Goal: Task Accomplishment & Management: Complete application form

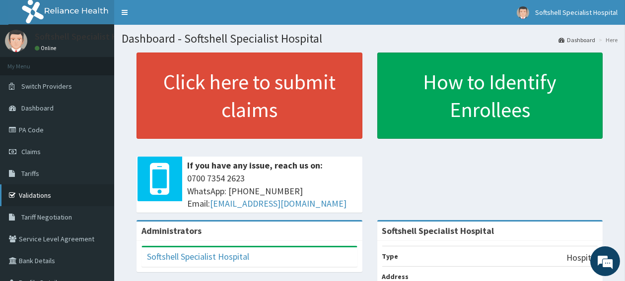
click at [35, 198] on link "Validations" at bounding box center [57, 196] width 114 height 22
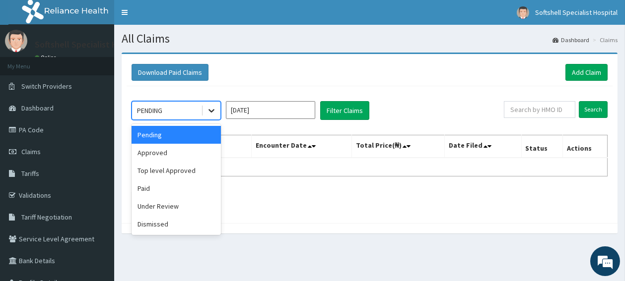
click at [210, 111] on icon at bounding box center [212, 111] width 6 height 3
click at [584, 67] on link "Add Claim" at bounding box center [586, 72] width 42 height 17
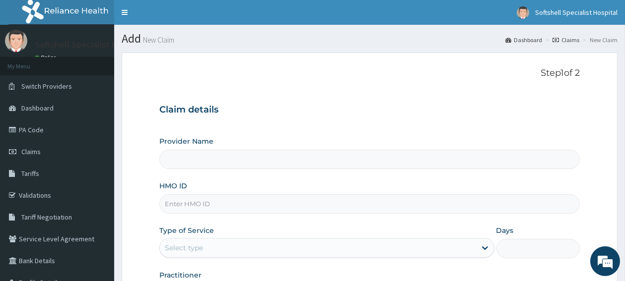
type input "Softshell Specialist Hospital"
click at [230, 209] on input "HMO ID" at bounding box center [369, 204] width 420 height 19
paste input "idh/10008/b"
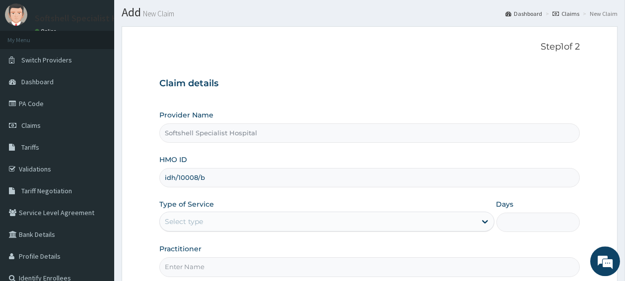
scroll to position [53, 0]
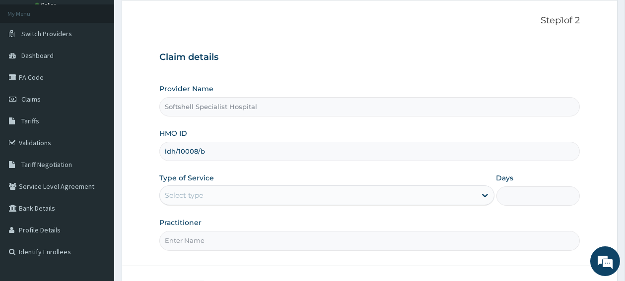
type input "idh/10008/b"
click at [351, 195] on div "Select type" at bounding box center [318, 196] width 316 height 16
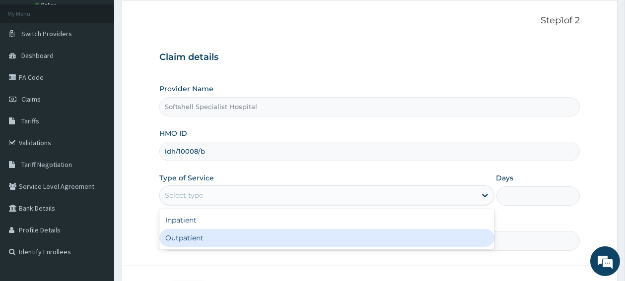
click at [308, 244] on div "Outpatient" at bounding box center [326, 238] width 335 height 18
type input "1"
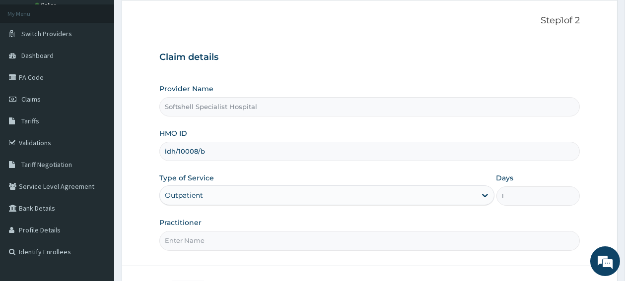
click at [308, 244] on input "Practitioner" at bounding box center [369, 240] width 420 height 19
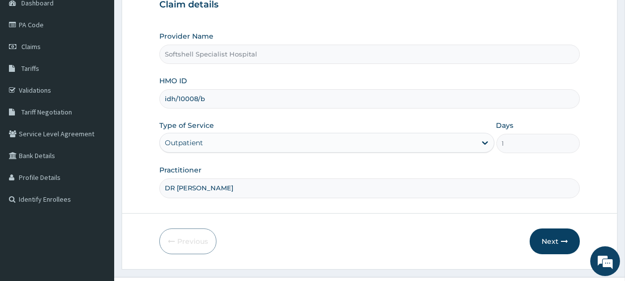
scroll to position [126, 0]
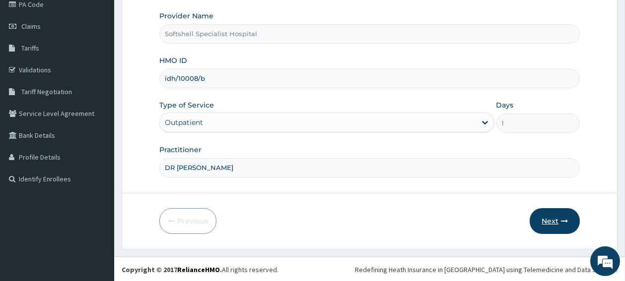
type input "DR AUGUSTINA"
click at [546, 223] on button "Next" at bounding box center [555, 222] width 50 height 26
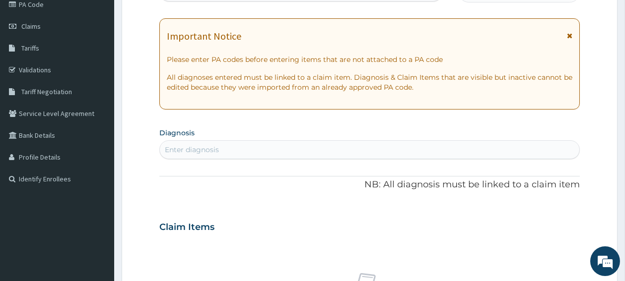
click at [293, 144] on div "Enter diagnosis" at bounding box center [369, 150] width 419 height 16
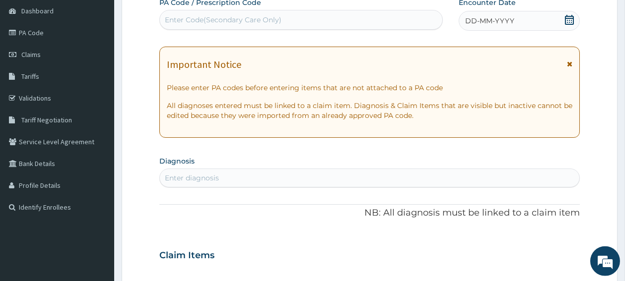
scroll to position [73, 0]
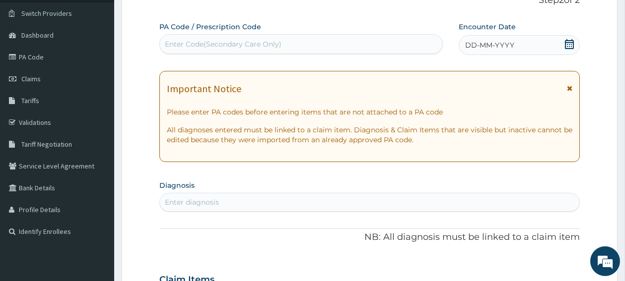
click at [567, 48] on icon at bounding box center [569, 44] width 10 height 10
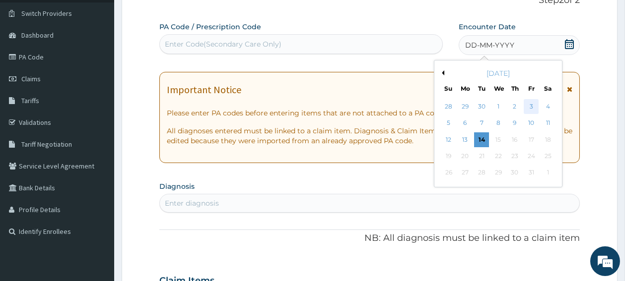
click at [530, 106] on div "3" at bounding box center [531, 106] width 15 height 15
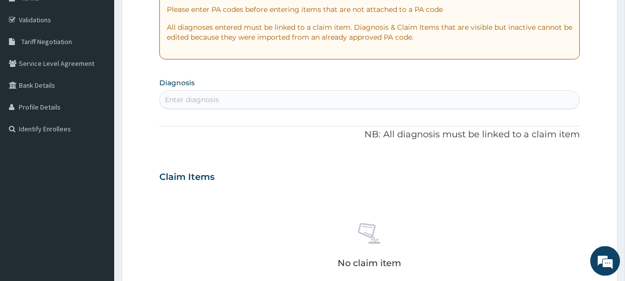
scroll to position [179, 0]
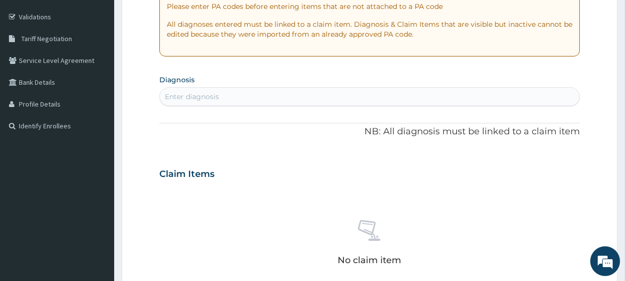
click at [309, 96] on div "Enter diagnosis" at bounding box center [369, 97] width 419 height 16
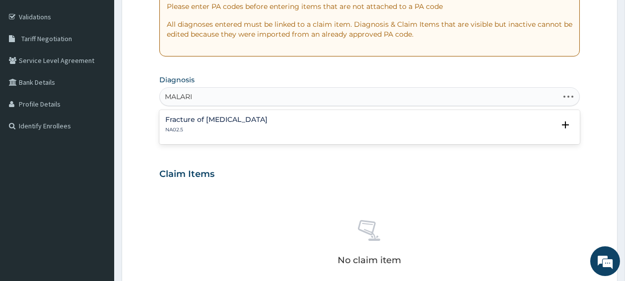
type input "MALARIA"
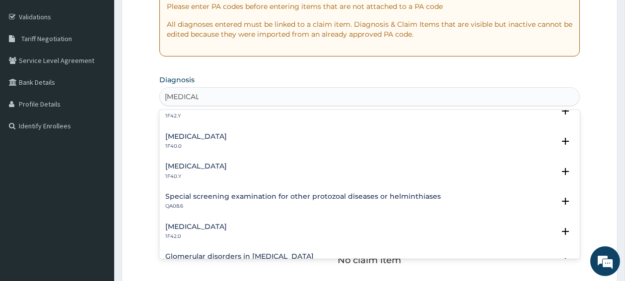
scroll to position [317, 0]
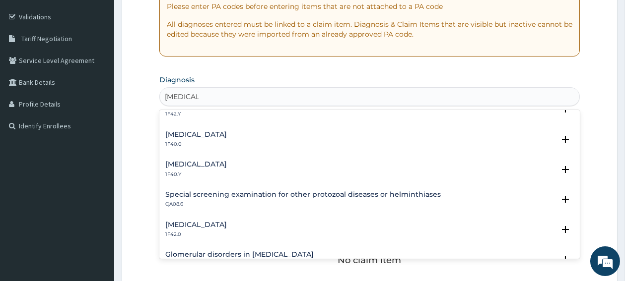
click at [227, 164] on h4 "Other severe and complicated Plasmodium falciparum malaria" at bounding box center [196, 164] width 62 height 7
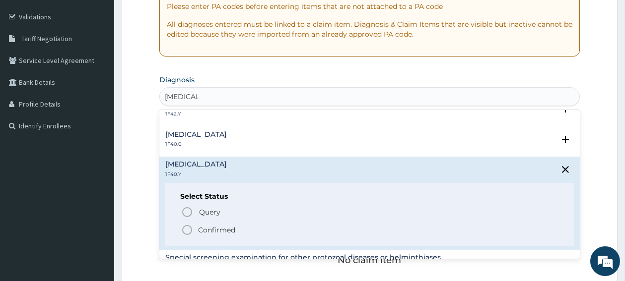
click at [187, 231] on icon "status option filled" at bounding box center [187, 230] width 12 height 12
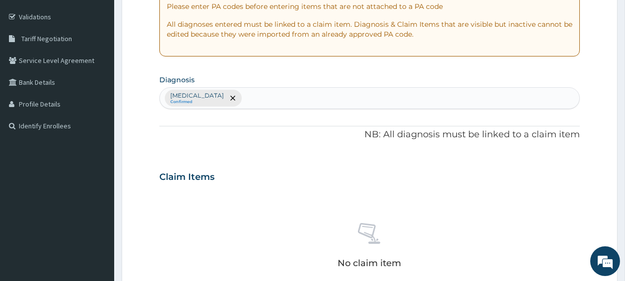
click at [394, 101] on div "Other severe and complicated Plasmodium falciparum malaria Confirmed" at bounding box center [369, 98] width 419 height 21
type input "UPPER"
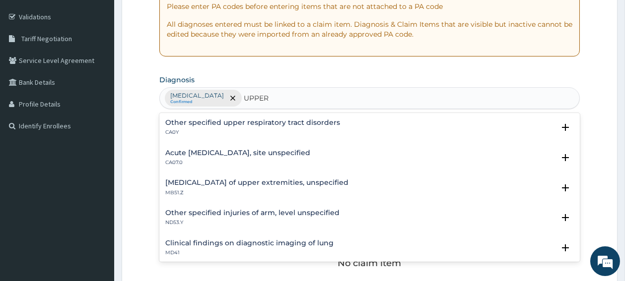
click at [310, 153] on h4 "Acute upper respiratory infection, site unspecified" at bounding box center [237, 152] width 145 height 7
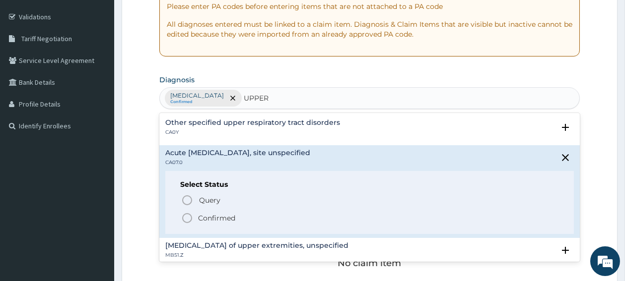
click at [187, 219] on icon "status option filled" at bounding box center [187, 218] width 12 height 12
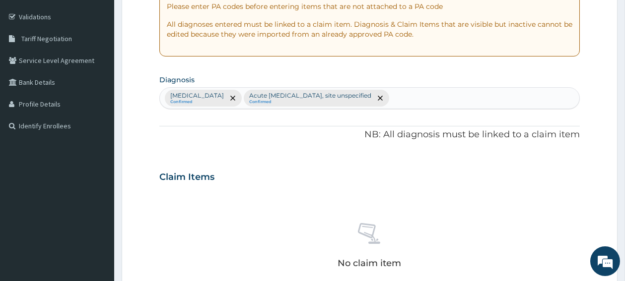
click at [559, 96] on div "Other severe and complicated Plasmodium falciparum malaria Confirmed Acute uppe…" at bounding box center [369, 98] width 419 height 21
type input "SEPSIS"
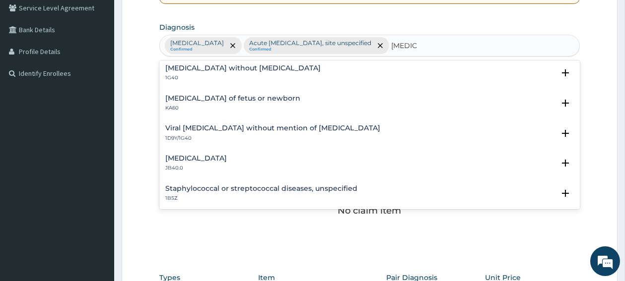
scroll to position [0, 0]
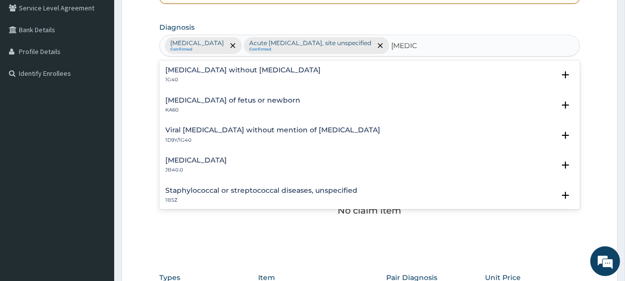
click at [222, 74] on h4 "Sepsis without septic shock" at bounding box center [242, 70] width 155 height 7
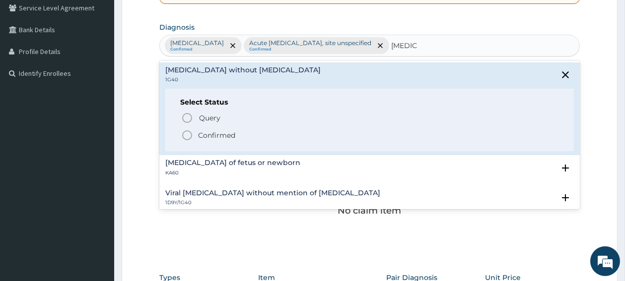
click at [190, 141] on icon "status option filled" at bounding box center [187, 136] width 12 height 12
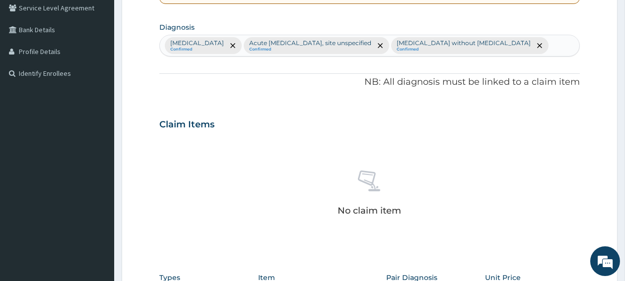
click at [291, 56] on div "Other severe and complicated Plasmodium falciparum malaria Confirmed Acute uppe…" at bounding box center [369, 45] width 419 height 21
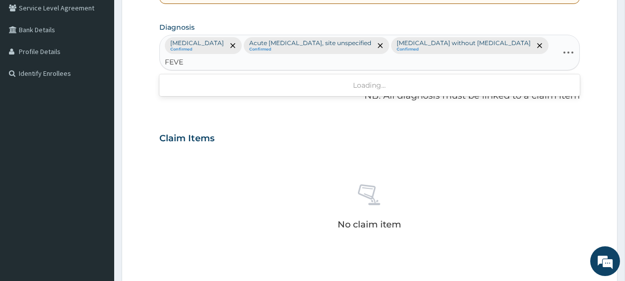
type input "FEVER"
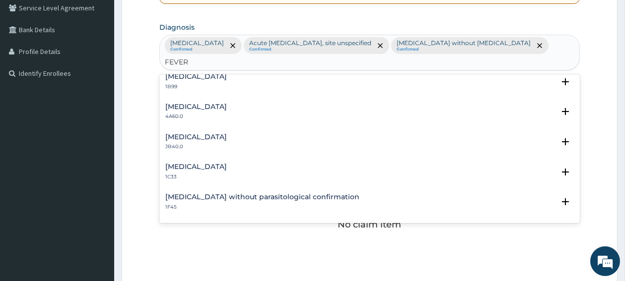
scroll to position [67, 0]
click at [185, 171] on h4 "Q fever" at bounding box center [196, 167] width 62 height 7
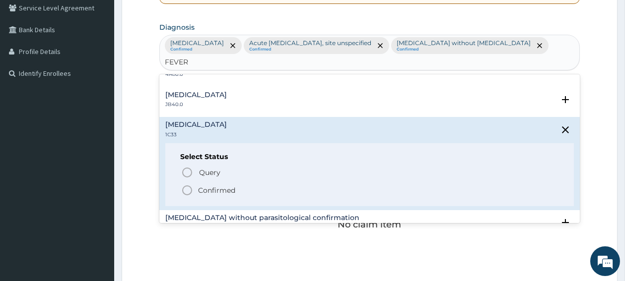
scroll to position [120, 0]
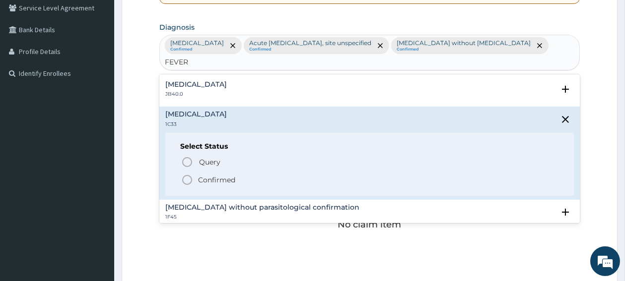
click at [186, 185] on icon "status option filled" at bounding box center [187, 180] width 12 height 12
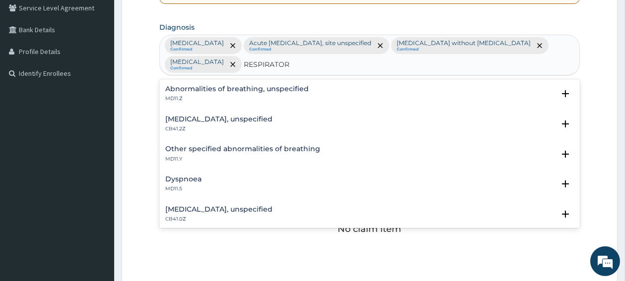
type input "RESPIRATORY"
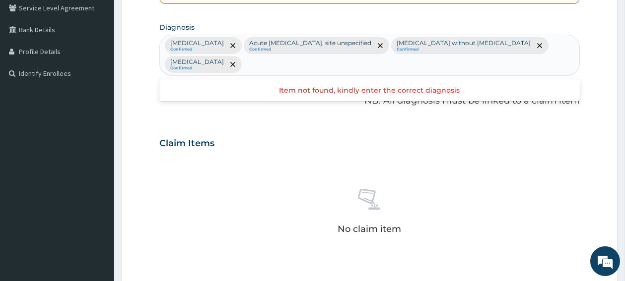
scroll to position [0, 0]
click at [380, 66] on div "Other severe and complicated Plasmodium falciparum malaria Confirmed Acute uppe…" at bounding box center [369, 55] width 419 height 40
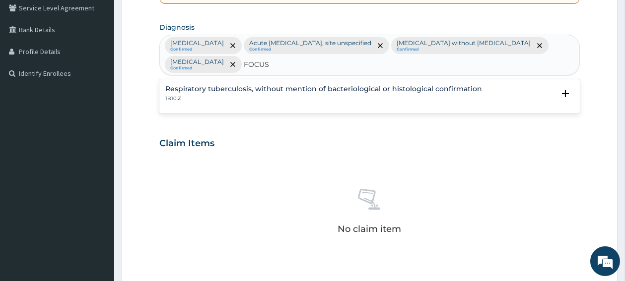
type input "FOCUS"
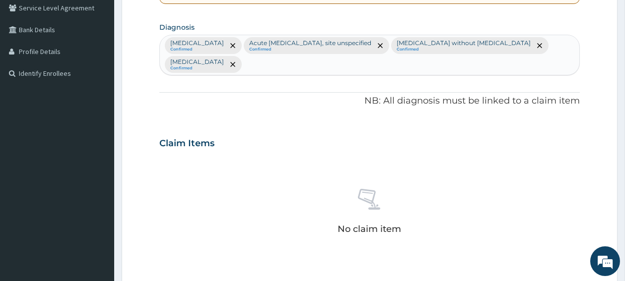
click at [328, 69] on div "Other severe and complicated Plasmodium falciparum malaria Confirmed Acute uppe…" at bounding box center [369, 55] width 419 height 40
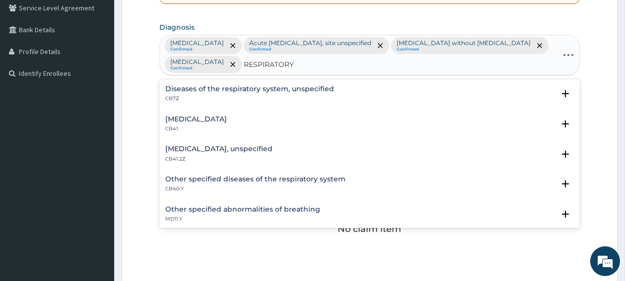
type input "RESPIRATORY"
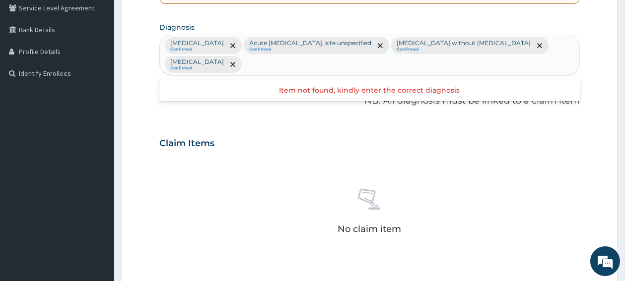
click at [374, 65] on div "Other severe and complicated Plasmodium falciparum malaria Confirmed Acute uppe…" at bounding box center [369, 55] width 419 height 40
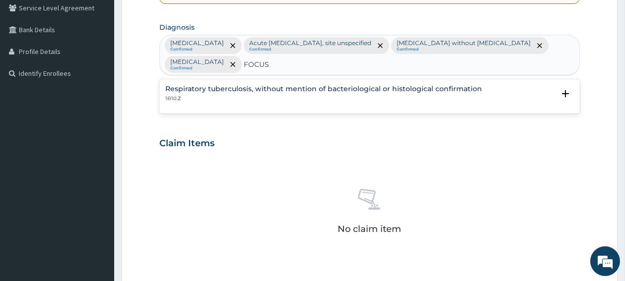
type input "FOCUS"
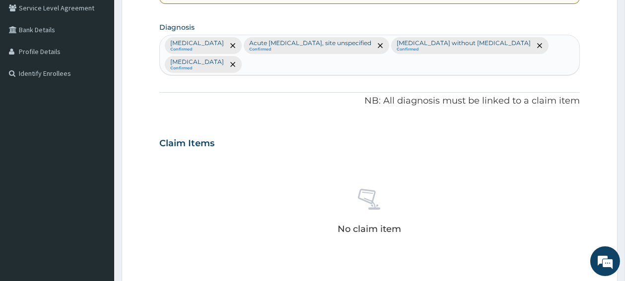
click at [342, 64] on div "Other severe and complicated Plasmodium falciparum malaria Confirmed Acute uppe…" at bounding box center [369, 55] width 419 height 40
type input "P"
type input "V"
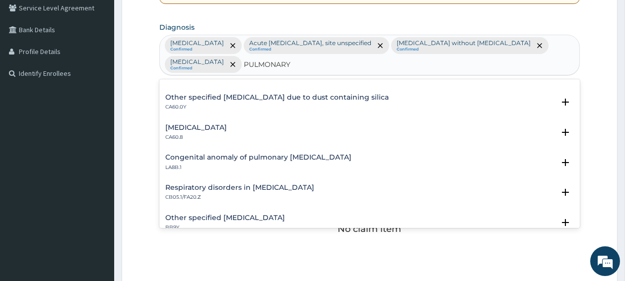
scroll to position [1361, 0]
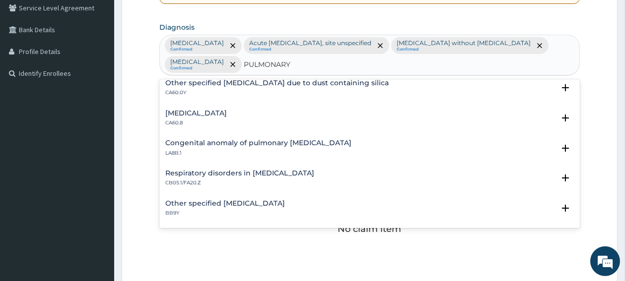
type input "PULMONARY"
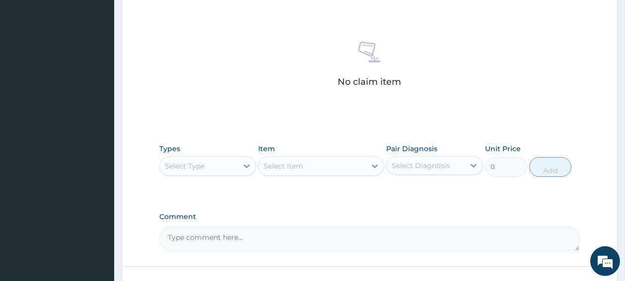
scroll to position [392, 0]
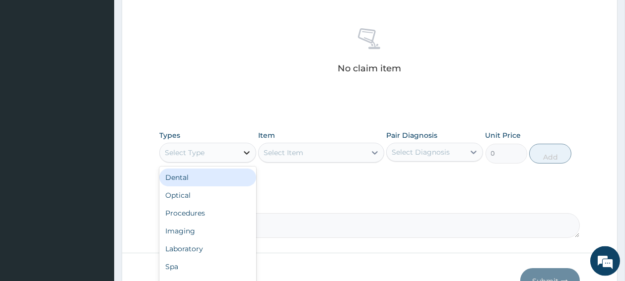
click at [240, 147] on div at bounding box center [247, 153] width 18 height 18
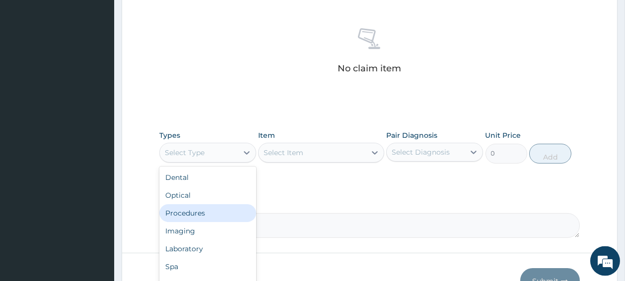
click at [194, 213] on div "Procedures" at bounding box center [207, 214] width 97 height 18
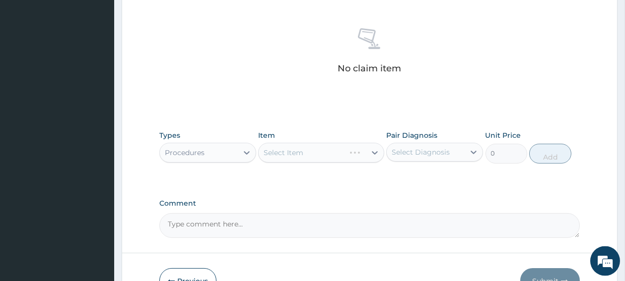
click at [290, 152] on div "Select Item" at bounding box center [321, 153] width 126 height 20
click at [290, 152] on div "Select Item" at bounding box center [284, 153] width 40 height 10
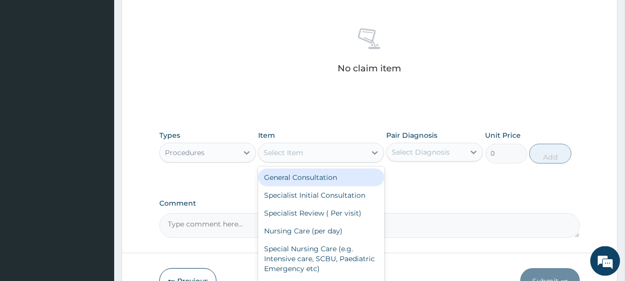
click at [280, 177] on div "General Consultation" at bounding box center [321, 178] width 126 height 18
type input "1800"
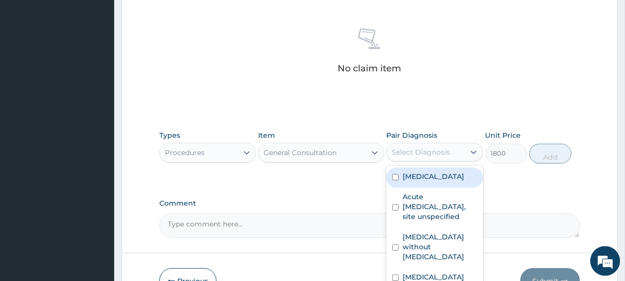
click at [413, 156] on div "Select Diagnosis" at bounding box center [421, 152] width 58 height 10
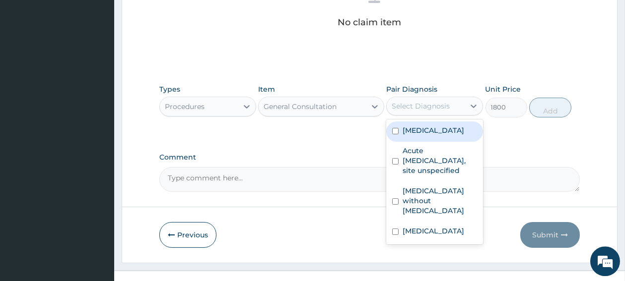
scroll to position [445, 0]
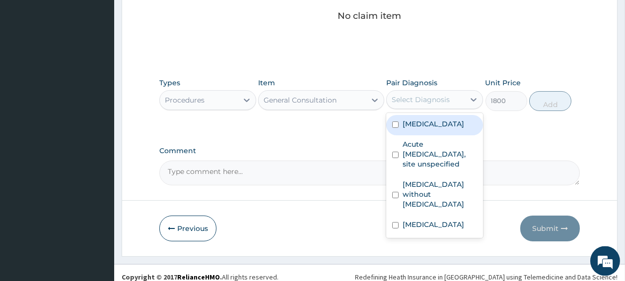
click at [395, 128] on input "checkbox" at bounding box center [395, 125] width 6 height 6
checkbox input "true"
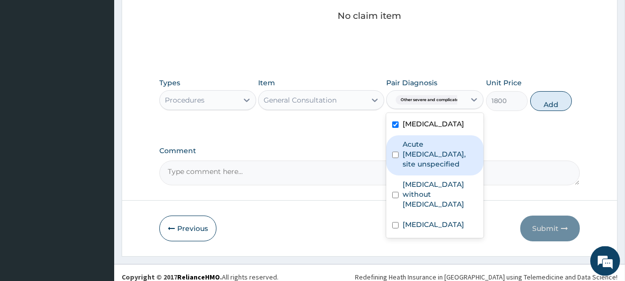
click at [395, 158] on input "checkbox" at bounding box center [395, 155] width 6 height 6
checkbox input "true"
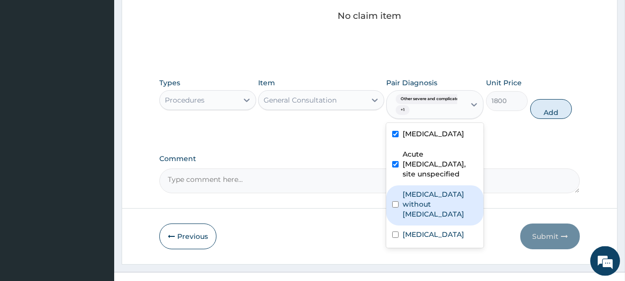
click at [394, 208] on input "checkbox" at bounding box center [395, 205] width 6 height 6
checkbox input "true"
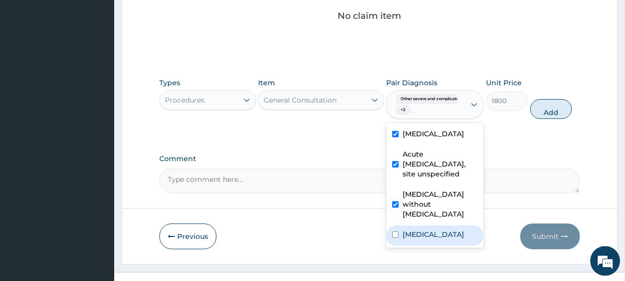
click at [394, 238] on input "checkbox" at bounding box center [395, 235] width 6 height 6
checkbox input "true"
click at [544, 111] on button "Add" at bounding box center [551, 109] width 42 height 20
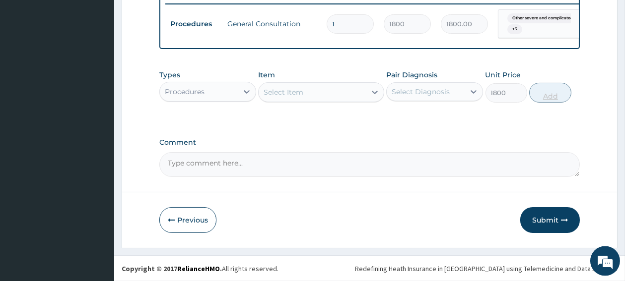
type input "0"
click at [223, 89] on div "Procedures" at bounding box center [199, 92] width 78 height 16
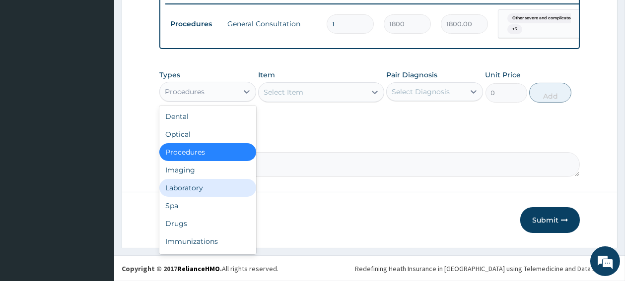
click at [184, 180] on div "Laboratory" at bounding box center [207, 188] width 97 height 18
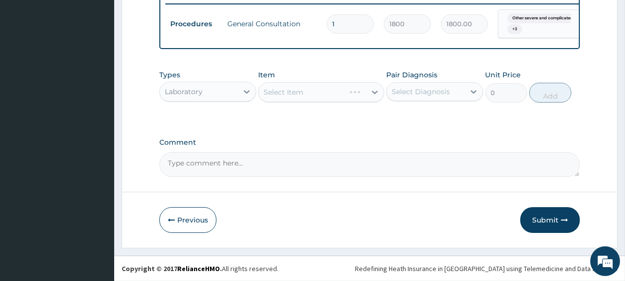
click at [309, 92] on div "Select Item" at bounding box center [321, 92] width 126 height 20
click at [317, 94] on div "Select Item" at bounding box center [312, 92] width 107 height 16
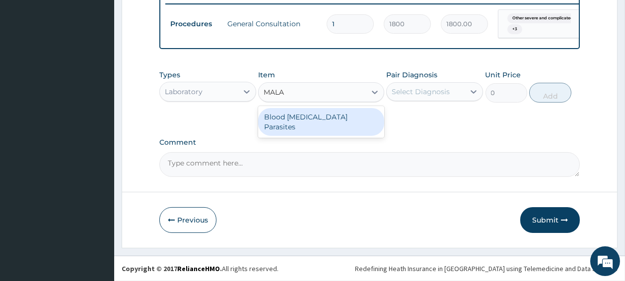
type input "MALA"
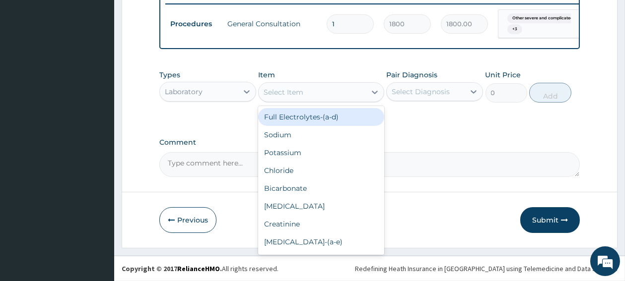
click at [299, 91] on div "Select Item" at bounding box center [284, 92] width 40 height 10
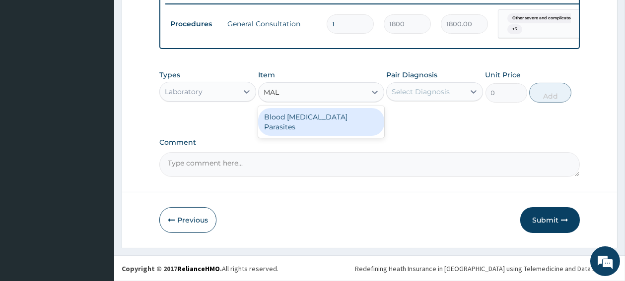
type input "MALA"
click at [316, 116] on div "Blood Malaria Parasites" at bounding box center [321, 122] width 126 height 28
type input "700"
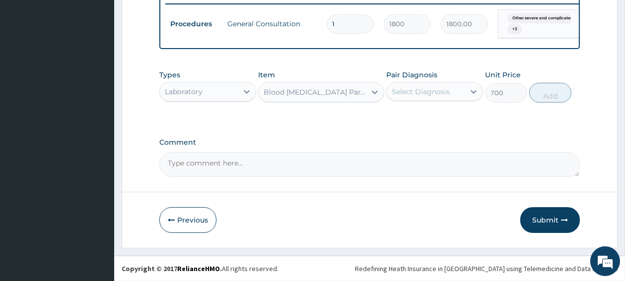
click at [413, 91] on div "Select Diagnosis" at bounding box center [421, 92] width 58 height 10
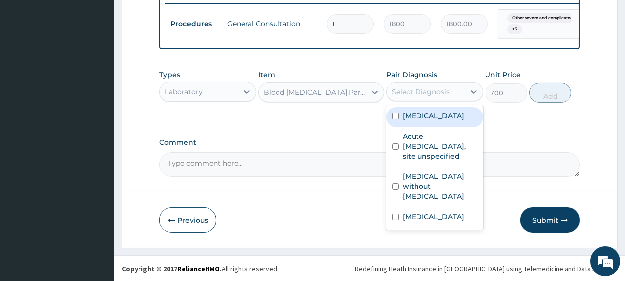
click at [398, 120] on input "checkbox" at bounding box center [395, 116] width 6 height 6
checkbox input "true"
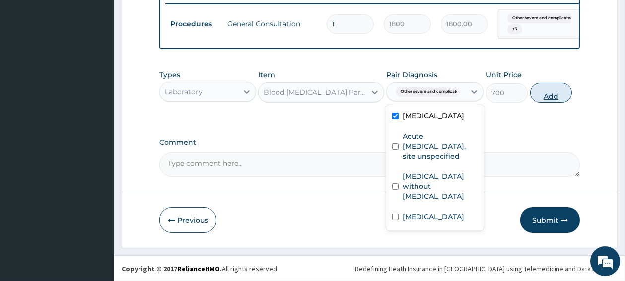
click at [552, 100] on button "Add" at bounding box center [551, 93] width 42 height 20
type input "0"
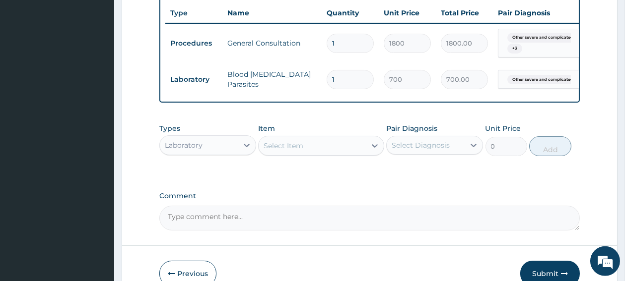
scroll to position [364, 0]
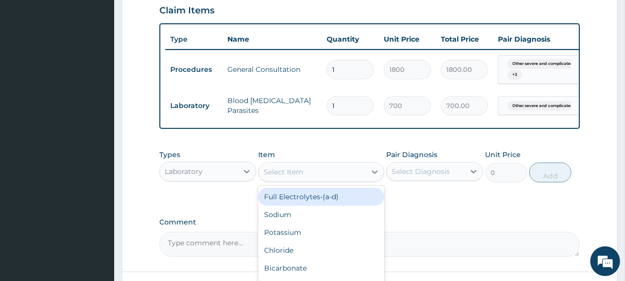
click at [337, 180] on div "Select Item" at bounding box center [312, 172] width 107 height 16
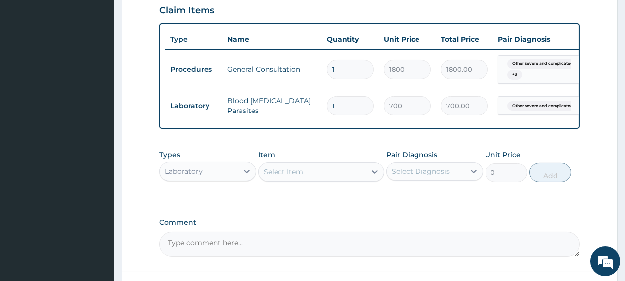
click at [337, 180] on div "Select Item" at bounding box center [312, 172] width 107 height 16
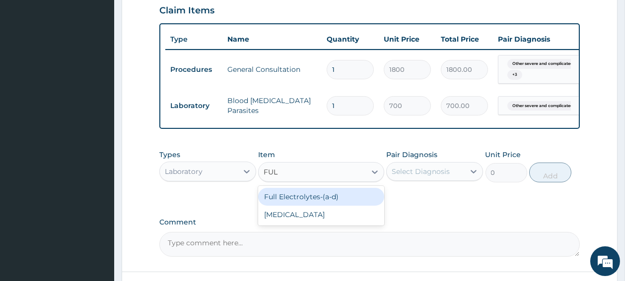
type input "FULL"
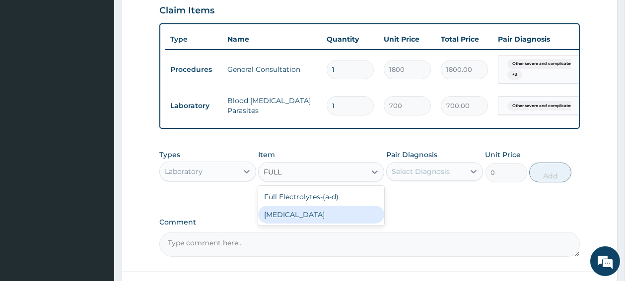
click at [301, 219] on div "Full Blood Count" at bounding box center [321, 215] width 126 height 18
type input "2000"
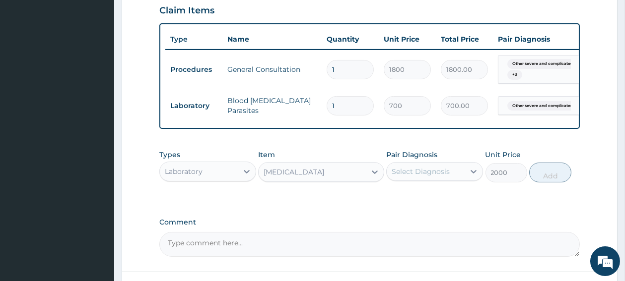
click at [412, 177] on div "Select Diagnosis" at bounding box center [421, 172] width 58 height 10
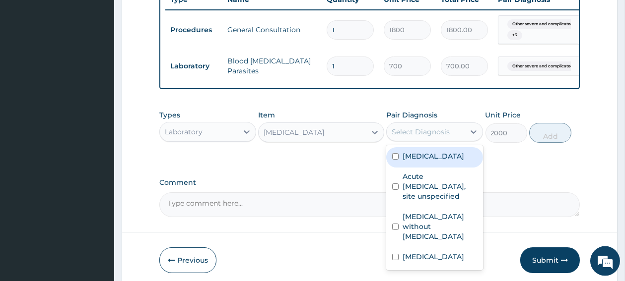
scroll to position [417, 0]
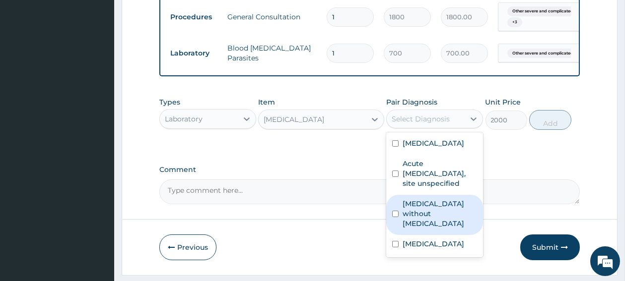
click at [394, 217] on input "checkbox" at bounding box center [395, 214] width 6 height 6
checkbox input "true"
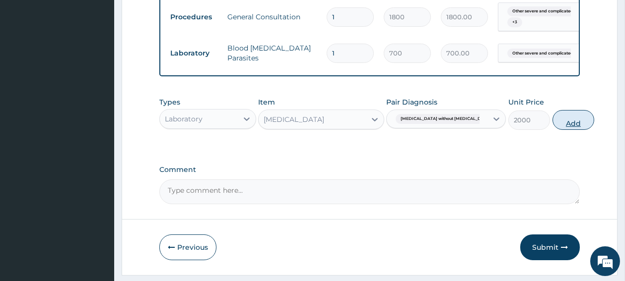
click at [555, 130] on button "Add" at bounding box center [574, 120] width 42 height 20
type input "0"
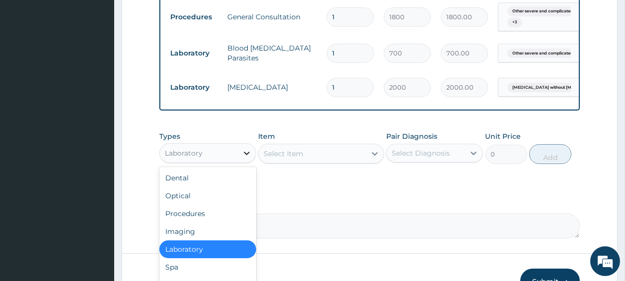
click at [242, 158] on icon at bounding box center [247, 153] width 10 height 10
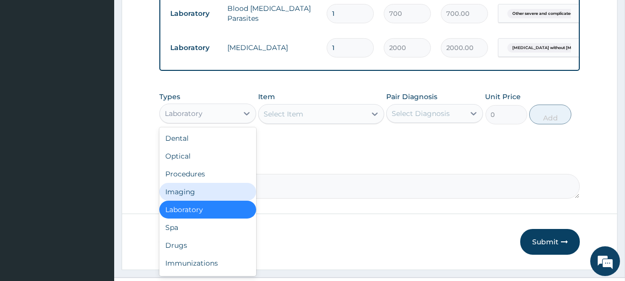
scroll to position [470, 0]
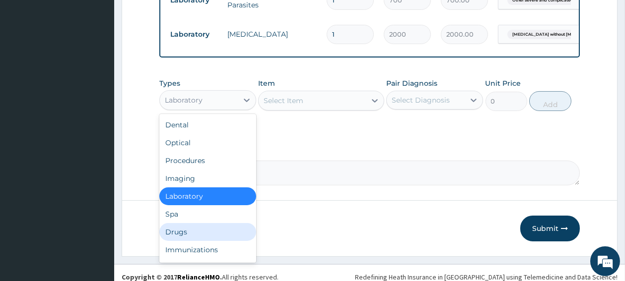
click at [180, 240] on div "Drugs" at bounding box center [207, 232] width 97 height 18
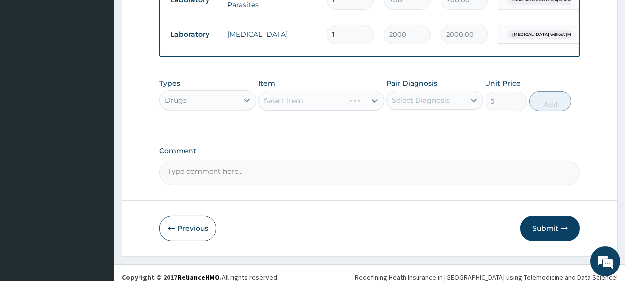
click at [310, 111] on div "Select Item" at bounding box center [321, 101] width 126 height 20
click at [310, 109] on div "Select Item" at bounding box center [312, 101] width 107 height 16
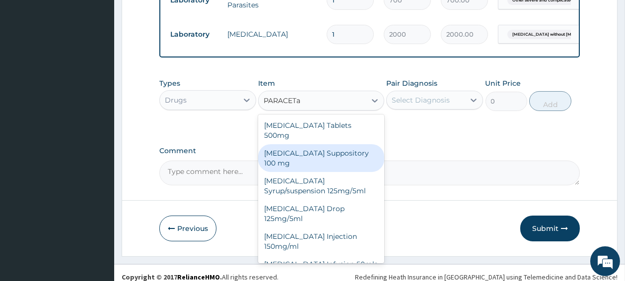
scroll to position [20, 0]
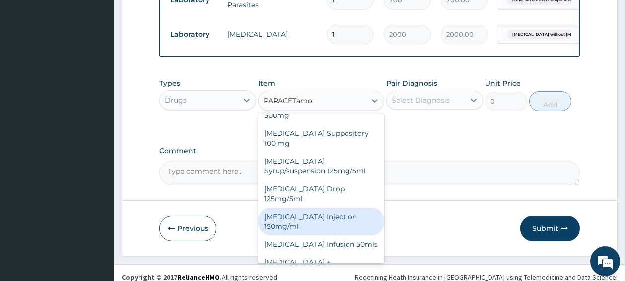
type input "PARACETamol"
click at [328, 209] on div "Paracetamol Injection 150mg/ml" at bounding box center [321, 222] width 126 height 28
type input "100"
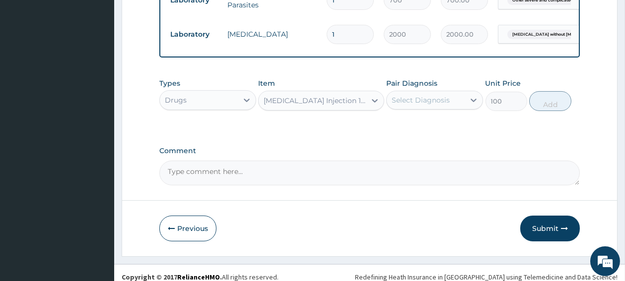
click at [430, 105] on div "Select Diagnosis" at bounding box center [421, 100] width 58 height 10
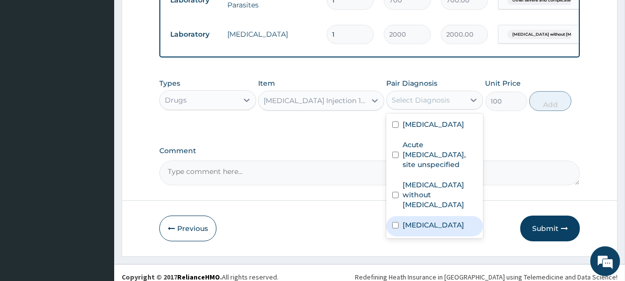
click at [395, 229] on input "checkbox" at bounding box center [395, 225] width 6 height 6
checkbox input "true"
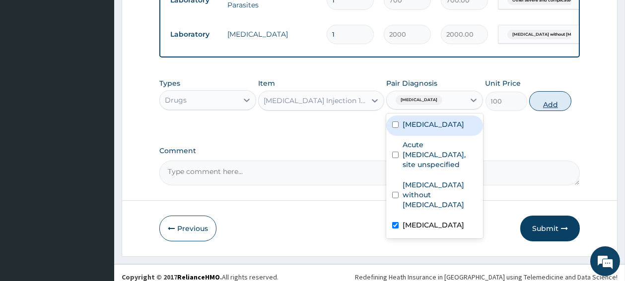
click at [540, 110] on button "Add" at bounding box center [550, 101] width 42 height 20
type input "0"
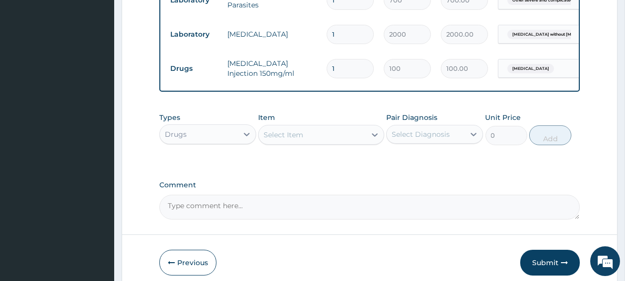
type input "0.00"
type input "4"
type input "400.00"
type input "4"
click at [296, 140] on div "Select Item" at bounding box center [284, 135] width 40 height 10
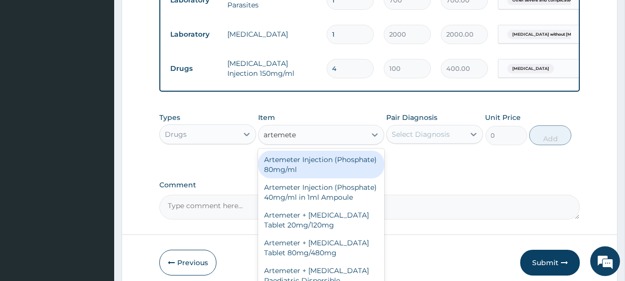
type input "artemeter"
click at [293, 171] on div "Artemeter Injection (Phosphate) 80mg/ml" at bounding box center [321, 165] width 126 height 28
type input "500"
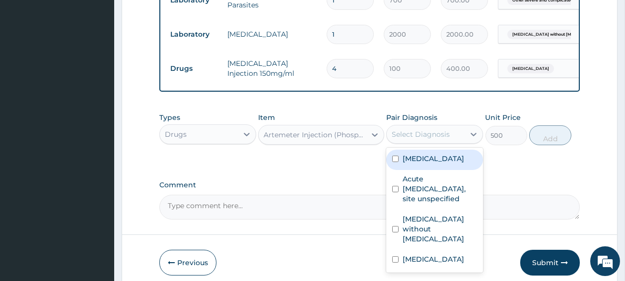
click at [410, 140] on div "Select Diagnosis" at bounding box center [421, 135] width 58 height 10
click at [397, 162] on input "checkbox" at bounding box center [395, 159] width 6 height 6
checkbox input "true"
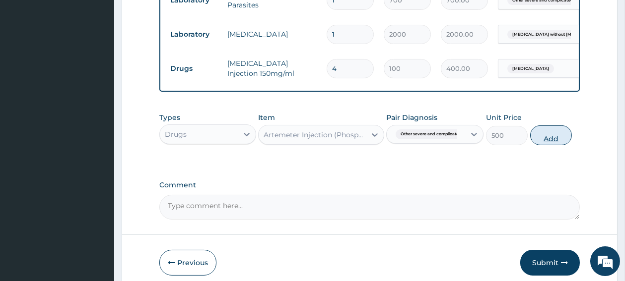
click at [549, 145] on button "Add" at bounding box center [551, 136] width 42 height 20
type input "0"
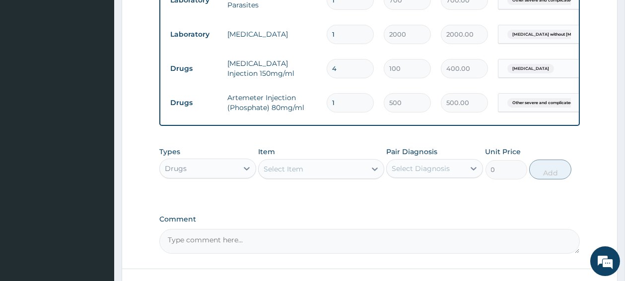
click at [338, 103] on input "1" at bounding box center [350, 102] width 47 height 19
type input "0.00"
type input "6"
type input "3000.00"
type input "6"
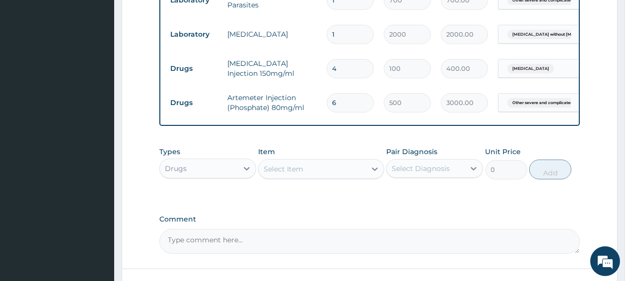
click at [311, 177] on div "Select Item" at bounding box center [312, 169] width 107 height 16
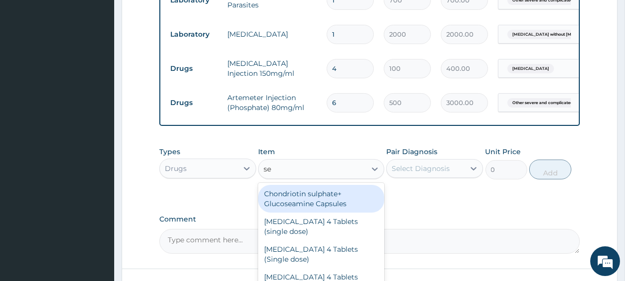
type input "s"
type input "para"
click at [297, 207] on div "Paracetamol Tablets 500mg" at bounding box center [321, 199] width 126 height 28
type input "10"
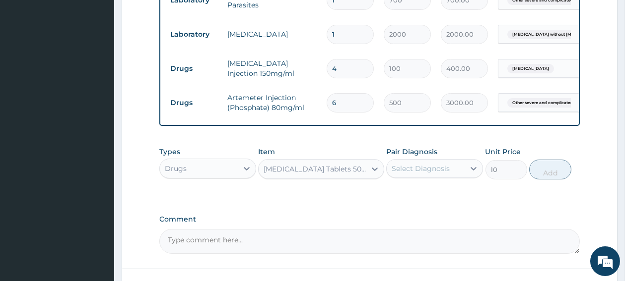
click at [433, 174] on div "Select Diagnosis" at bounding box center [421, 169] width 58 height 10
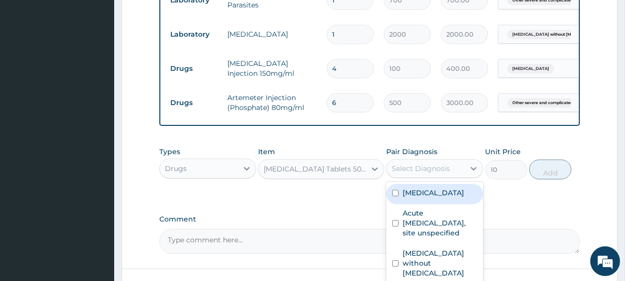
click at [397, 197] on input "checkbox" at bounding box center [395, 193] width 6 height 6
checkbox input "true"
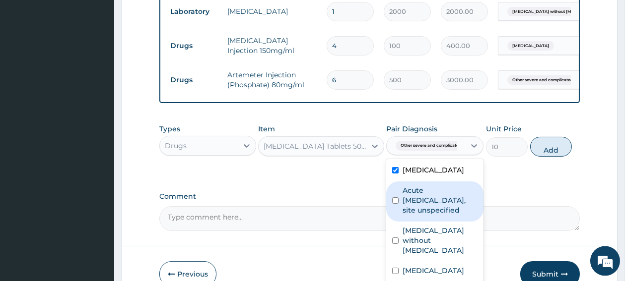
scroll to position [523, 0]
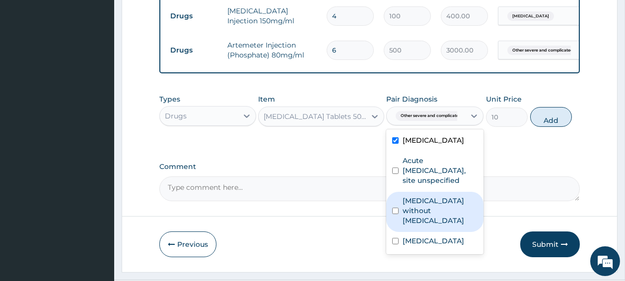
click at [397, 214] on input "checkbox" at bounding box center [395, 211] width 6 height 6
checkbox input "true"
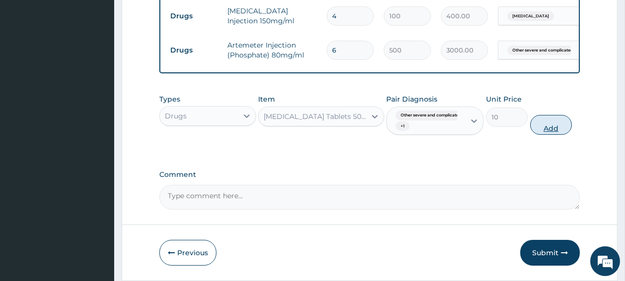
click at [553, 135] on button "Add" at bounding box center [551, 125] width 42 height 20
type input "0"
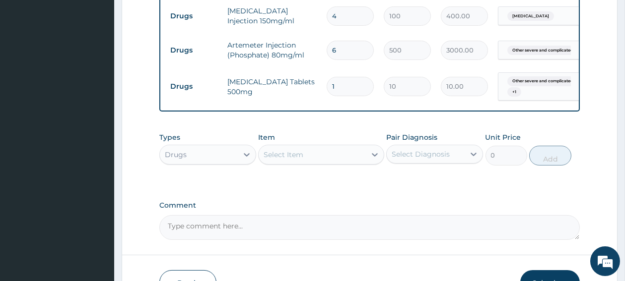
type input "18"
type input "180.00"
type input "18"
click at [282, 160] on div "Select Item" at bounding box center [284, 155] width 40 height 10
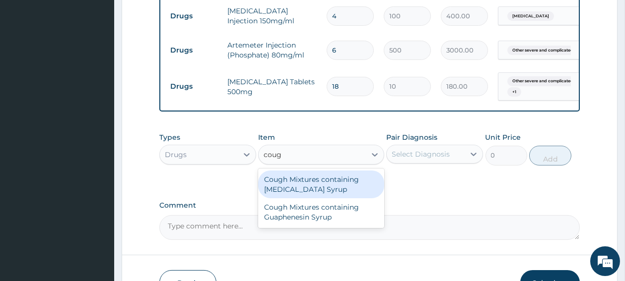
type input "cough"
click at [297, 194] on div "Cough Mixtures containing Codeine Syrup" at bounding box center [321, 185] width 126 height 28
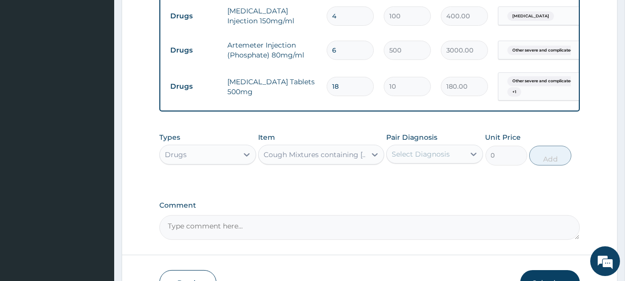
type input "700"
click at [374, 160] on icon at bounding box center [375, 155] width 10 height 10
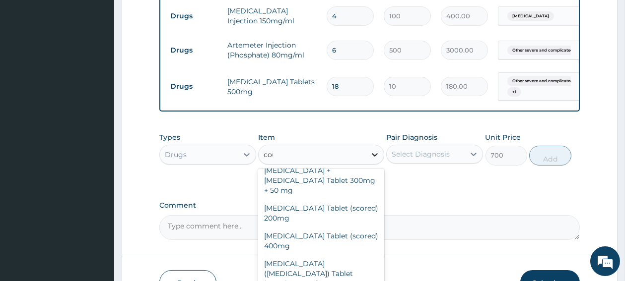
scroll to position [0, 0]
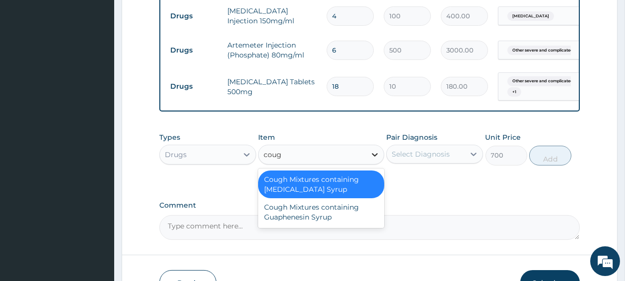
type input "cough"
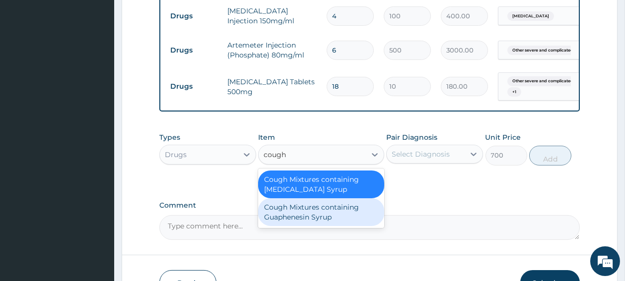
click at [334, 225] on div "Cough Mixtures containing Guaphenesin Syrup" at bounding box center [321, 213] width 126 height 28
click at [334, 225] on textarea "Comment" at bounding box center [369, 227] width 420 height 25
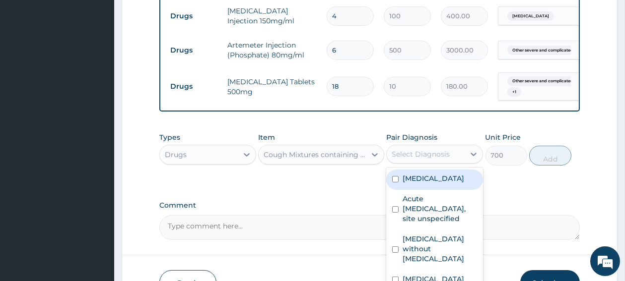
click at [431, 159] on div "Select Diagnosis" at bounding box center [421, 154] width 58 height 10
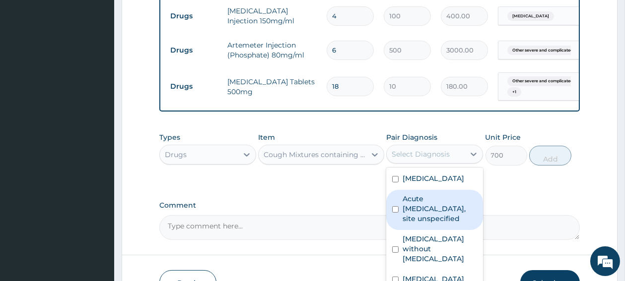
click at [396, 213] on input "checkbox" at bounding box center [395, 210] width 6 height 6
checkbox input "true"
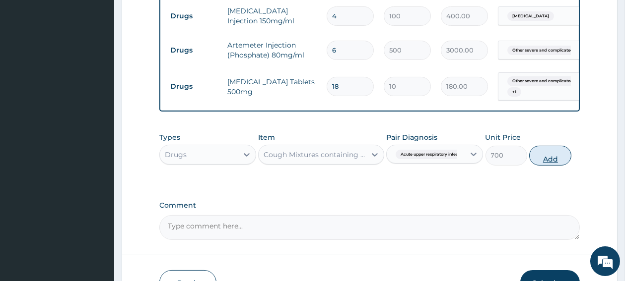
click at [556, 166] on button "Add" at bounding box center [550, 156] width 42 height 20
type input "0"
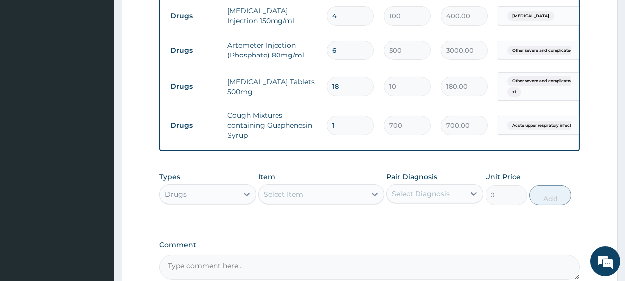
click at [288, 200] on div "Select Item" at bounding box center [284, 195] width 40 height 10
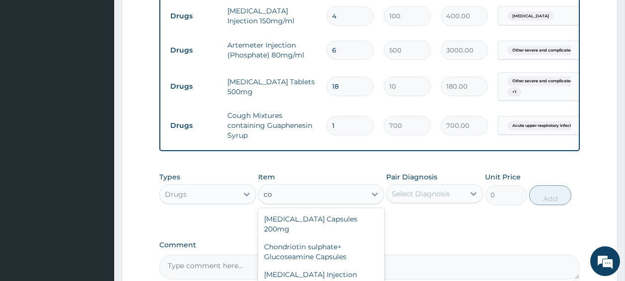
type input "co-"
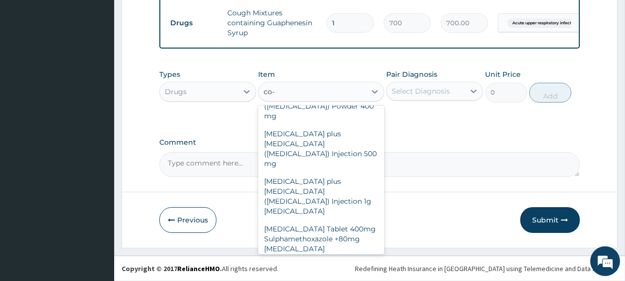
scroll to position [132, 0]
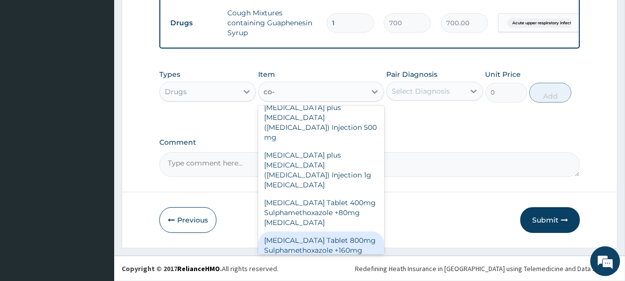
click at [338, 232] on div "Co-trimoxazole Tablet 800mg Sulphamethoxazole +160mg Trimethoprim" at bounding box center [321, 251] width 126 height 38
type input "25"
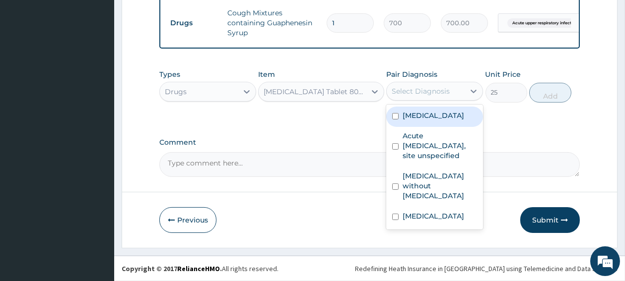
click at [438, 87] on div "Select Diagnosis" at bounding box center [426, 91] width 78 height 16
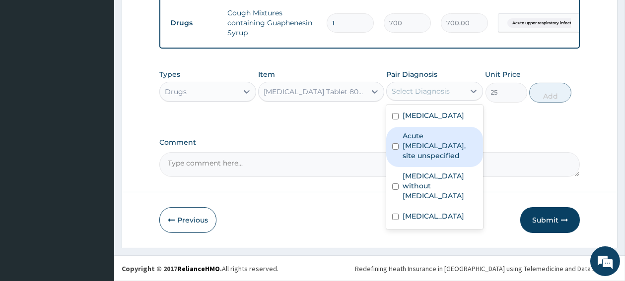
click at [396, 150] on input "checkbox" at bounding box center [395, 146] width 6 height 6
checkbox input "true"
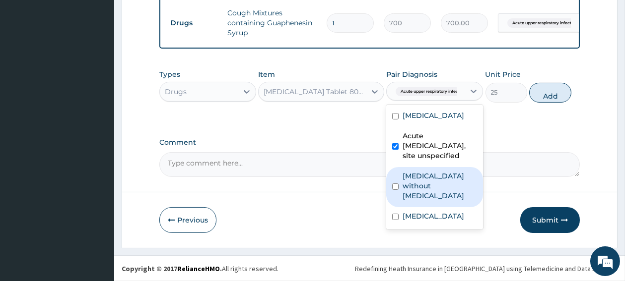
click at [398, 190] on input "checkbox" at bounding box center [395, 187] width 6 height 6
checkbox input "true"
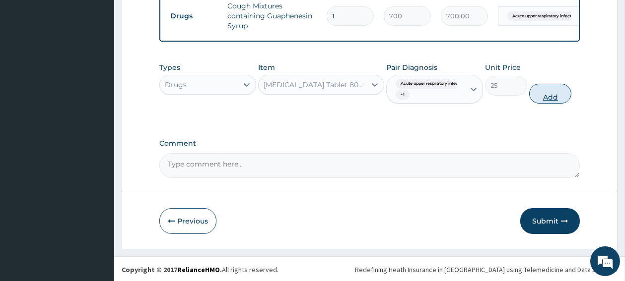
click at [548, 104] on button "Add" at bounding box center [550, 94] width 42 height 20
type input "0"
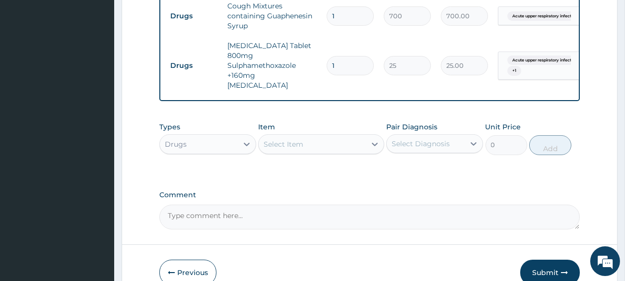
click at [340, 58] on input "1" at bounding box center [350, 65] width 47 height 19
type input "0.00"
type input "2"
type input "50.00"
type input "20"
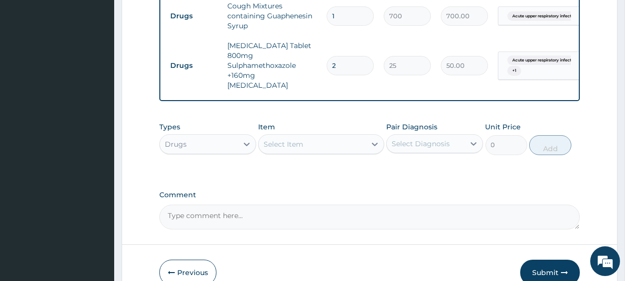
type input "500.00"
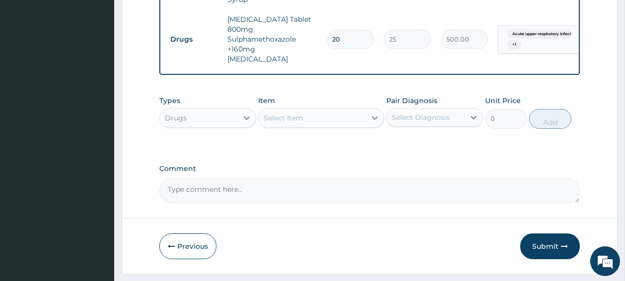
scroll to position [682, 0]
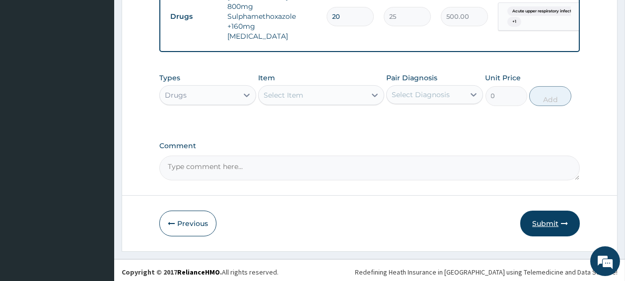
type input "20"
click at [542, 220] on button "Submit" at bounding box center [550, 224] width 60 height 26
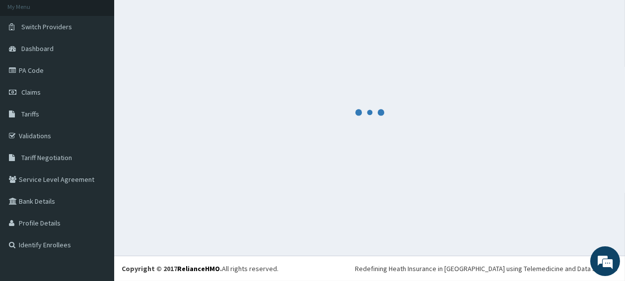
scroll to position [60, 0]
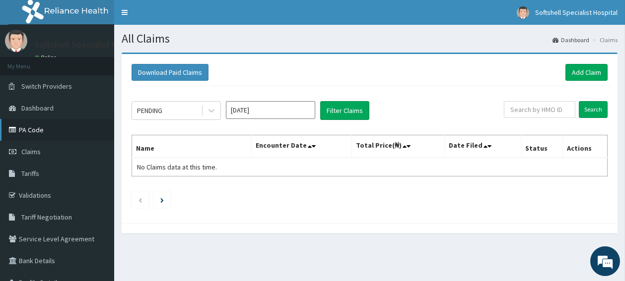
click at [28, 131] on link "PA Code" at bounding box center [57, 130] width 114 height 22
click at [576, 77] on link "Add Claim" at bounding box center [586, 72] width 42 height 17
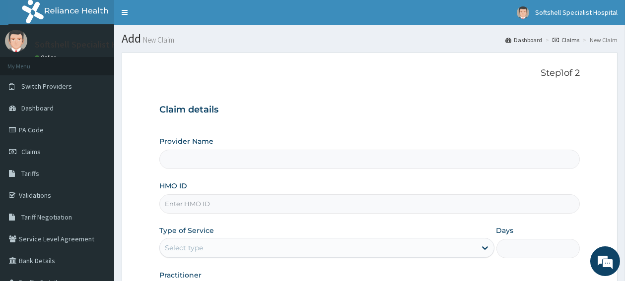
type input "Softshell Specialist Hospital"
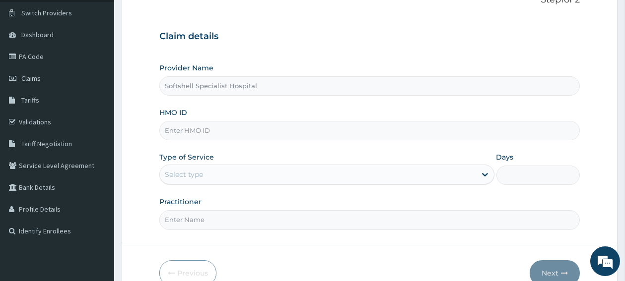
click at [236, 124] on input "HMO ID" at bounding box center [369, 130] width 420 height 19
type input "DDZ/10196/C"
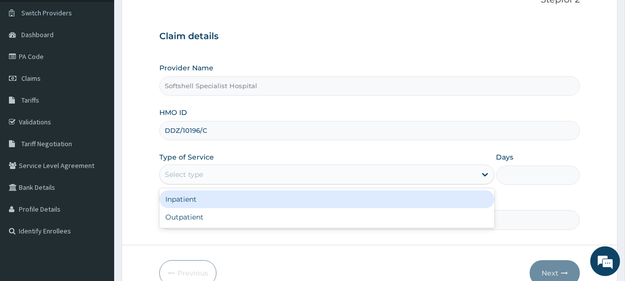
click at [231, 177] on div "Select type" at bounding box center [318, 175] width 316 height 16
click at [218, 204] on div "Inpatient" at bounding box center [326, 200] width 335 height 18
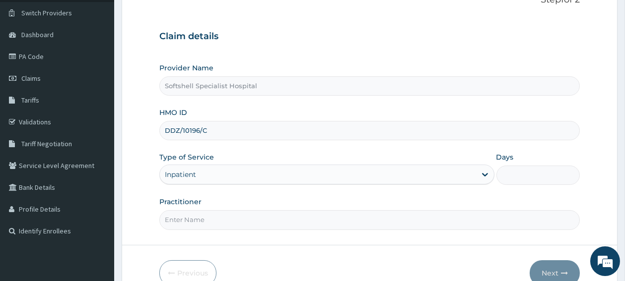
click at [512, 175] on input "Days" at bounding box center [538, 175] width 84 height 19
type input "2"
click at [294, 223] on input "Practitioner" at bounding box center [369, 219] width 420 height 19
type input "d"
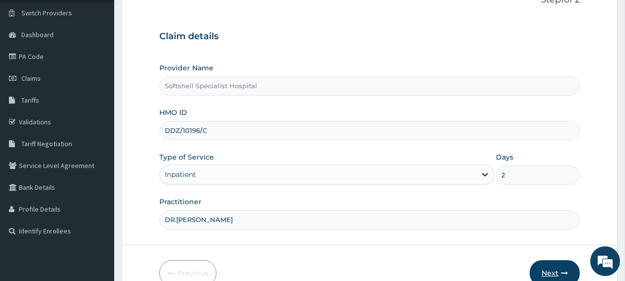
type input "DR.AUGUSTINA"
click at [544, 269] on button "Next" at bounding box center [555, 274] width 50 height 26
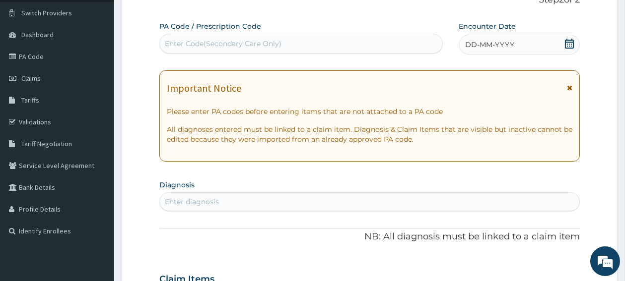
click at [313, 40] on div "Enter Code(Secondary Care Only)" at bounding box center [301, 44] width 282 height 16
click at [312, 40] on div "Enter Code(Secondary Care Only)" at bounding box center [301, 44] width 282 height 16
paste input "PA/06C025"
type input "PA/06C025"
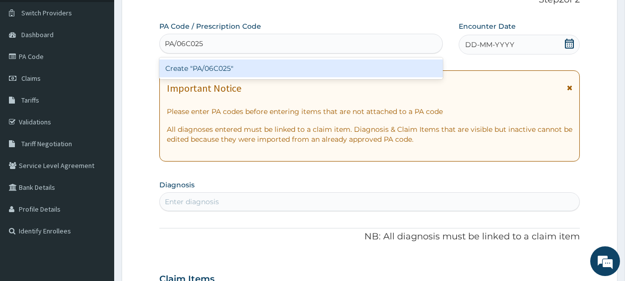
click at [267, 71] on div "Create "PA/06C025"" at bounding box center [300, 69] width 283 height 18
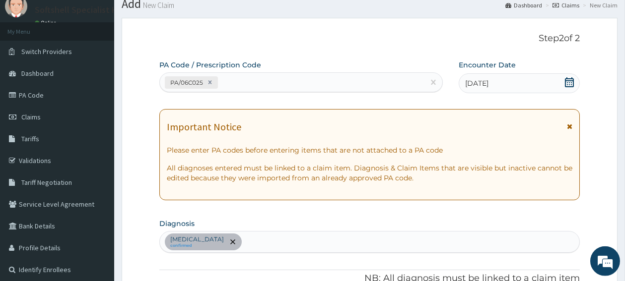
scroll to position [34, 0]
click at [43, 91] on link "PA Code" at bounding box center [57, 96] width 114 height 22
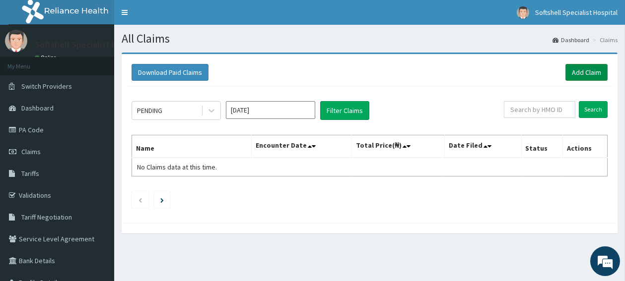
click at [587, 73] on link "Add Claim" at bounding box center [586, 72] width 42 height 17
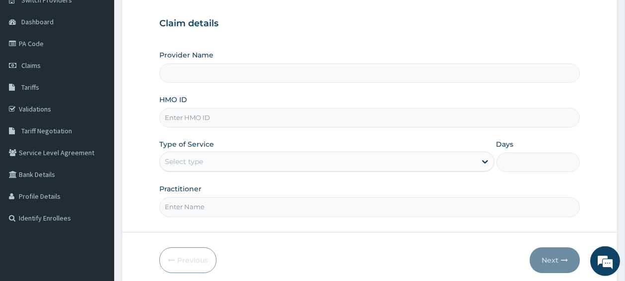
scroll to position [105, 0]
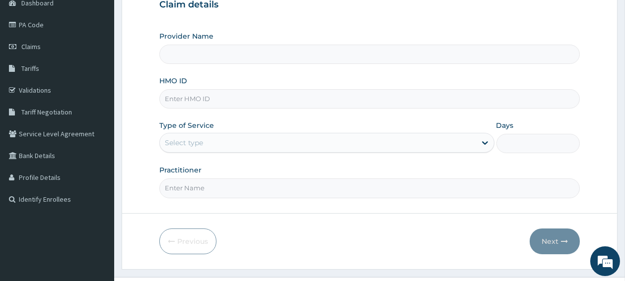
type input "Softshell Specialist Hospital"
click at [226, 100] on input "HMO ID" at bounding box center [369, 98] width 420 height 19
paste input "HYT/10014/A"
type input "HYT/10014/A"
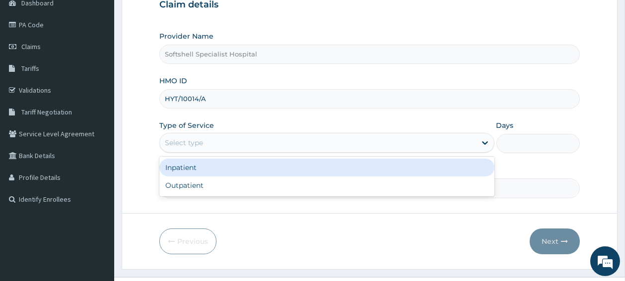
click at [226, 147] on div "Select type" at bounding box center [318, 143] width 316 height 16
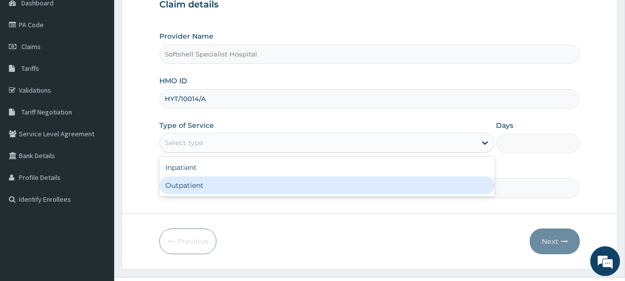
click at [210, 193] on div "Outpatient" at bounding box center [326, 186] width 335 height 18
type input "1"
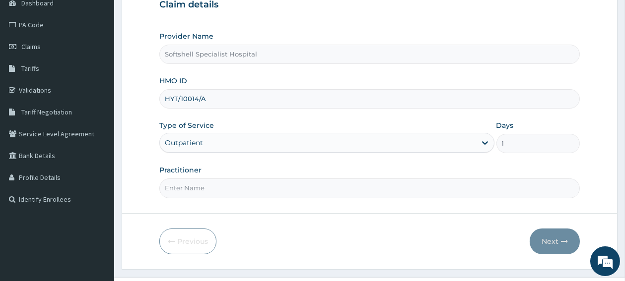
click at [218, 190] on input "Practitioner" at bounding box center [369, 188] width 420 height 19
click at [219, 190] on input "Practitioner" at bounding box center [369, 188] width 420 height 19
type input "DR. SAMUEL AGBO"
click at [538, 240] on button "Next" at bounding box center [555, 242] width 50 height 26
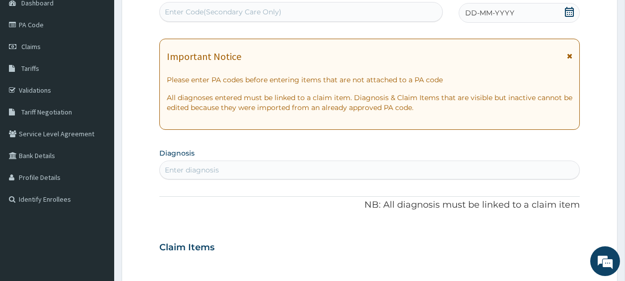
click at [569, 14] on icon at bounding box center [569, 12] width 9 height 10
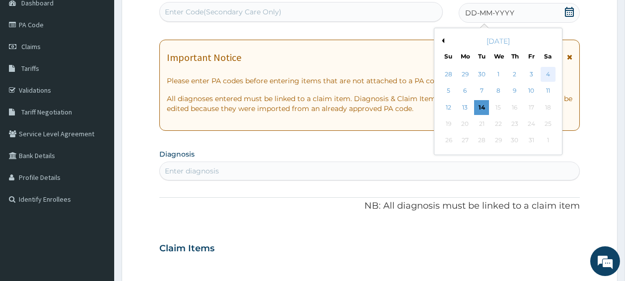
click at [547, 70] on div "4" at bounding box center [547, 74] width 15 height 15
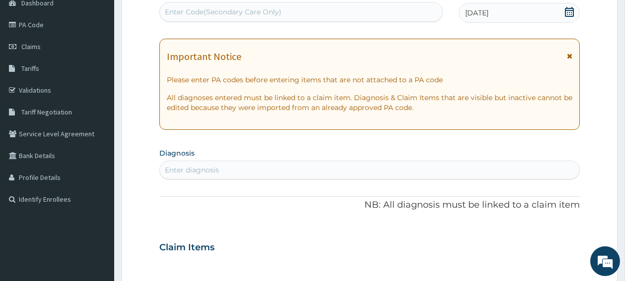
click at [267, 167] on div "Enter diagnosis" at bounding box center [369, 170] width 419 height 16
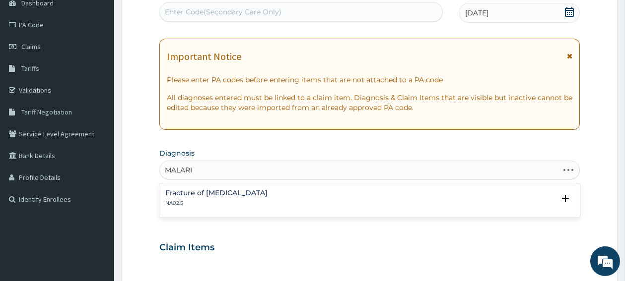
type input "MALARIA"
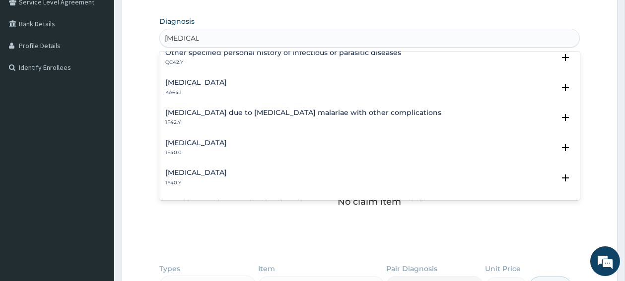
scroll to position [264, 0]
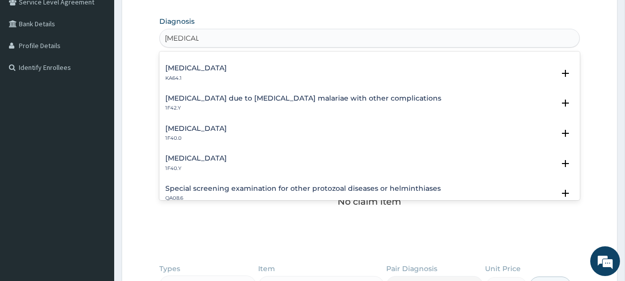
click at [227, 160] on h4 "Other severe and complicated Plasmodium falciparum malaria" at bounding box center [196, 158] width 62 height 7
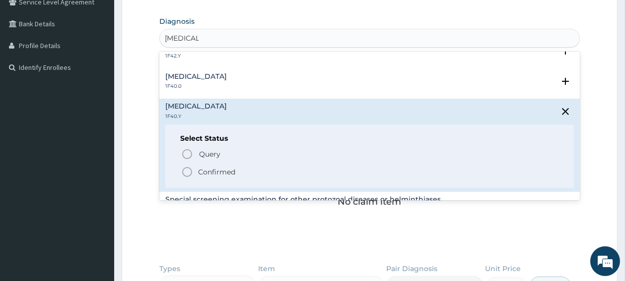
scroll to position [317, 0]
click at [189, 172] on icon "status option filled" at bounding box center [187, 172] width 12 height 12
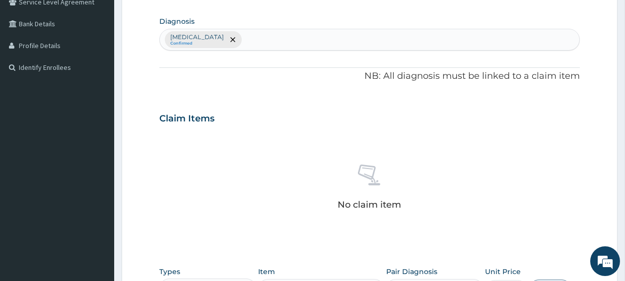
click at [401, 38] on div "Other severe and complicated Plasmodium falciparum malaria Confirmed" at bounding box center [369, 39] width 419 height 21
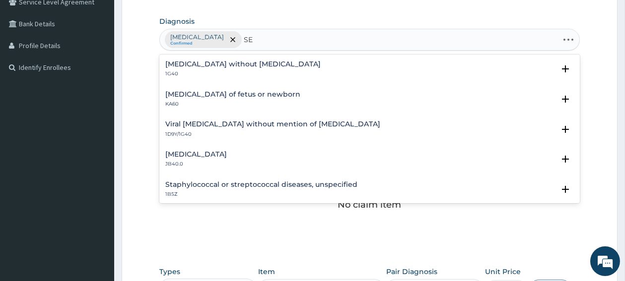
type input "S"
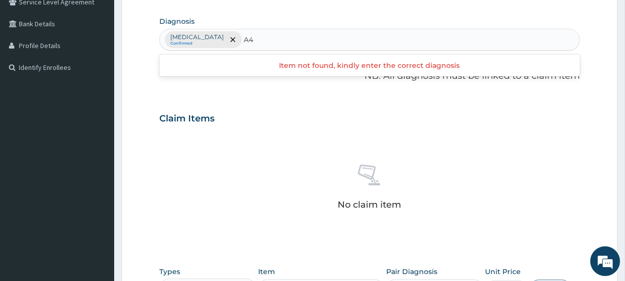
type input "A"
type input "SEPSIS"
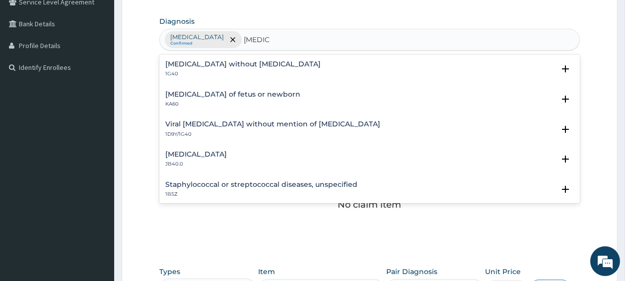
click at [227, 65] on h4 "Sepsis without septic shock" at bounding box center [242, 64] width 155 height 7
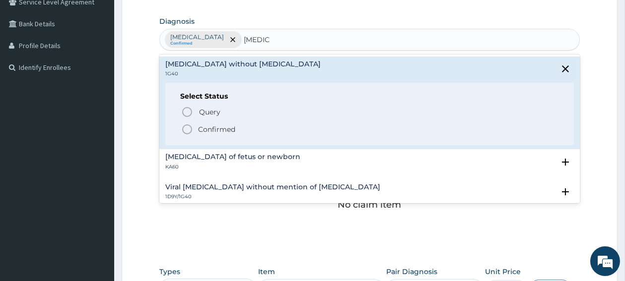
click at [189, 128] on icon "status option filled" at bounding box center [187, 130] width 12 height 12
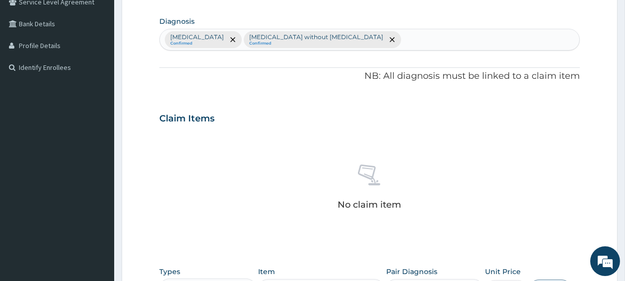
click at [492, 43] on div "Other severe and complicated Plasmodium falciparum malaria Confirmed Sepsis wit…" at bounding box center [369, 39] width 419 height 21
type input "UPPER"
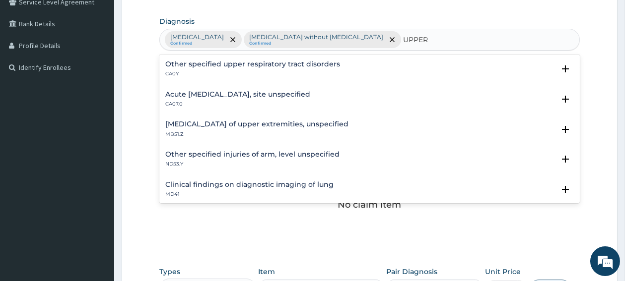
click at [286, 94] on h4 "Acute upper respiratory infection, site unspecified" at bounding box center [237, 94] width 145 height 7
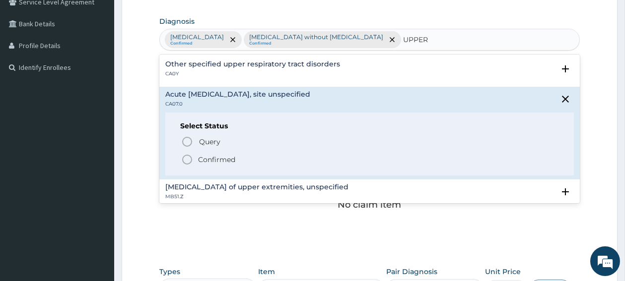
click at [188, 158] on icon "status option filled" at bounding box center [187, 160] width 12 height 12
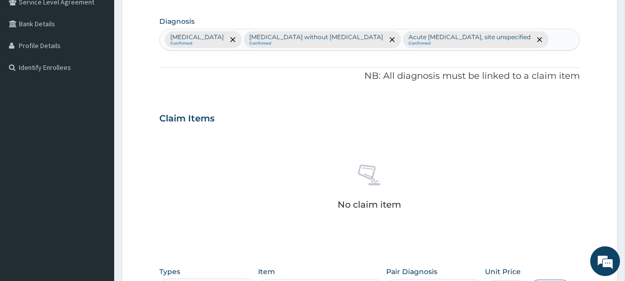
click at [352, 50] on div "Other severe and complicated Plasmodium falciparum malaria Confirmed Sepsis wit…" at bounding box center [369, 39] width 419 height 21
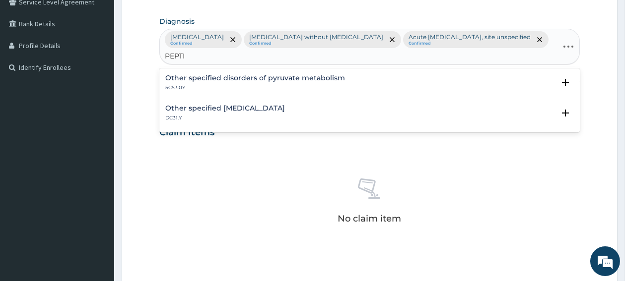
type input "PEPTIC"
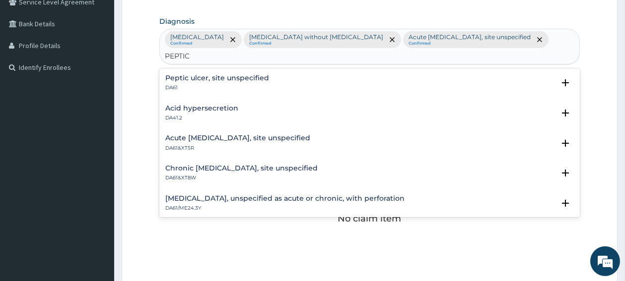
click at [200, 80] on h4 "Peptic ulcer, site unspecified" at bounding box center [217, 77] width 104 height 7
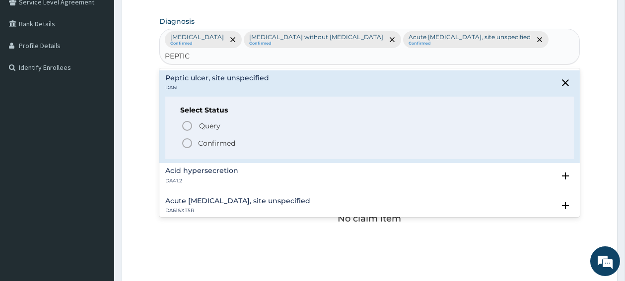
click at [187, 148] on icon "status option filled" at bounding box center [187, 144] width 12 height 12
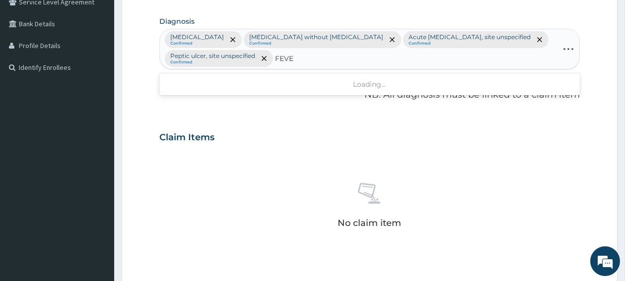
type input "FEVER"
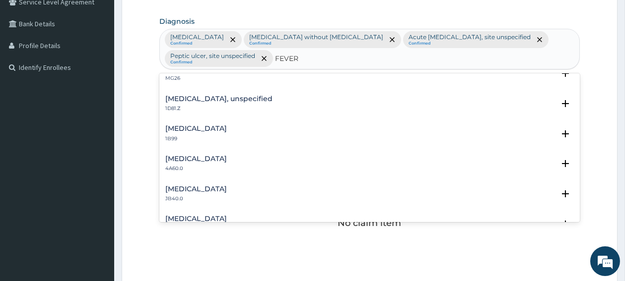
scroll to position [0, 0]
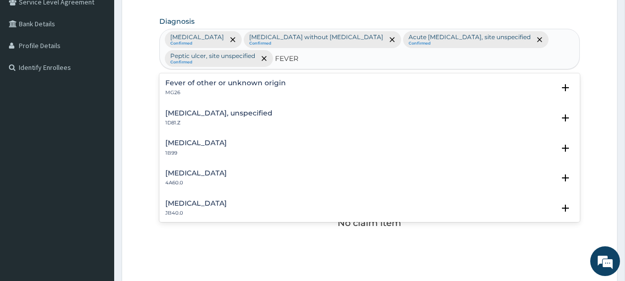
click at [212, 85] on h4 "Fever of other or unknown origin" at bounding box center [225, 82] width 121 height 7
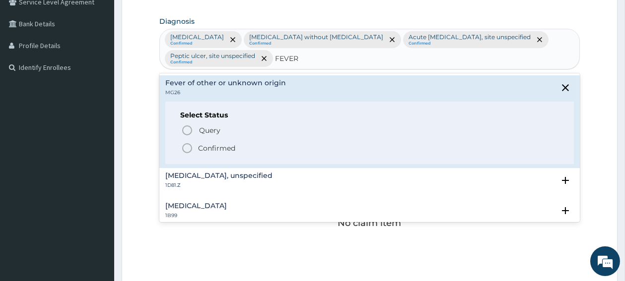
click at [186, 148] on icon "status option filled" at bounding box center [187, 148] width 12 height 12
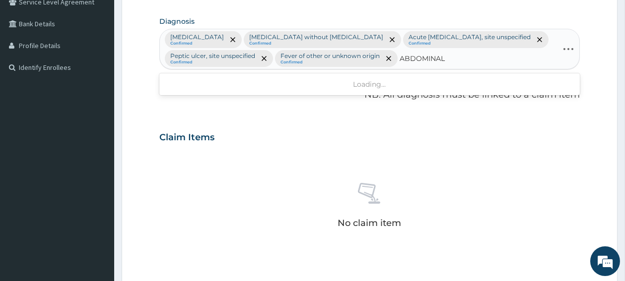
type input "ABDOMINAL"
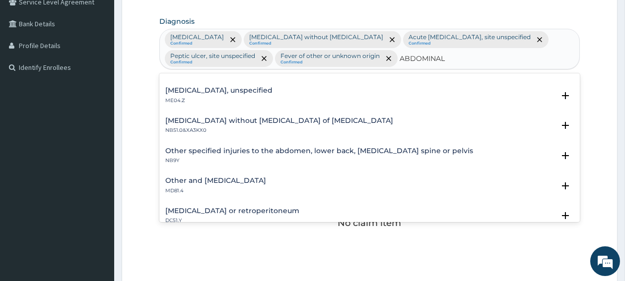
scroll to position [79, 0]
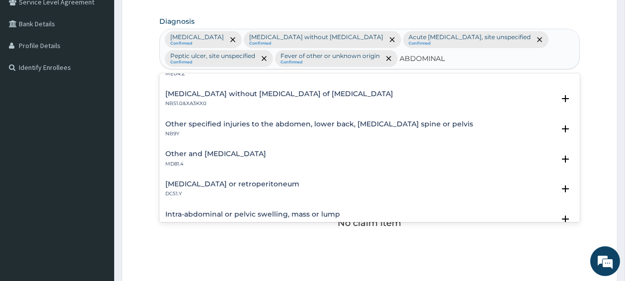
click at [222, 158] on h4 "Other and unspecified abdominal pain" at bounding box center [215, 153] width 101 height 7
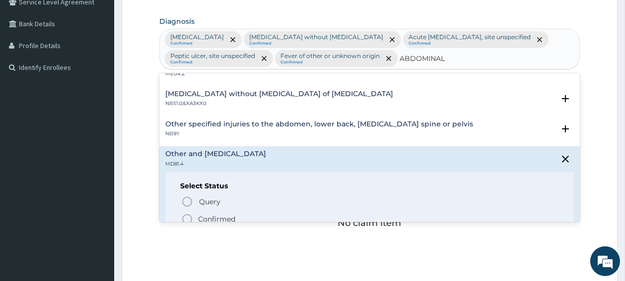
click at [187, 225] on icon "status option filled" at bounding box center [187, 219] width 12 height 12
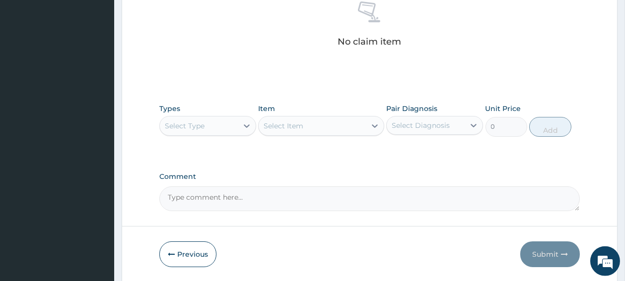
scroll to position [422, 0]
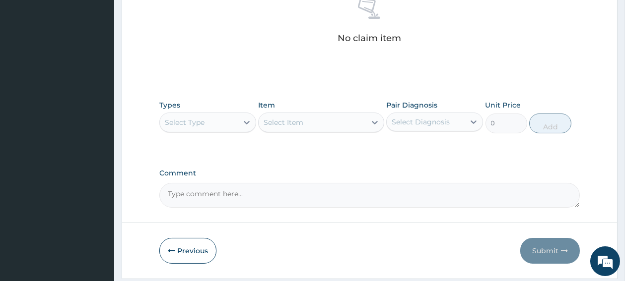
click at [207, 131] on div "Select Type" at bounding box center [199, 123] width 78 height 16
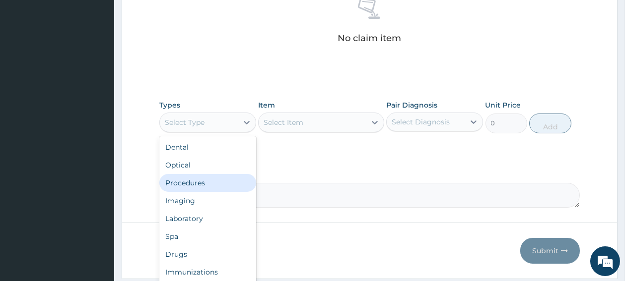
click at [200, 192] on div "Procedures" at bounding box center [207, 183] width 97 height 18
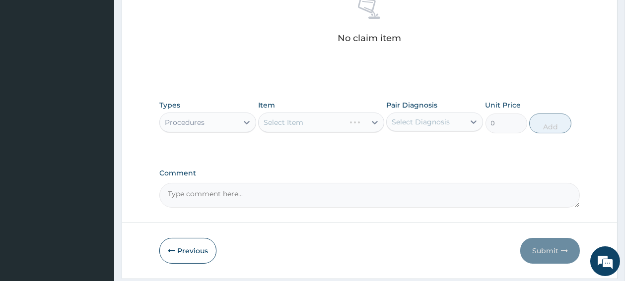
click at [350, 133] on div "Select Item" at bounding box center [321, 123] width 126 height 20
click at [350, 131] on div "Select Item" at bounding box center [312, 123] width 107 height 16
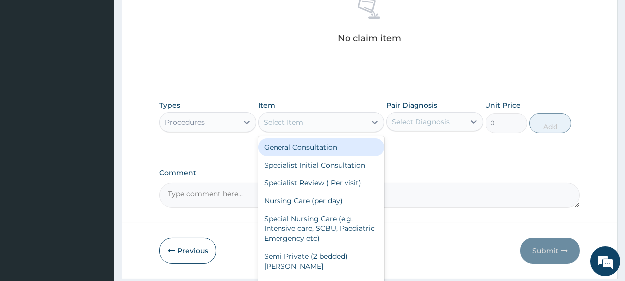
click at [330, 156] on div "General Consultation" at bounding box center [321, 148] width 126 height 18
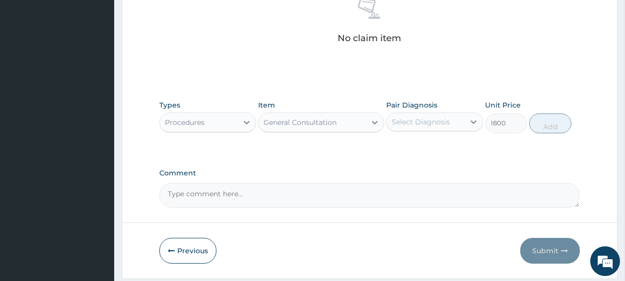
type input "1800"
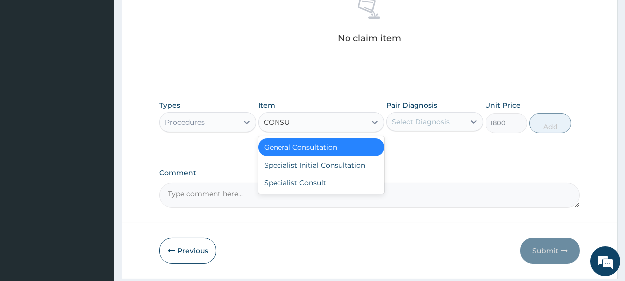
type input "CONSUL"
click at [324, 156] on div "General Consultation" at bounding box center [321, 148] width 126 height 18
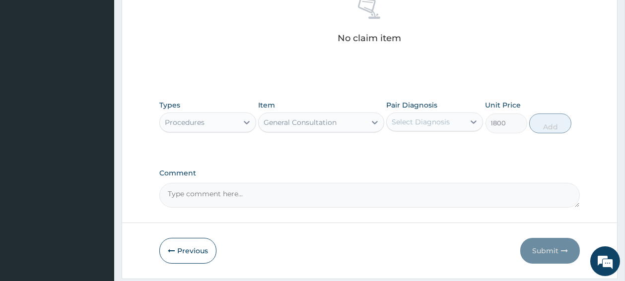
click at [408, 127] on div "Select Diagnosis" at bounding box center [421, 122] width 58 height 10
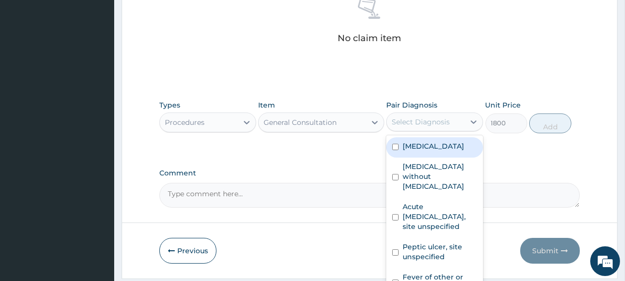
click at [395, 150] on input "checkbox" at bounding box center [395, 147] width 6 height 6
checkbox input "true"
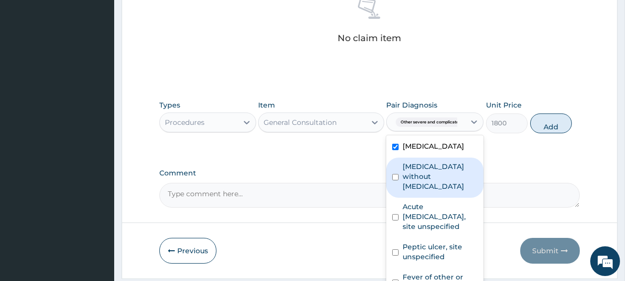
click at [395, 181] on input "checkbox" at bounding box center [395, 177] width 6 height 6
checkbox input "true"
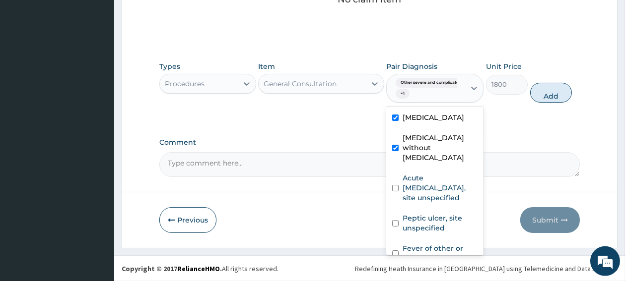
scroll to position [480, 0]
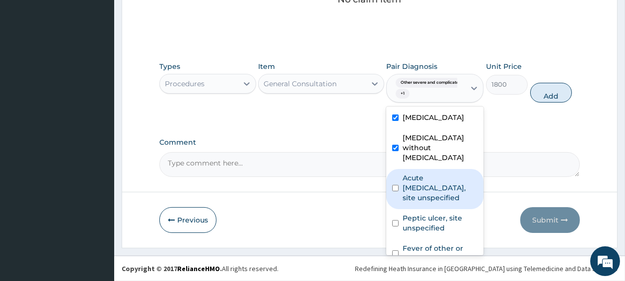
click at [397, 192] on input "checkbox" at bounding box center [395, 188] width 6 height 6
checkbox input "true"
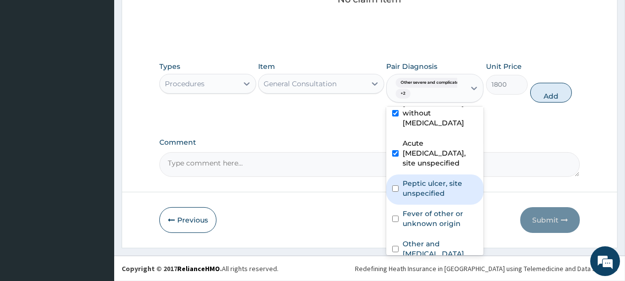
scroll to position [53, 0]
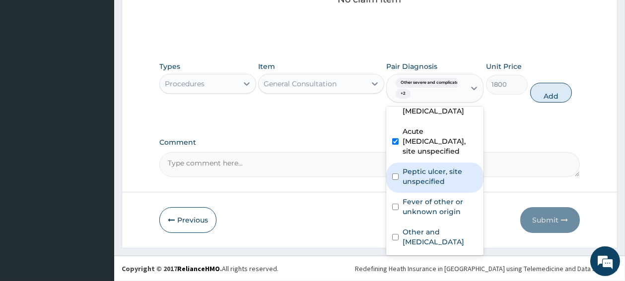
click at [397, 180] on input "checkbox" at bounding box center [395, 177] width 6 height 6
checkbox input "true"
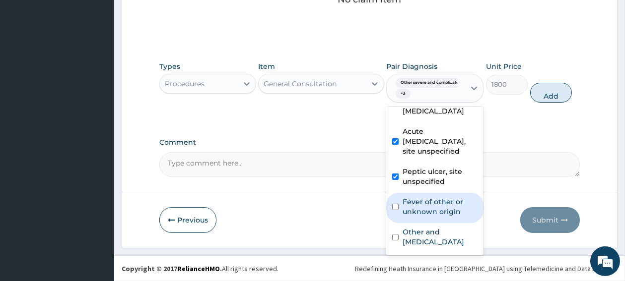
click at [396, 210] on input "checkbox" at bounding box center [395, 207] width 6 height 6
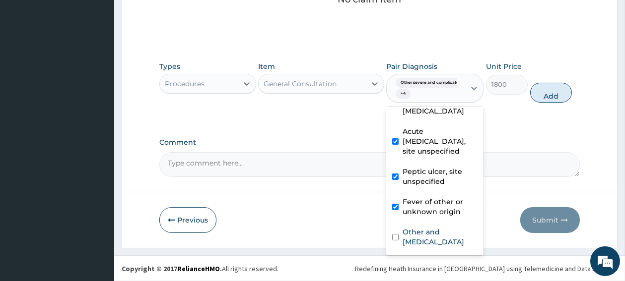
click at [396, 210] on input "checkbox" at bounding box center [395, 207] width 6 height 6
checkbox input "false"
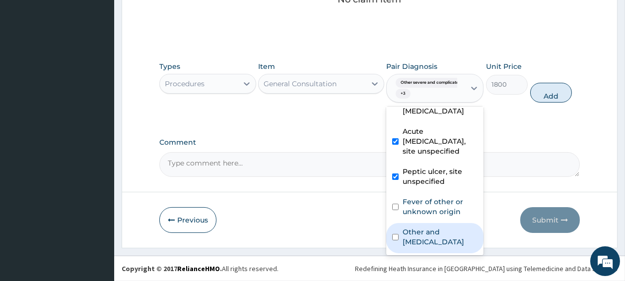
scroll to position [79, 0]
click at [393, 240] on input "checkbox" at bounding box center [395, 237] width 6 height 6
checkbox input "true"
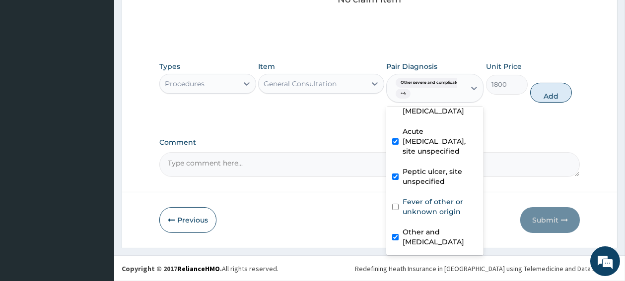
scroll to position [87, 0]
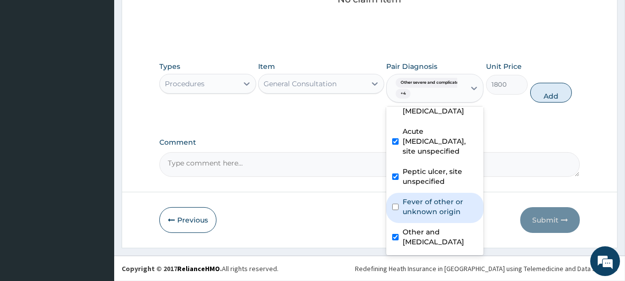
click at [395, 204] on input "checkbox" at bounding box center [395, 207] width 6 height 6
checkbox input "true"
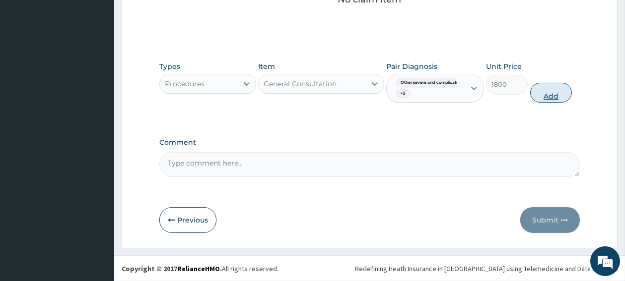
click at [553, 91] on button "Add" at bounding box center [551, 93] width 42 height 20
type input "0"
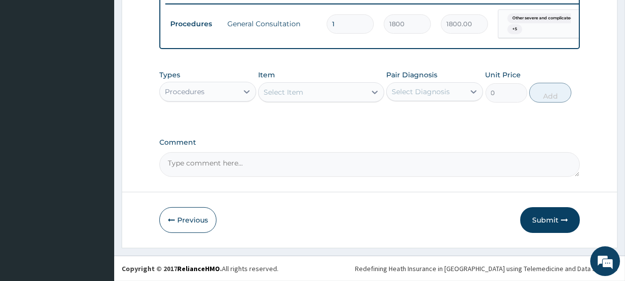
click at [229, 93] on div "Procedures" at bounding box center [199, 92] width 78 height 16
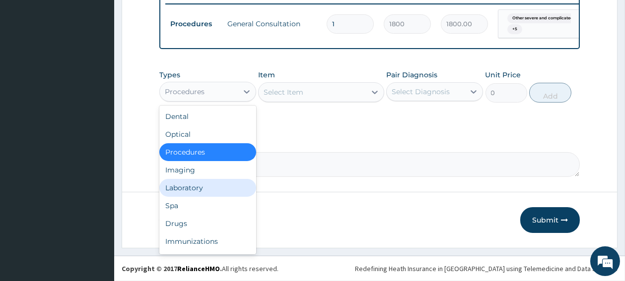
click at [193, 193] on div "Laboratory" at bounding box center [207, 188] width 97 height 18
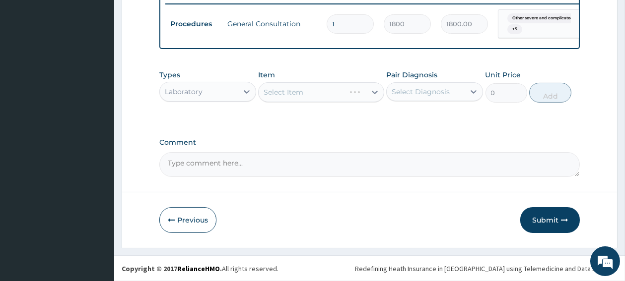
drag, startPoint x: 193, startPoint y: 194, endPoint x: 316, endPoint y: 101, distance: 153.9
click at [316, 92] on div "Select Item" at bounding box center [321, 92] width 126 height 20
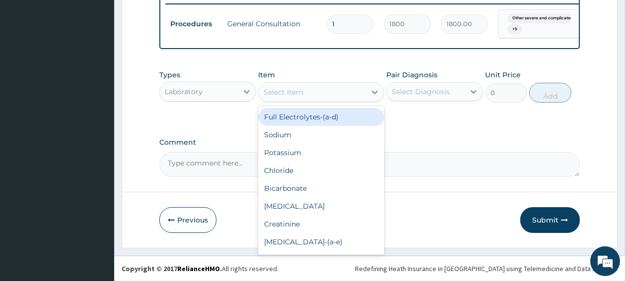
click at [316, 92] on div "Select Item" at bounding box center [312, 92] width 107 height 16
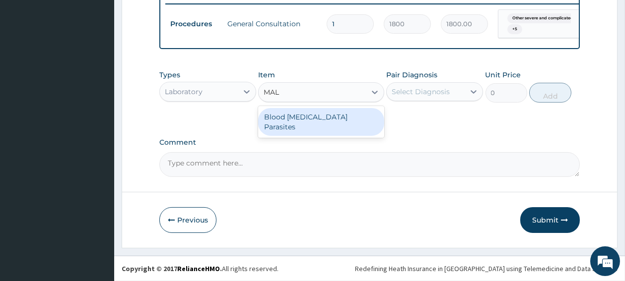
type input "MALA"
click at [299, 113] on div "Blood Malaria Parasites" at bounding box center [321, 122] width 126 height 28
type input "700"
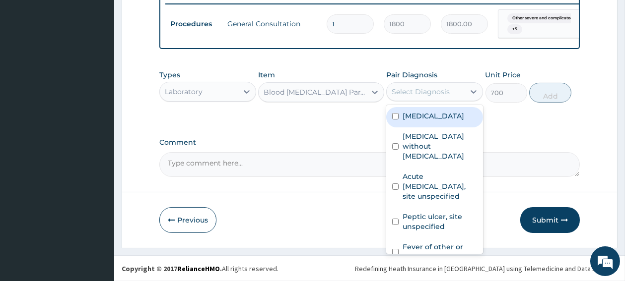
click at [434, 87] on div "Select Diagnosis" at bounding box center [421, 92] width 58 height 10
click at [399, 120] on input "checkbox" at bounding box center [395, 116] width 6 height 6
checkbox input "true"
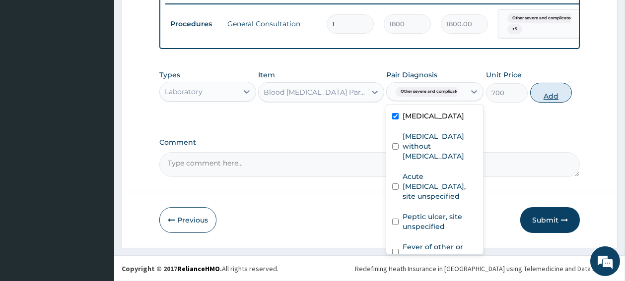
click at [553, 94] on button "Add" at bounding box center [551, 93] width 42 height 20
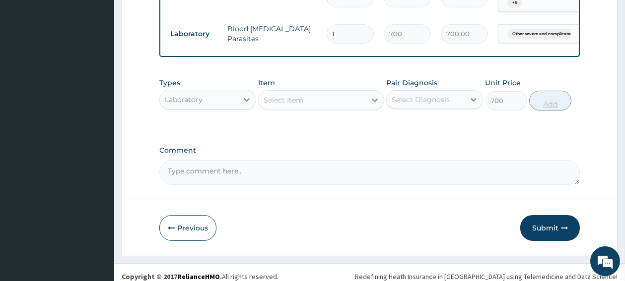
type input "0"
click at [339, 108] on div "Select Item" at bounding box center [312, 100] width 107 height 16
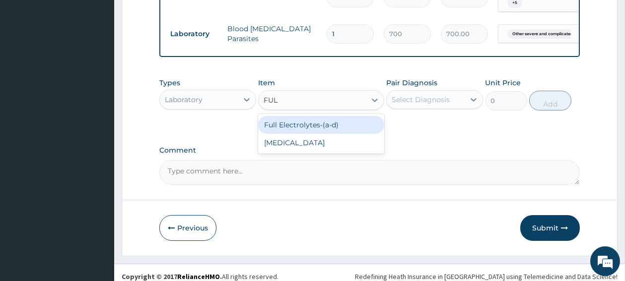
type input "FULL"
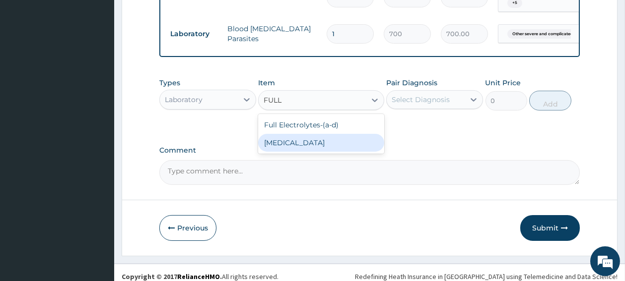
click at [308, 152] on div "Full Blood Count" at bounding box center [321, 143] width 126 height 18
type input "2000"
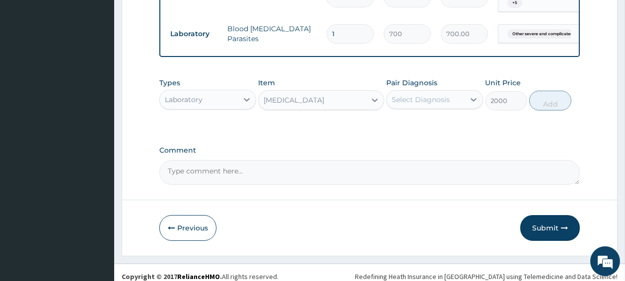
click at [397, 108] on div "Select Diagnosis" at bounding box center [426, 100] width 78 height 16
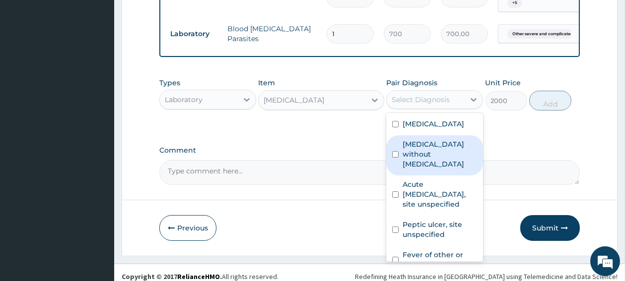
click at [396, 158] on input "checkbox" at bounding box center [395, 154] width 6 height 6
checkbox input "true"
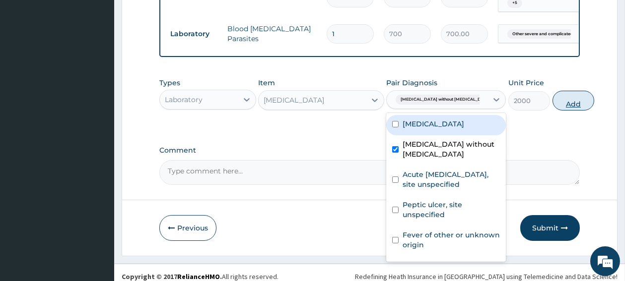
click at [553, 111] on button "Add" at bounding box center [574, 101] width 42 height 20
type input "0"
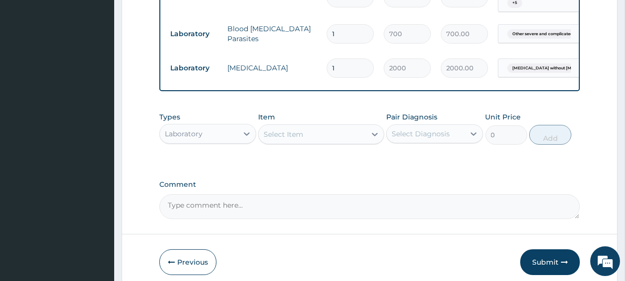
click at [226, 142] on div "Laboratory" at bounding box center [199, 134] width 78 height 16
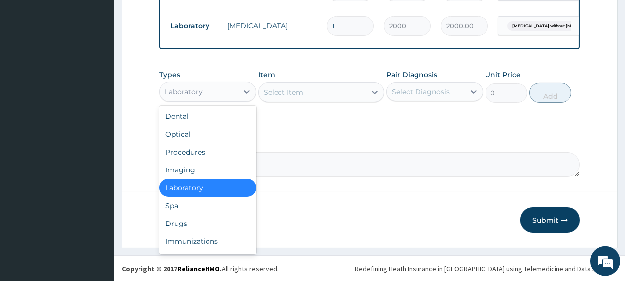
scroll to position [489, 0]
click at [180, 233] on div "Drugs" at bounding box center [207, 224] width 97 height 18
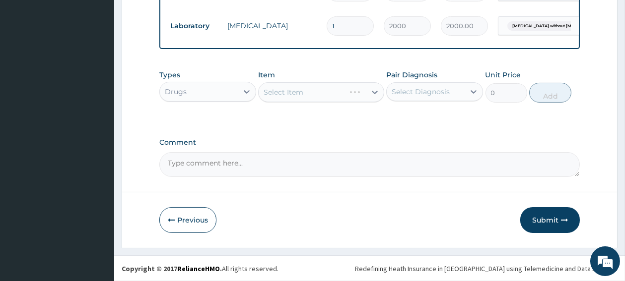
click at [326, 102] on div "Select Item" at bounding box center [321, 92] width 126 height 20
click at [323, 100] on div "Select Item" at bounding box center [312, 92] width 107 height 16
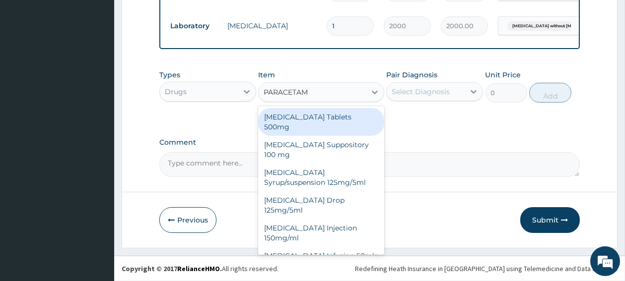
type input "PARACETAMO"
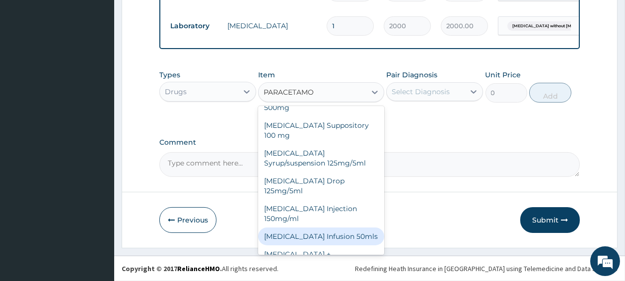
scroll to position [20, 0]
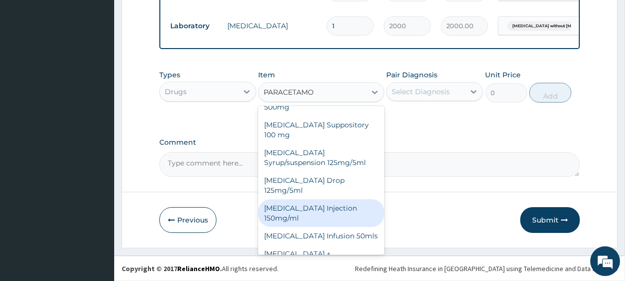
click at [338, 207] on div "Paracetamol Injection 150mg/ml" at bounding box center [321, 214] width 126 height 28
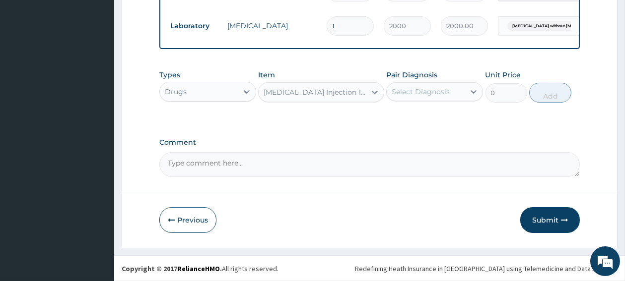
type input "100"
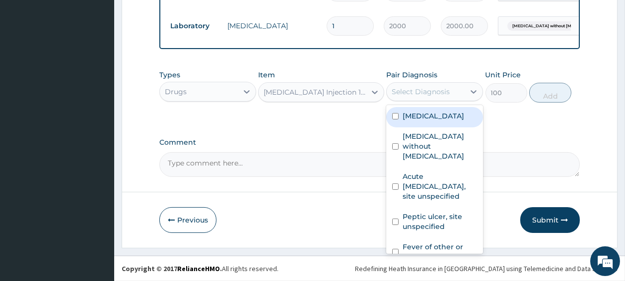
click at [443, 97] on div "Select Diagnosis" at bounding box center [421, 92] width 58 height 10
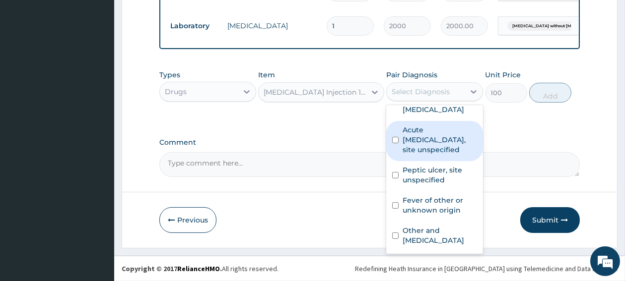
scroll to position [96, 0]
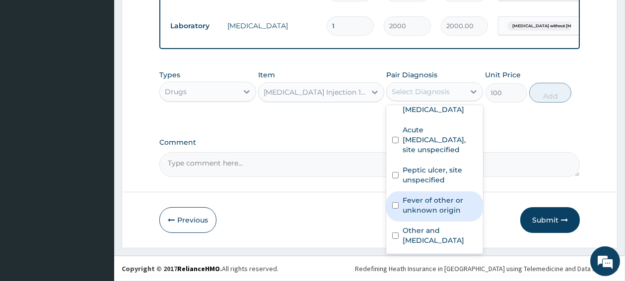
click at [398, 209] on input "checkbox" at bounding box center [395, 206] width 6 height 6
checkbox input "true"
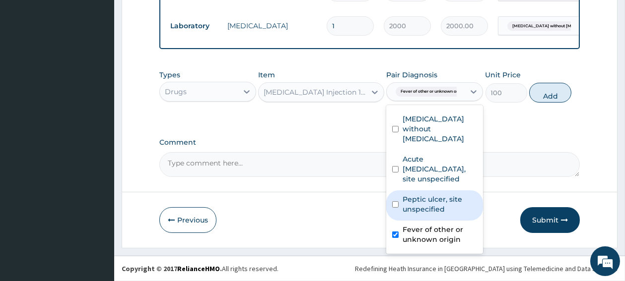
scroll to position [0, 0]
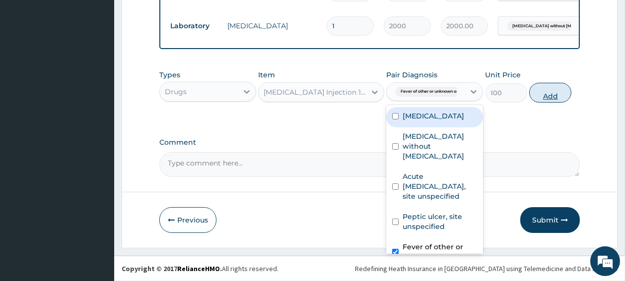
click at [553, 103] on button "Add" at bounding box center [550, 93] width 42 height 20
type input "0"
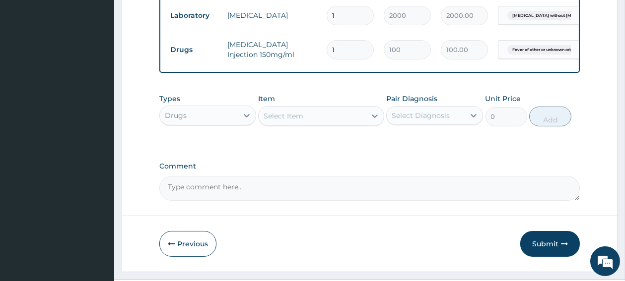
click at [335, 60] on input "1" at bounding box center [350, 49] width 47 height 19
type input "0.00"
type input "4"
type input "400.00"
type input "4"
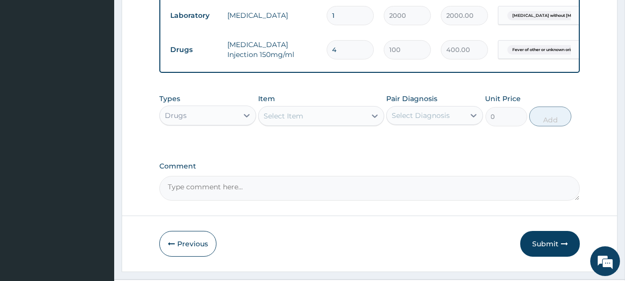
click at [306, 124] on div "Select Item" at bounding box center [312, 116] width 107 height 16
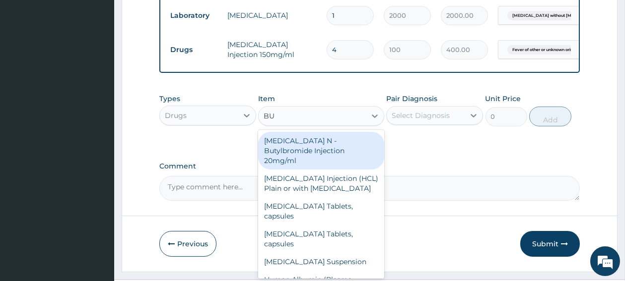
type input "B"
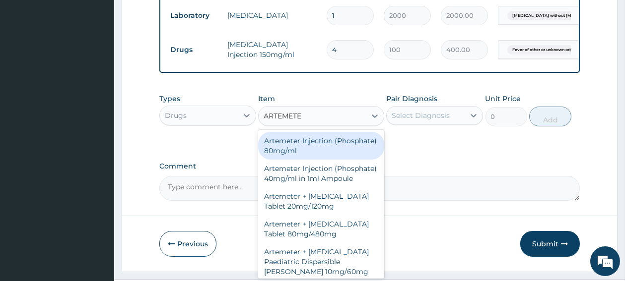
type input "ARTEMETER"
click at [302, 160] on div "Artemeter Injection (Phosphate) 80mg/ml" at bounding box center [321, 146] width 126 height 28
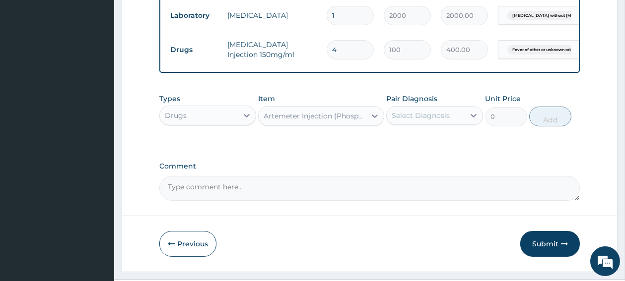
type input "500"
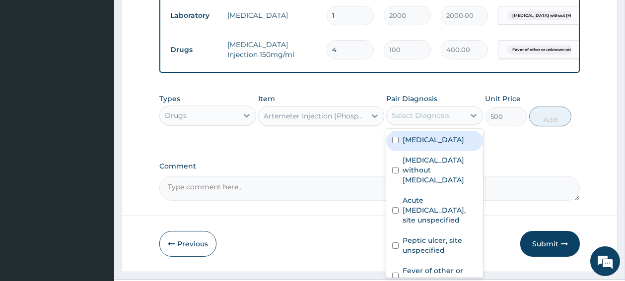
click at [410, 121] on div "Select Diagnosis" at bounding box center [421, 116] width 58 height 10
click at [398, 143] on input "checkbox" at bounding box center [395, 140] width 6 height 6
checkbox input "true"
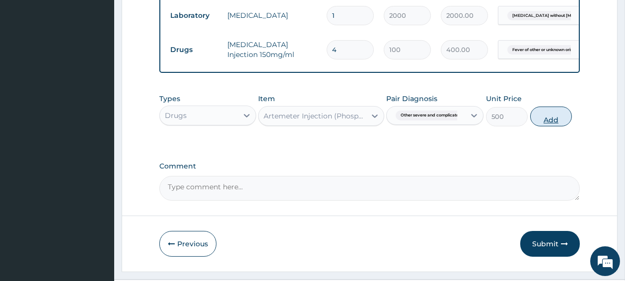
click at [550, 127] on button "Add" at bounding box center [551, 117] width 42 height 20
type input "0"
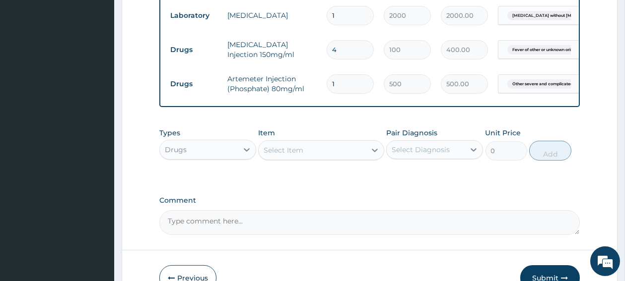
click at [340, 94] on input "1" at bounding box center [350, 83] width 47 height 19
type input "0.00"
type input "6"
type input "3000.00"
type input "6"
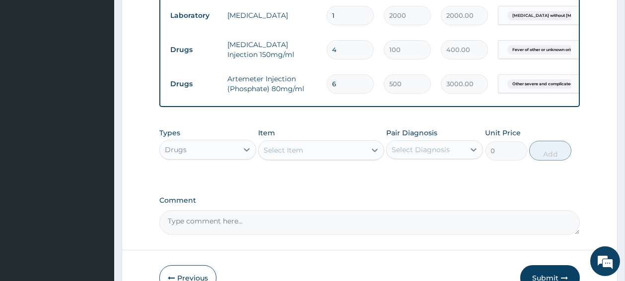
click at [308, 158] on div "Select Item" at bounding box center [312, 150] width 107 height 16
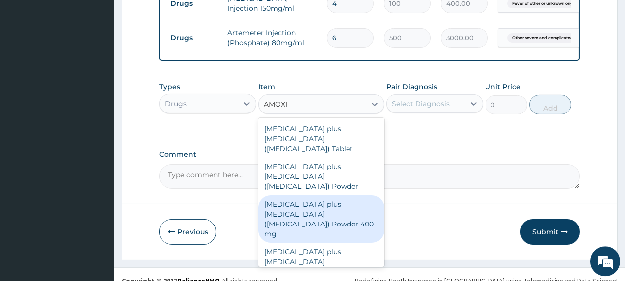
scroll to position [568, 0]
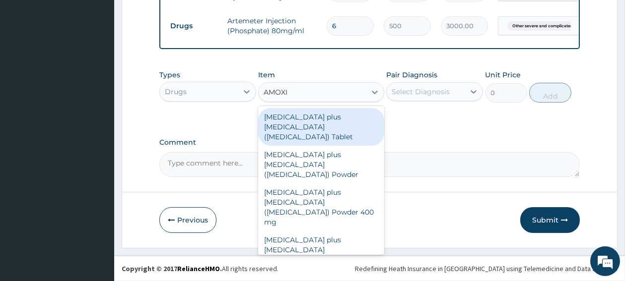
type input "AMOXI"
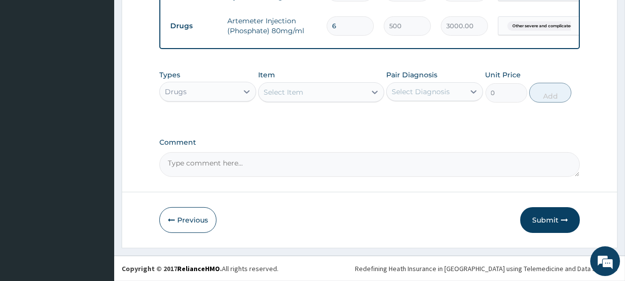
click at [282, 94] on div "Select Item" at bounding box center [284, 92] width 40 height 10
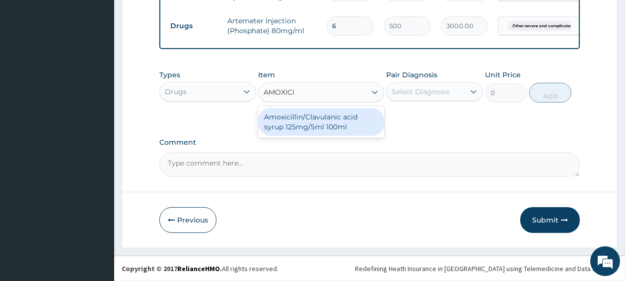
type input "AMOXIC"
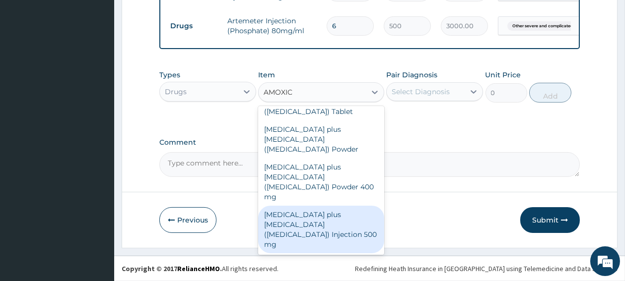
scroll to position [0, 0]
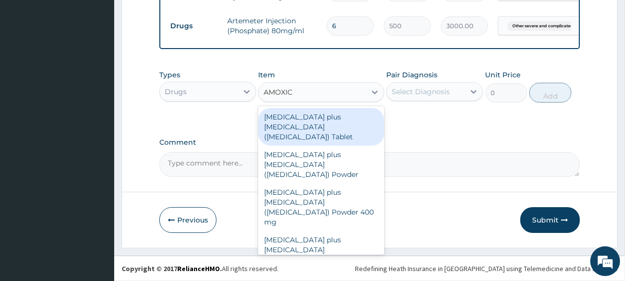
click at [342, 129] on div "[MEDICAL_DATA] plus [MEDICAL_DATA] ([MEDICAL_DATA]) Tablet" at bounding box center [321, 127] width 126 height 38
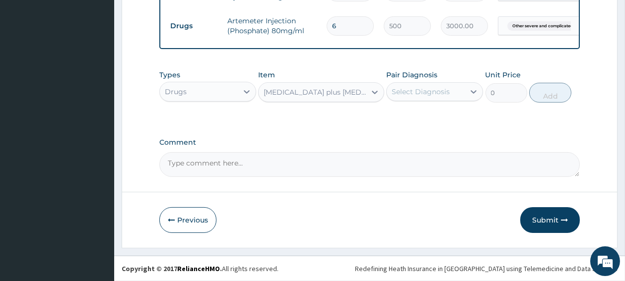
type input "250"
click at [411, 97] on div "Select Diagnosis" at bounding box center [421, 92] width 58 height 10
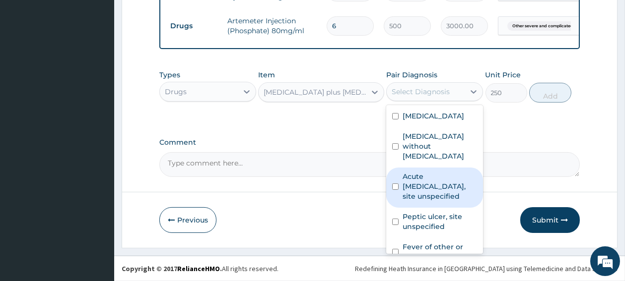
click at [395, 190] on input "checkbox" at bounding box center [395, 187] width 6 height 6
checkbox input "true"
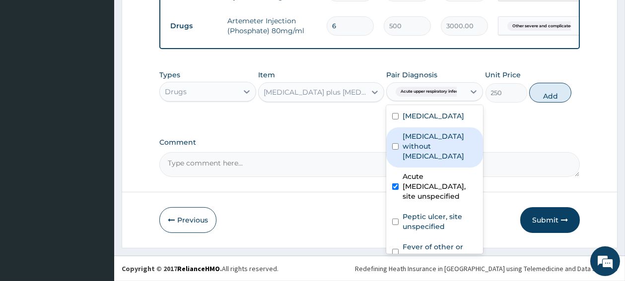
click at [397, 150] on input "checkbox" at bounding box center [395, 146] width 6 height 6
checkbox input "true"
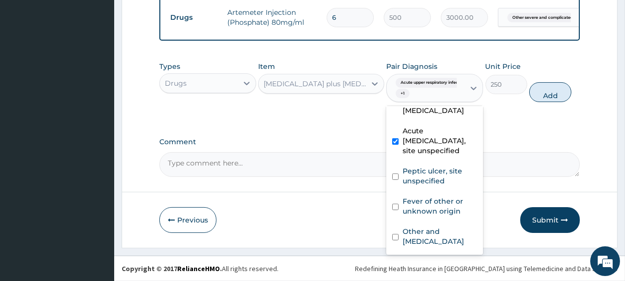
scroll to position [53, 0]
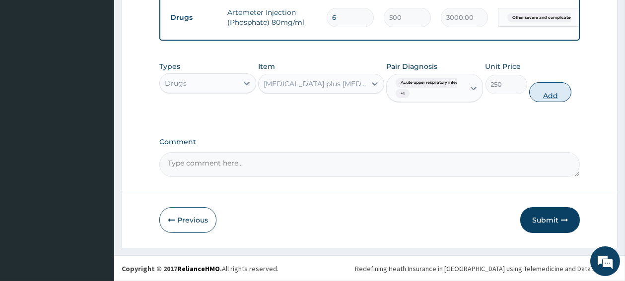
click at [550, 102] on button "Add" at bounding box center [550, 92] width 42 height 20
type input "0"
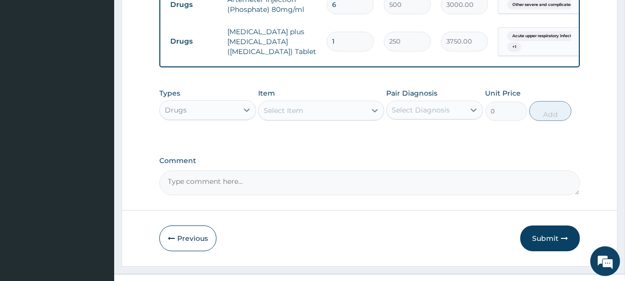
type input "15"
type input "3750.00"
type input "15"
click at [324, 119] on div "Select Item" at bounding box center [312, 111] width 107 height 16
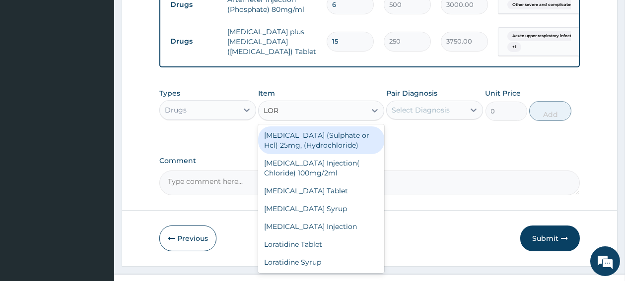
type input "LORA"
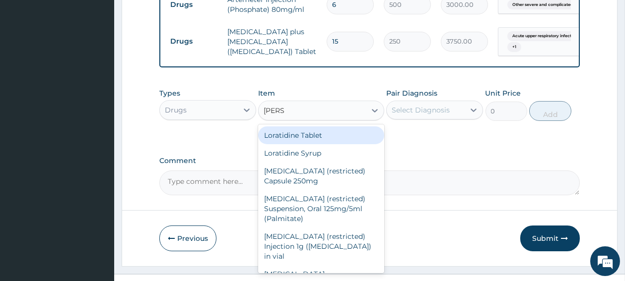
click at [314, 144] on div "Loratidine Tablet" at bounding box center [321, 136] width 126 height 18
type input "50"
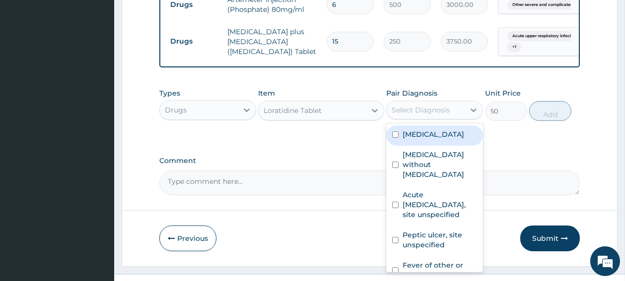
click at [409, 115] on div "Select Diagnosis" at bounding box center [421, 110] width 58 height 10
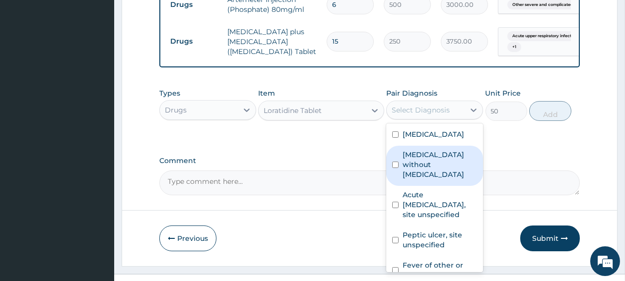
click at [396, 168] on input "checkbox" at bounding box center [395, 165] width 6 height 6
checkbox input "true"
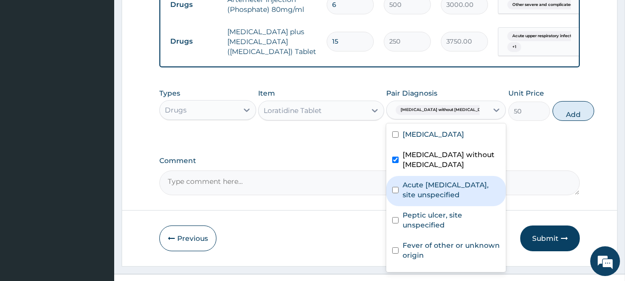
click at [396, 194] on input "checkbox" at bounding box center [395, 190] width 6 height 6
checkbox input "true"
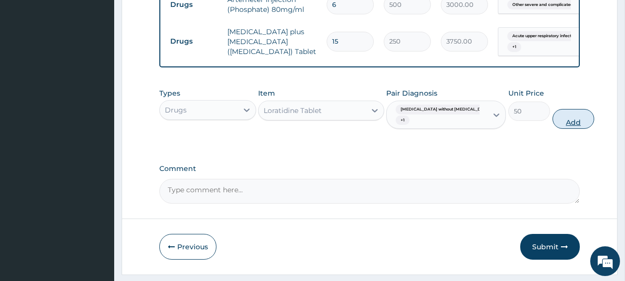
click at [554, 129] on button "Add" at bounding box center [574, 119] width 42 height 20
type input "0"
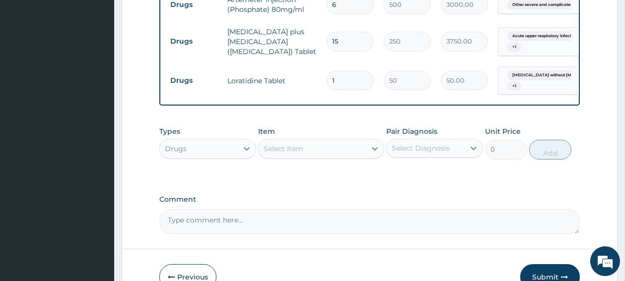
click at [337, 90] on input "1" at bounding box center [350, 80] width 47 height 19
type input "0.00"
type input "5"
type input "250.00"
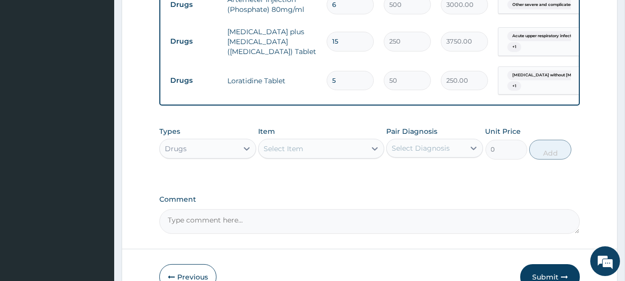
type input "5"
click at [293, 154] on div "Select Item" at bounding box center [284, 149] width 40 height 10
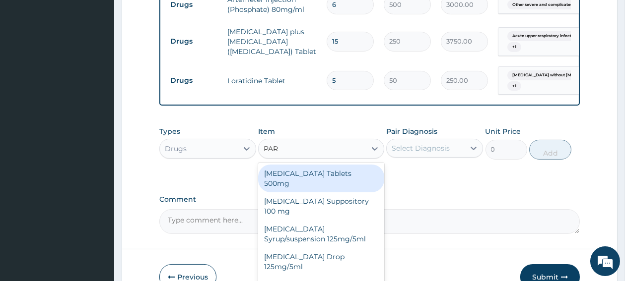
type input "PARA"
click at [298, 193] on div "[MEDICAL_DATA] Tablets 500mg" at bounding box center [321, 179] width 126 height 28
type input "10"
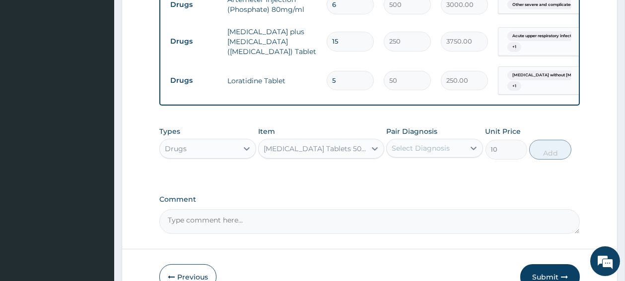
click at [410, 153] on div "Select Diagnosis" at bounding box center [421, 148] width 58 height 10
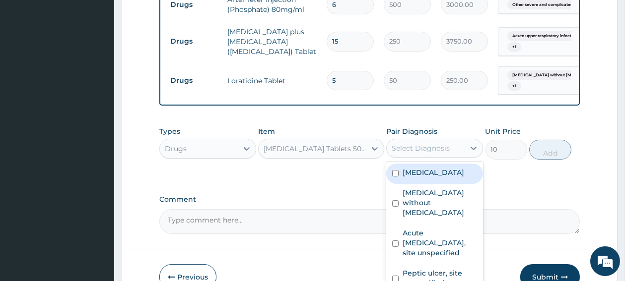
click at [395, 177] on input "checkbox" at bounding box center [395, 173] width 6 height 6
checkbox input "true"
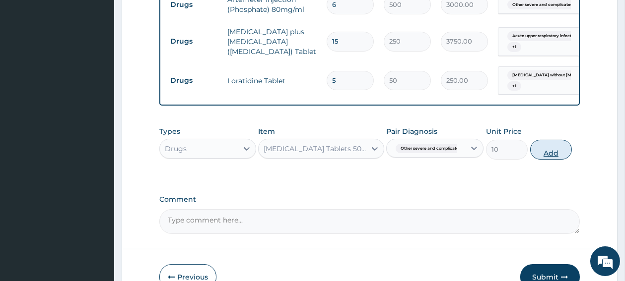
click at [556, 160] on button "Add" at bounding box center [551, 150] width 42 height 20
type input "0"
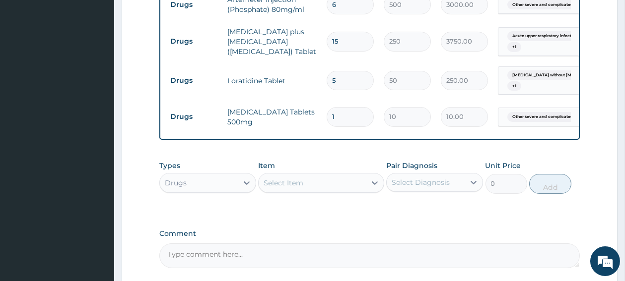
type input "18"
type input "180.00"
type input "18"
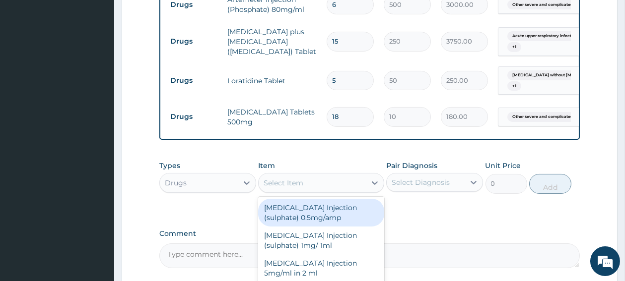
click at [300, 188] on div "Select Item" at bounding box center [284, 183] width 40 height 10
type input "HY"
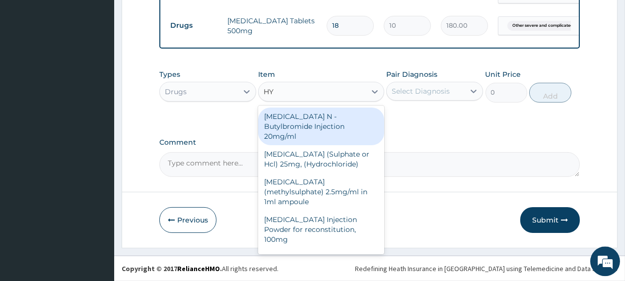
scroll to position [674, 0]
click at [332, 137] on div "[MEDICAL_DATA] N -Butylbromide Injection 20mg/ml" at bounding box center [321, 127] width 126 height 38
type input "40"
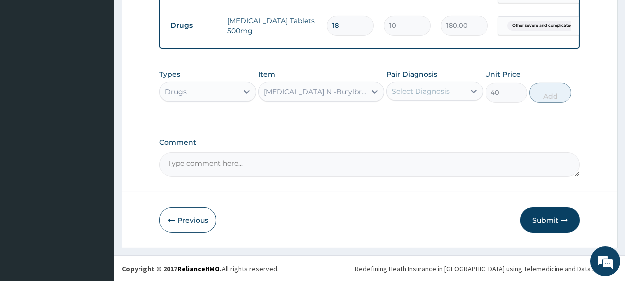
click at [411, 101] on div "Select Diagnosis" at bounding box center [434, 91] width 97 height 19
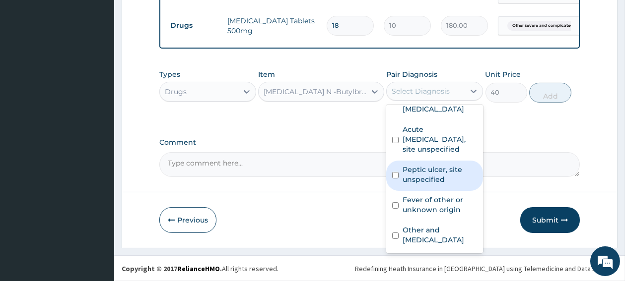
scroll to position [96, 0]
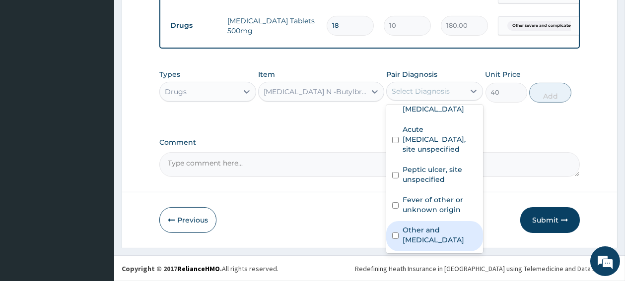
click at [396, 239] on input "checkbox" at bounding box center [395, 236] width 6 height 6
checkbox input "true"
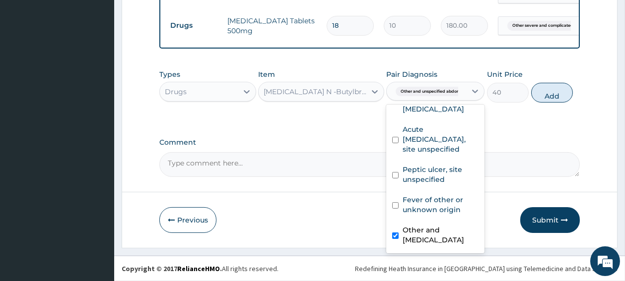
scroll to position [86, 0]
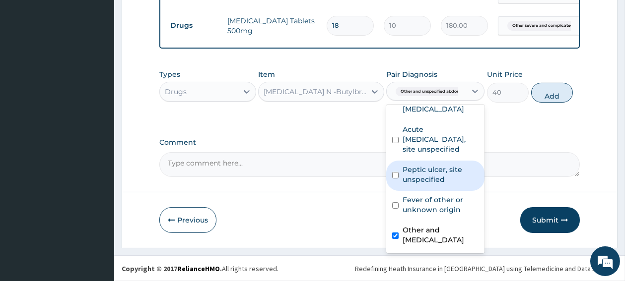
click at [396, 176] on input "checkbox" at bounding box center [395, 175] width 6 height 6
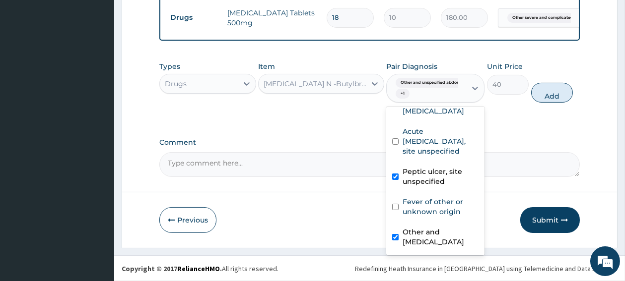
click at [395, 180] on input "checkbox" at bounding box center [395, 177] width 6 height 6
checkbox input "false"
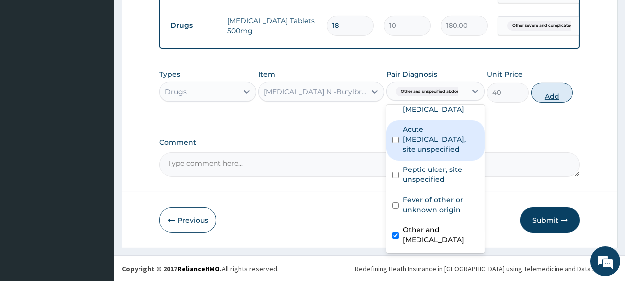
click at [558, 103] on button "Add" at bounding box center [552, 93] width 42 height 20
type input "0"
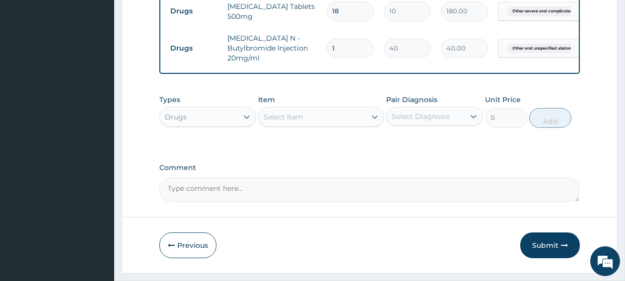
click at [341, 58] on input "1" at bounding box center [350, 48] width 47 height 19
type input "0.00"
type input "2"
type input "80.00"
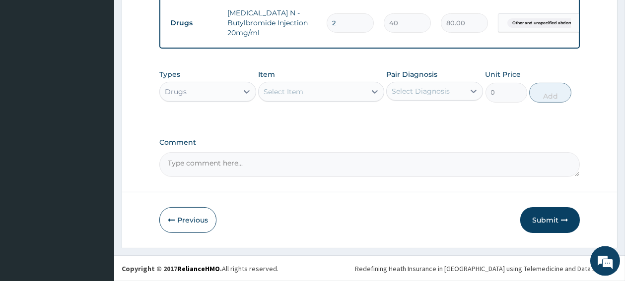
scroll to position [725, 0]
type input "2"
click at [549, 220] on button "Submit" at bounding box center [550, 221] width 60 height 26
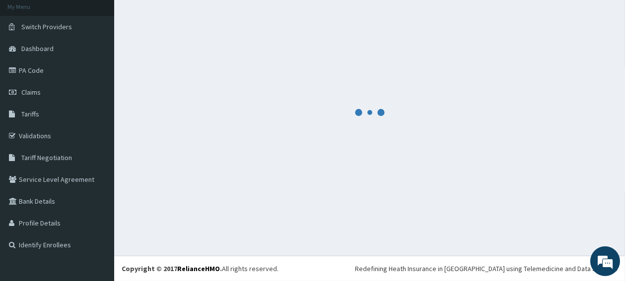
scroll to position [60, 0]
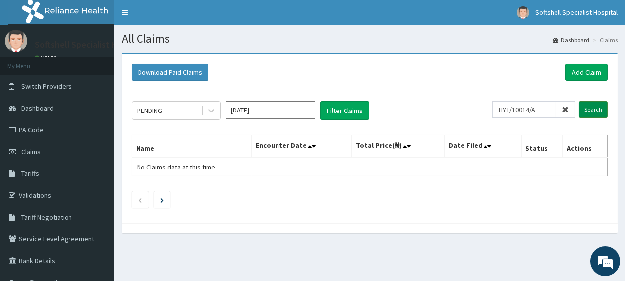
type input "HYT/10014/A"
click at [594, 112] on input "Search" at bounding box center [593, 109] width 29 height 17
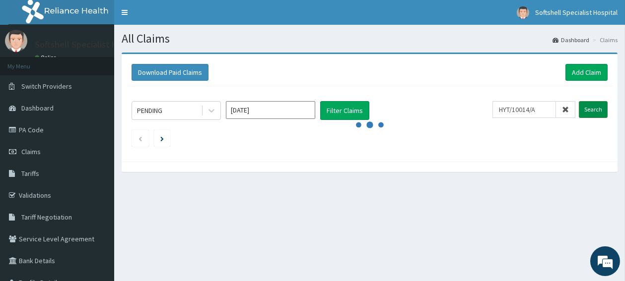
click at [594, 113] on input "Search" at bounding box center [593, 109] width 29 height 17
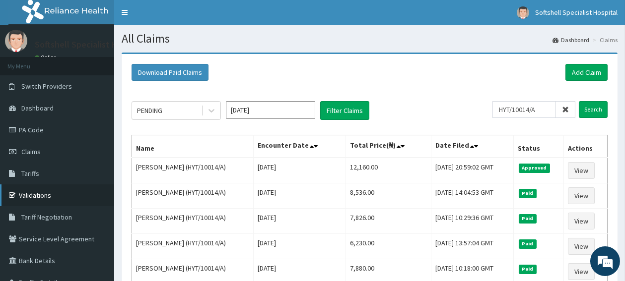
click at [33, 193] on link "Validations" at bounding box center [57, 196] width 114 height 22
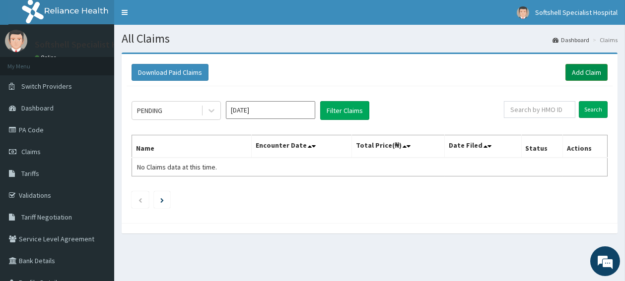
click at [590, 74] on link "Add Claim" at bounding box center [586, 72] width 42 height 17
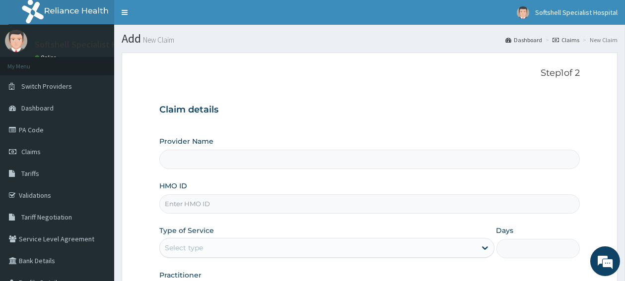
click at [276, 211] on input "HMO ID" at bounding box center [369, 204] width 420 height 19
paste input "CWP/10014/A"
type input "CWP/10014/A"
type input "Softshell Specialist Hospital"
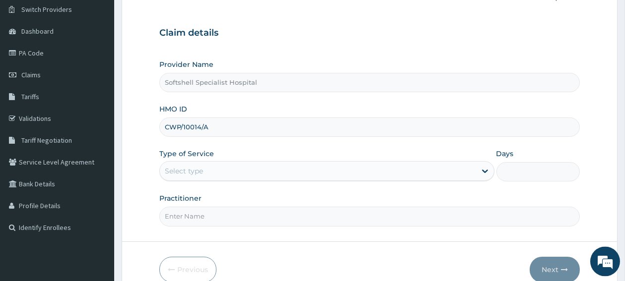
scroll to position [79, 0]
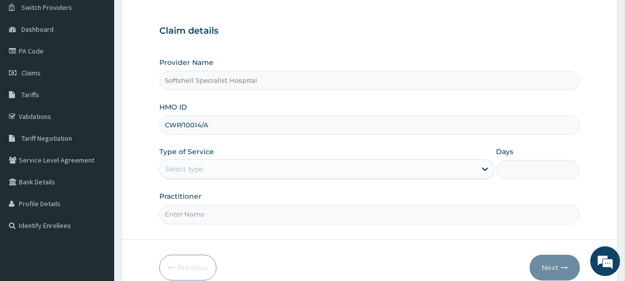
type input "CWP/10014/A"
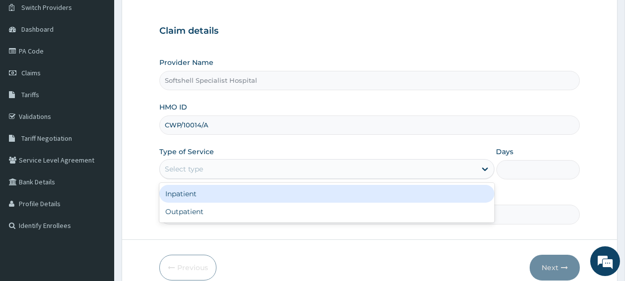
click at [333, 170] on div "Select type" at bounding box center [318, 169] width 316 height 16
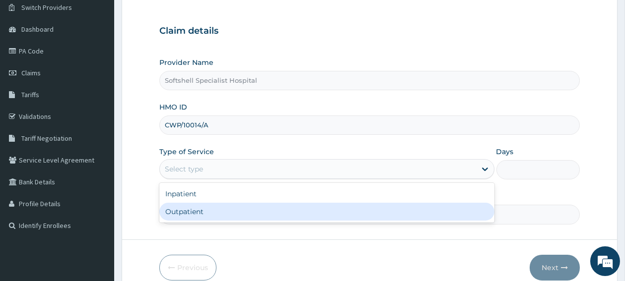
click at [300, 210] on div "Outpatient" at bounding box center [326, 212] width 335 height 18
type input "1"
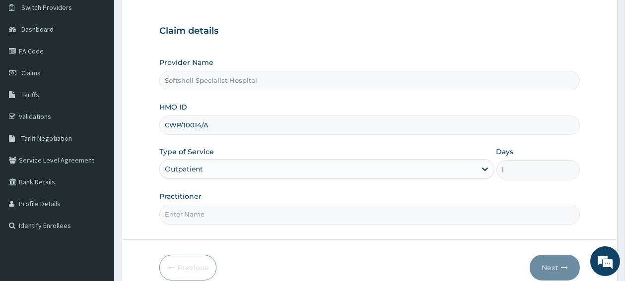
click at [274, 219] on input "Practitioner" at bounding box center [369, 214] width 420 height 19
type input "DR. [PERSON_NAME]"
click at [545, 262] on button "Next" at bounding box center [555, 268] width 50 height 26
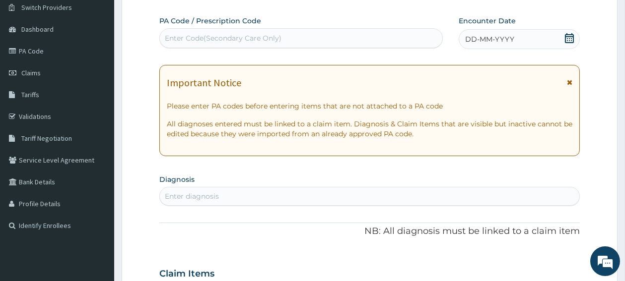
click at [571, 38] on icon at bounding box center [569, 38] width 10 height 10
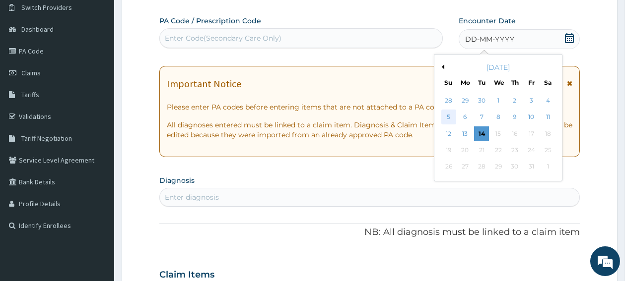
click at [448, 120] on div "5" at bounding box center [448, 117] width 15 height 15
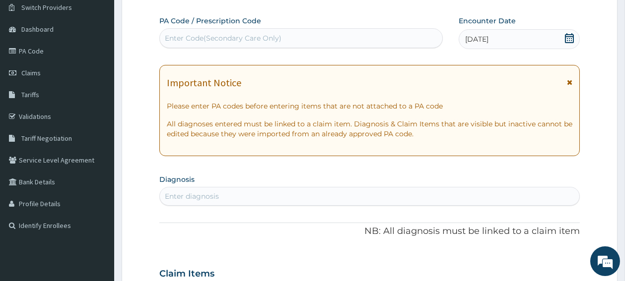
click at [362, 195] on div "Enter diagnosis" at bounding box center [369, 197] width 419 height 16
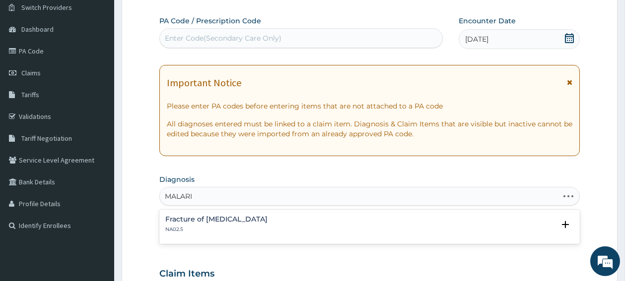
type input "MALARIA"
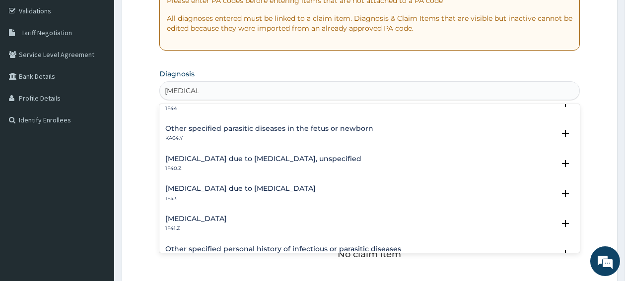
scroll to position [132, 0]
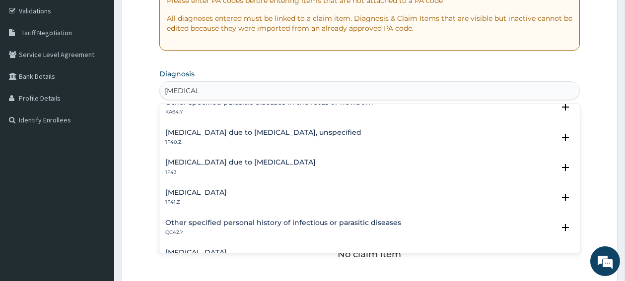
click at [267, 136] on h4 "Malaria due to Plasmodium falciparum, unspecified" at bounding box center [263, 132] width 196 height 7
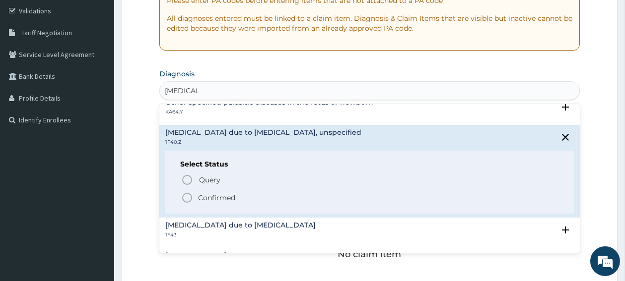
click at [183, 197] on circle "status option filled" at bounding box center [187, 198] width 9 height 9
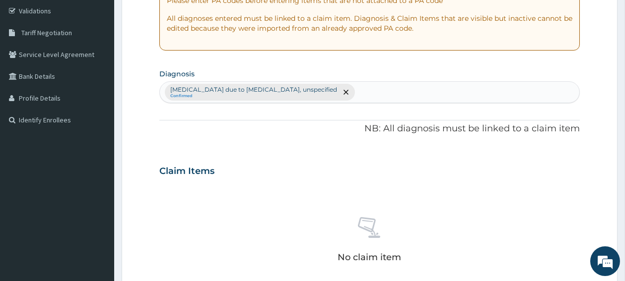
click at [354, 89] on div "Malaria due to Plasmodium falciparum, unspecified Confirmed" at bounding box center [369, 92] width 419 height 21
type input "[MEDICAL_DATA]"
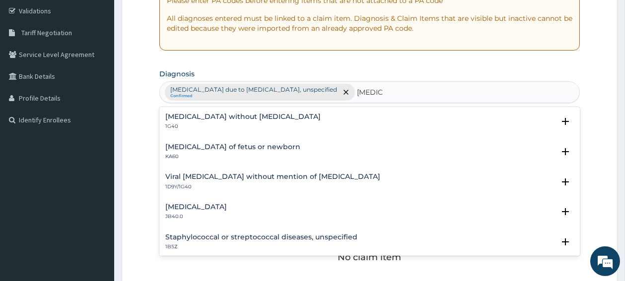
click at [209, 120] on h4 "[MEDICAL_DATA] without [MEDICAL_DATA]" at bounding box center [242, 116] width 155 height 7
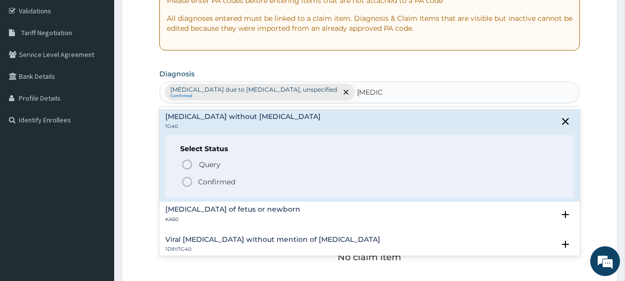
click at [189, 184] on icon "status option filled" at bounding box center [187, 182] width 12 height 12
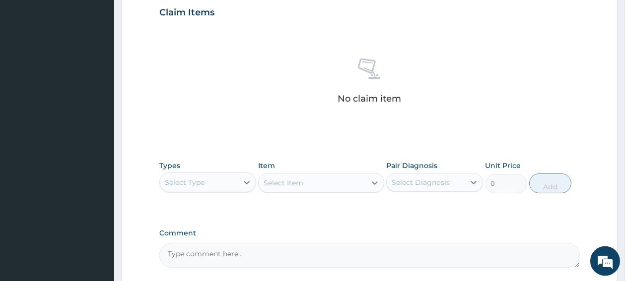
scroll to position [326, 0]
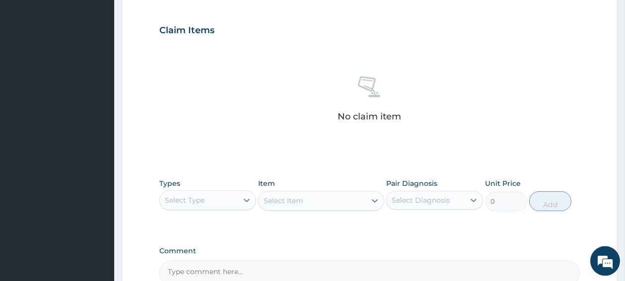
click at [208, 193] on div "Select Type" at bounding box center [199, 201] width 78 height 16
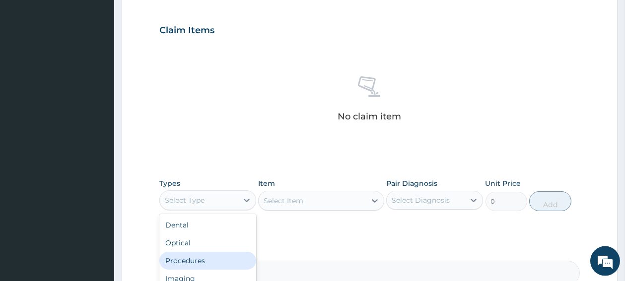
click at [205, 266] on div "Procedures" at bounding box center [207, 261] width 97 height 18
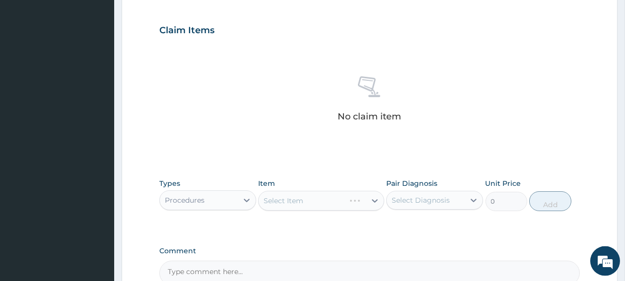
click at [343, 208] on div "Select Item" at bounding box center [321, 201] width 126 height 20
click at [335, 201] on div "Select Item" at bounding box center [312, 201] width 107 height 16
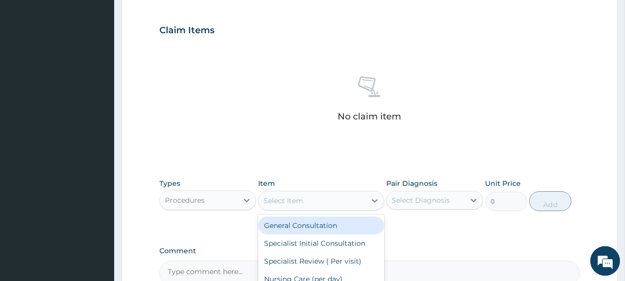
click at [317, 232] on div "General Consultation" at bounding box center [321, 226] width 126 height 18
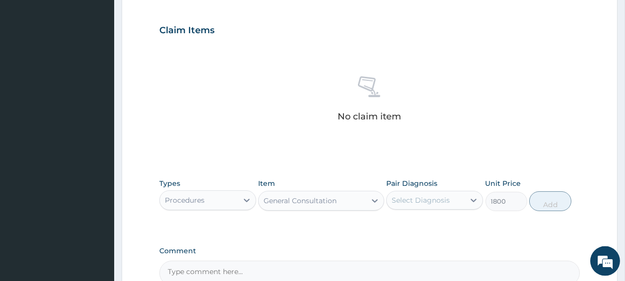
type input "1800"
click at [317, 232] on div "PA Code / Prescription Code Enter Code(Secondary Care Only) Encounter Date 05-1…" at bounding box center [369, 27] width 420 height 517
click at [454, 206] on div "Select Diagnosis" at bounding box center [426, 201] width 78 height 16
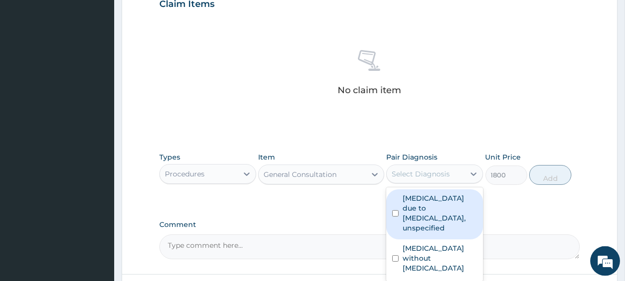
scroll to position [378, 0]
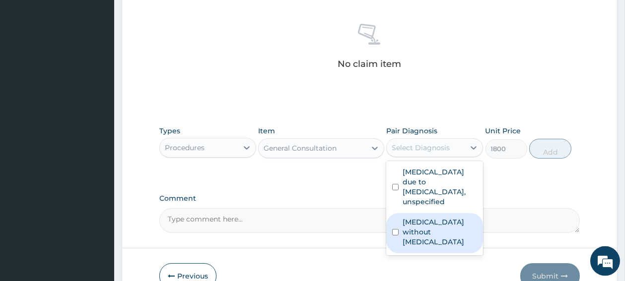
click at [397, 229] on input "checkbox" at bounding box center [395, 232] width 6 height 6
checkbox input "true"
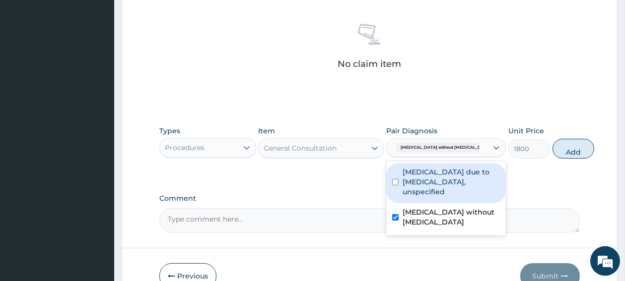
click at [396, 185] on input "checkbox" at bounding box center [395, 182] width 6 height 6
checkbox input "true"
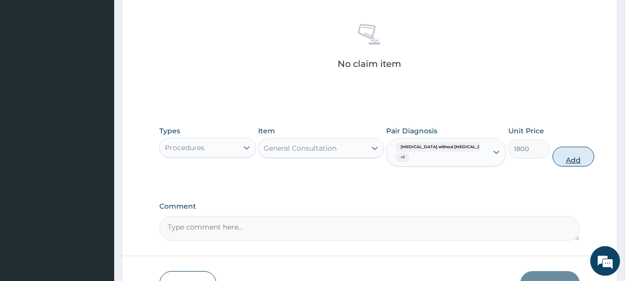
click at [553, 158] on button "Add" at bounding box center [574, 157] width 42 height 20
type input "0"
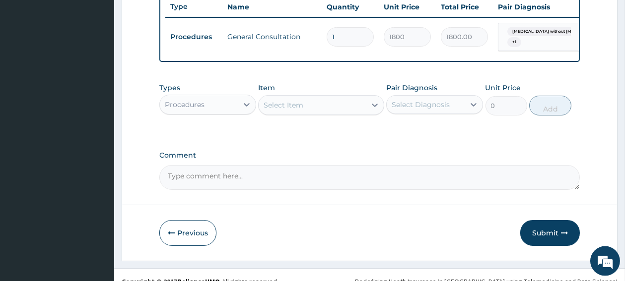
click at [226, 112] on div "Procedures" at bounding box center [199, 105] width 78 height 16
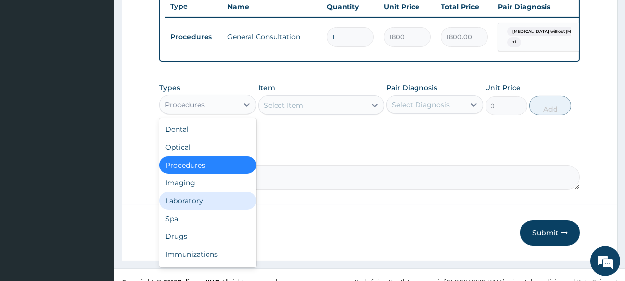
click at [177, 209] on div "Laboratory" at bounding box center [207, 201] width 97 height 18
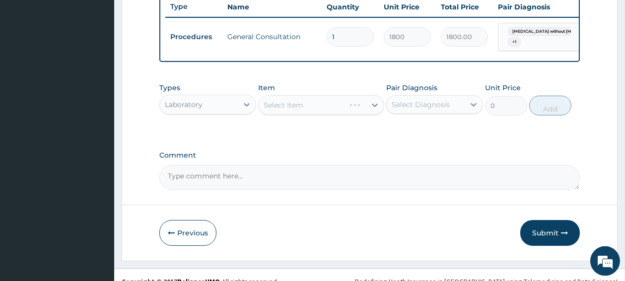
click at [334, 114] on div "Select Item" at bounding box center [321, 105] width 126 height 20
click at [333, 113] on div "Select Item" at bounding box center [312, 105] width 107 height 16
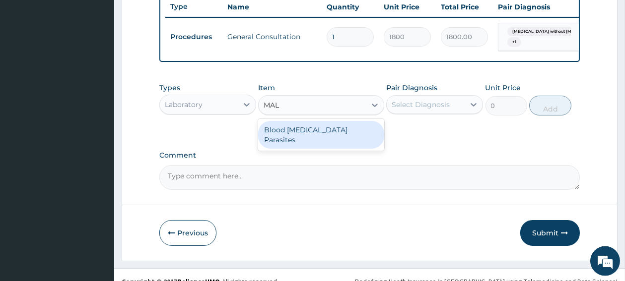
type input "MALA"
click at [283, 137] on div "Blood Malaria Parasites" at bounding box center [321, 135] width 126 height 28
type input "700"
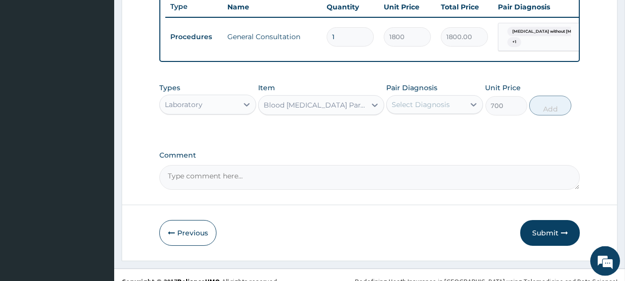
click at [407, 110] on div "Select Diagnosis" at bounding box center [421, 105] width 58 height 10
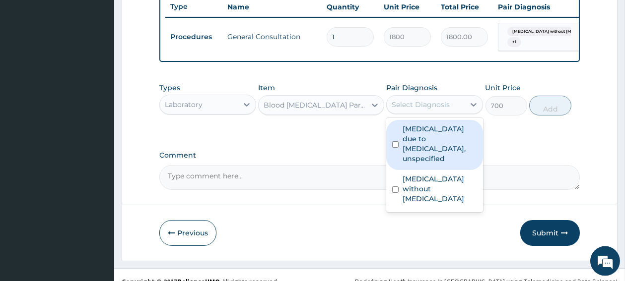
click at [394, 148] on input "checkbox" at bounding box center [395, 144] width 6 height 6
checkbox input "true"
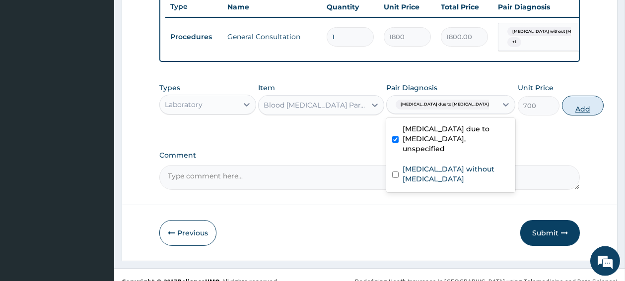
click at [562, 105] on button "Add" at bounding box center [583, 106] width 42 height 20
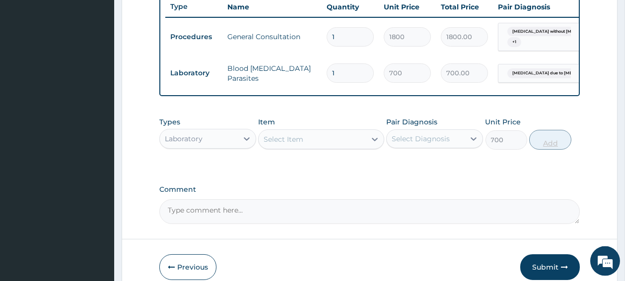
type input "0"
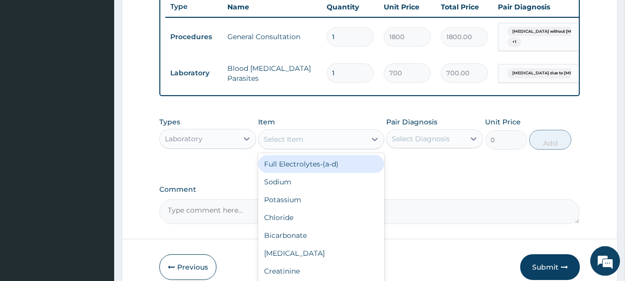
click at [338, 147] on div "Select Item" at bounding box center [312, 140] width 107 height 16
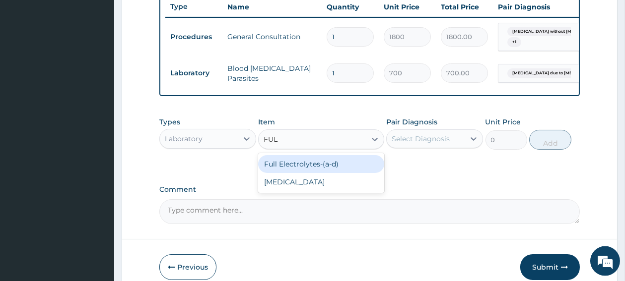
type input "FULL"
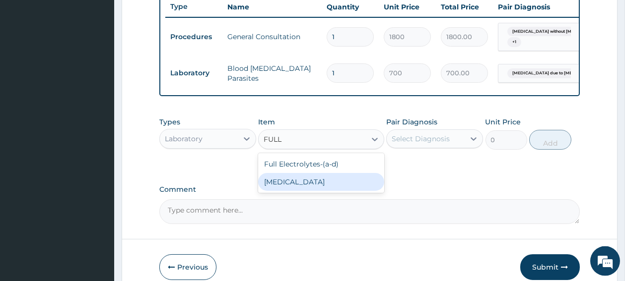
click at [294, 187] on div "Full Blood Count" at bounding box center [321, 182] width 126 height 18
type input "2000"
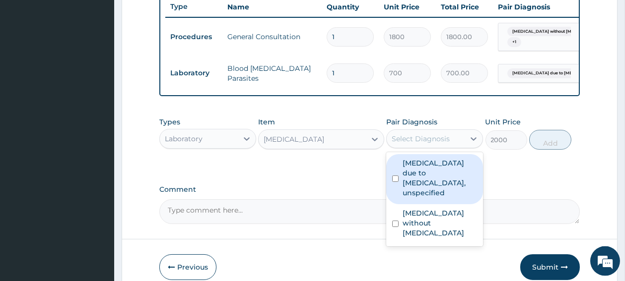
click at [420, 144] on div "Select Diagnosis" at bounding box center [421, 139] width 58 height 10
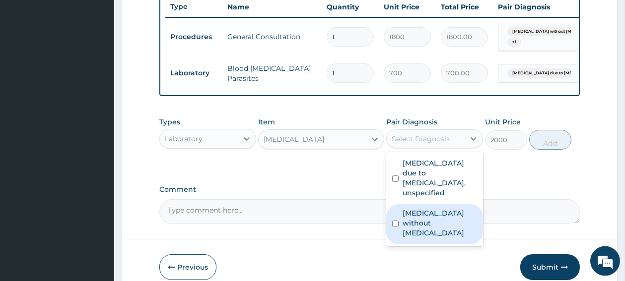
click at [395, 227] on input "checkbox" at bounding box center [395, 224] width 6 height 6
checkbox input "true"
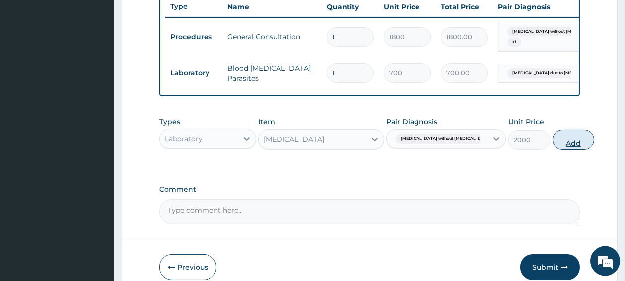
click at [553, 150] on button "Add" at bounding box center [574, 140] width 42 height 20
type input "0"
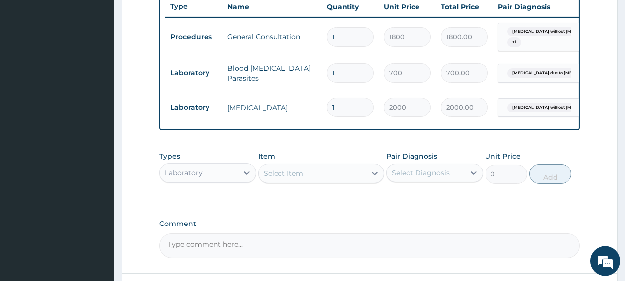
click at [230, 181] on div "Laboratory" at bounding box center [199, 173] width 78 height 16
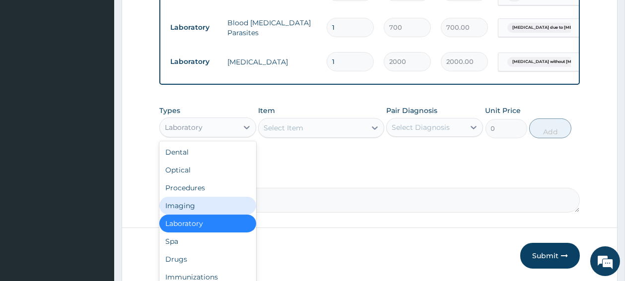
scroll to position [431, 0]
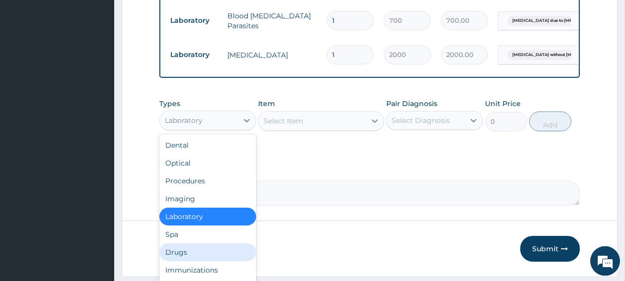
click at [185, 262] on div "Drugs" at bounding box center [207, 253] width 97 height 18
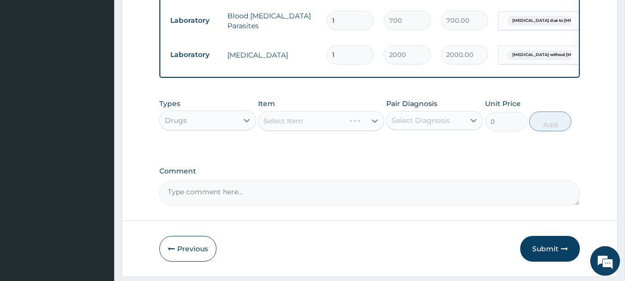
click at [297, 129] on div "Select Item" at bounding box center [321, 121] width 126 height 20
click at [309, 129] on div "Select Item" at bounding box center [312, 121] width 107 height 16
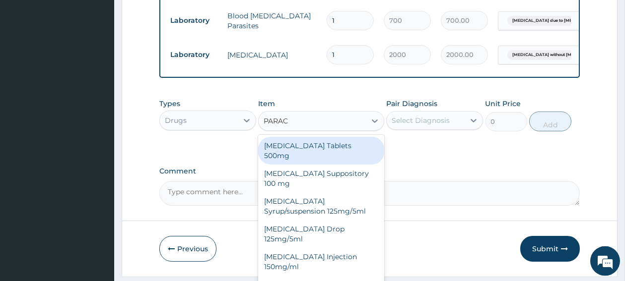
type input "PARACE"
click at [298, 160] on div "Paracetamol Tablets 500mg" at bounding box center [321, 151] width 126 height 28
type input "10"
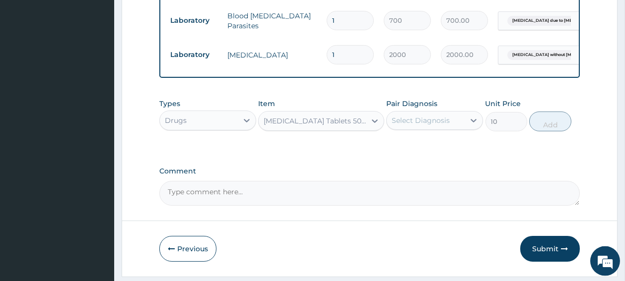
click at [419, 126] on div "Select Diagnosis" at bounding box center [421, 121] width 58 height 10
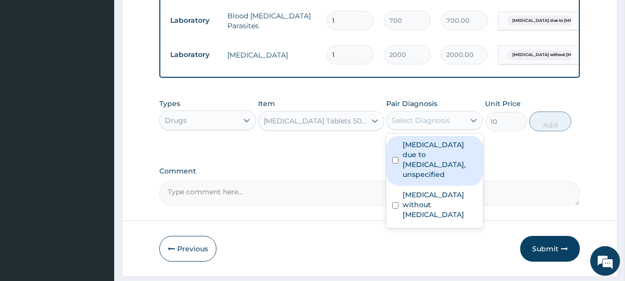
click at [397, 164] on input "checkbox" at bounding box center [395, 160] width 6 height 6
checkbox input "true"
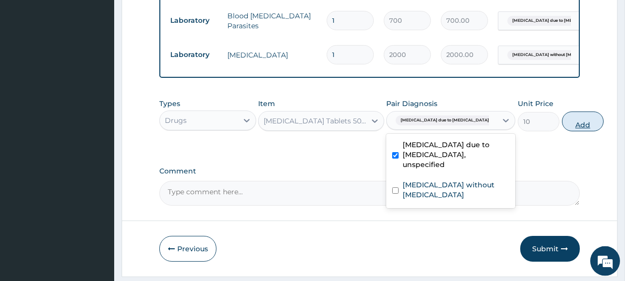
click at [562, 130] on button "Add" at bounding box center [583, 122] width 42 height 20
type input "0"
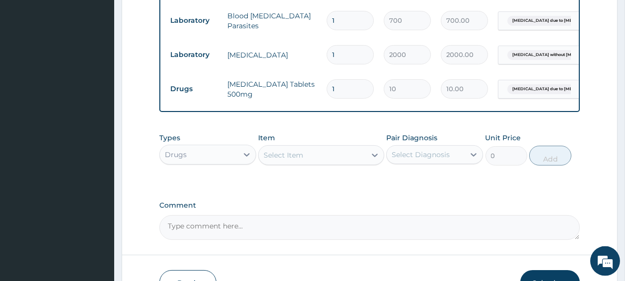
click at [340, 88] on input "1" at bounding box center [350, 88] width 47 height 19
type input "18"
type input "180.00"
drag, startPoint x: 340, startPoint y: 88, endPoint x: 261, endPoint y: 117, distance: 83.9
click at [327, 99] on input "18" at bounding box center [350, 88] width 47 height 19
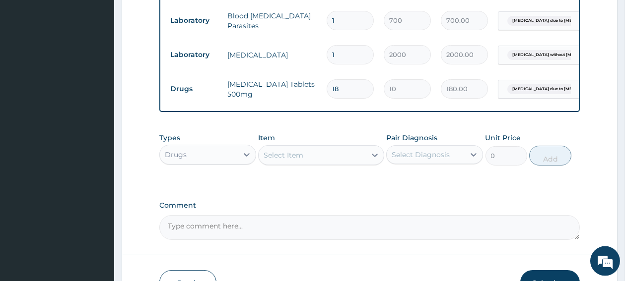
type input "18"
click at [288, 159] on div "Select Item" at bounding box center [284, 155] width 40 height 10
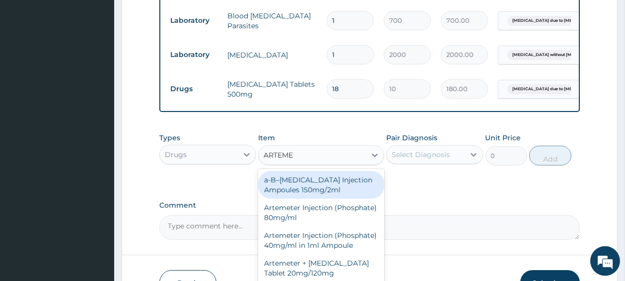
type input "ARTEMET"
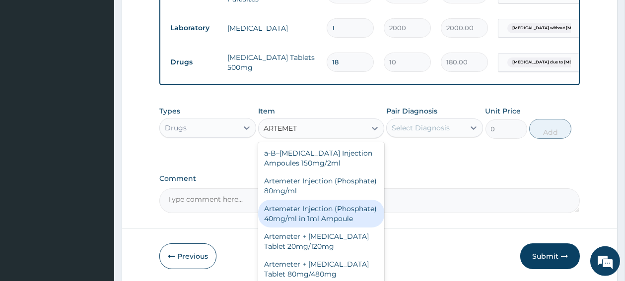
scroll to position [484, 0]
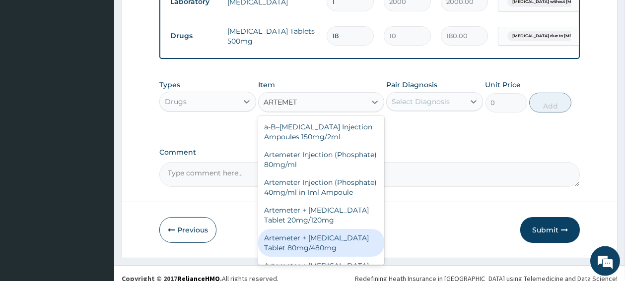
click at [325, 257] on div "Artemeter + Lumefantrine Tablet 80mg/480mg" at bounding box center [321, 243] width 126 height 28
type input "1300"
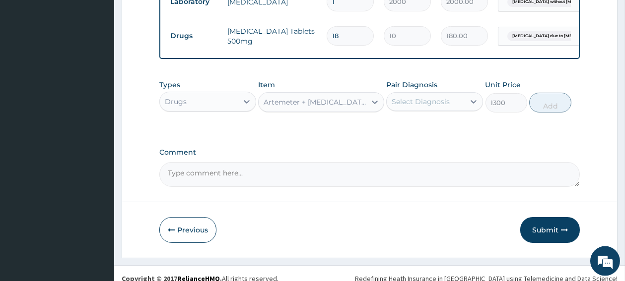
click at [416, 107] on div "Select Diagnosis" at bounding box center [421, 102] width 58 height 10
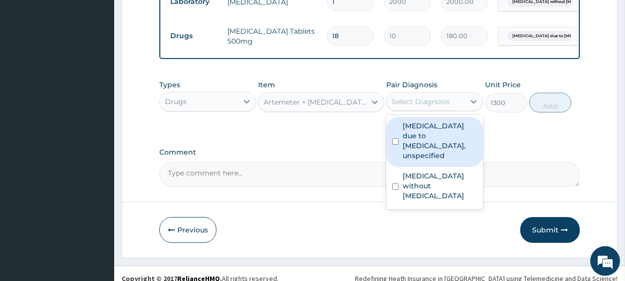
click at [397, 145] on input "checkbox" at bounding box center [395, 142] width 6 height 6
checkbox input "true"
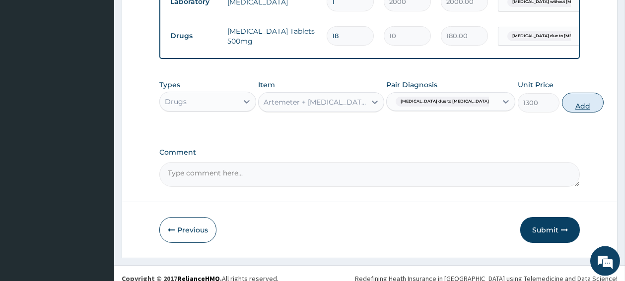
click at [562, 113] on button "Add" at bounding box center [583, 103] width 42 height 20
type input "0"
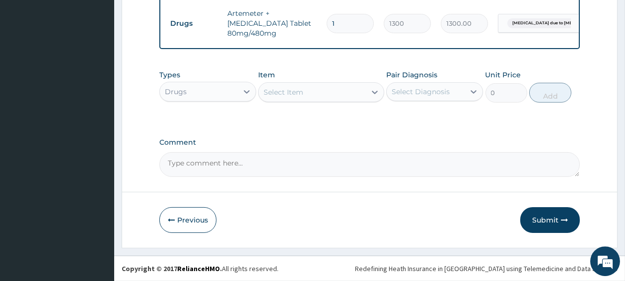
scroll to position [541, 0]
click at [552, 223] on button "Submit" at bounding box center [550, 221] width 60 height 26
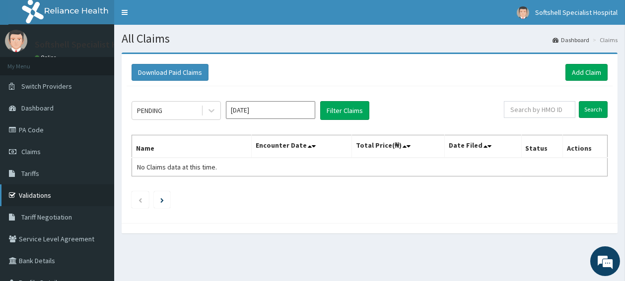
click at [30, 198] on link "Validations" at bounding box center [57, 196] width 114 height 22
click at [575, 72] on link "Add Claim" at bounding box center [586, 72] width 42 height 17
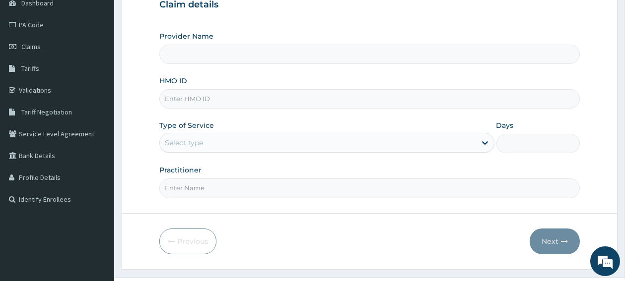
scroll to position [126, 0]
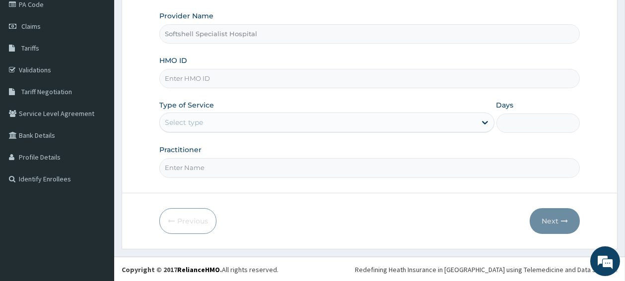
type input "Softshell Specialist Hospital"
click at [217, 79] on input "HMO ID" at bounding box center [369, 78] width 420 height 19
paste input "NTD/10002/A"
type input "NTD/10002/A"
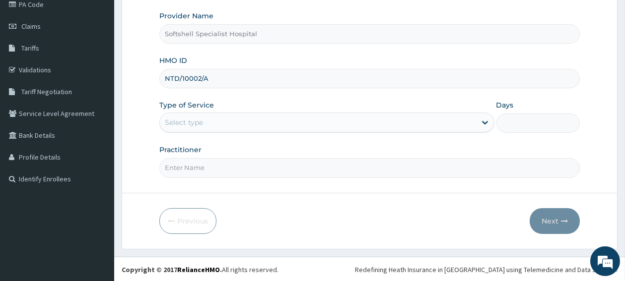
click at [220, 119] on div "Select type" at bounding box center [318, 123] width 316 height 16
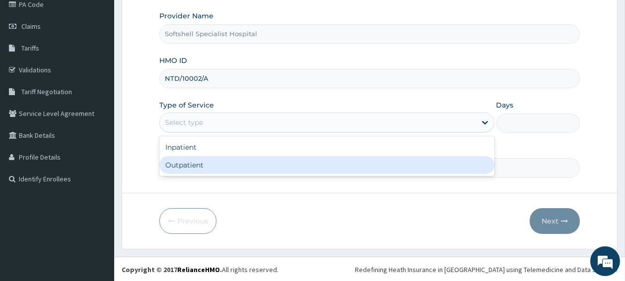
click at [199, 159] on div "Outpatient" at bounding box center [326, 165] width 335 height 18
type input "1"
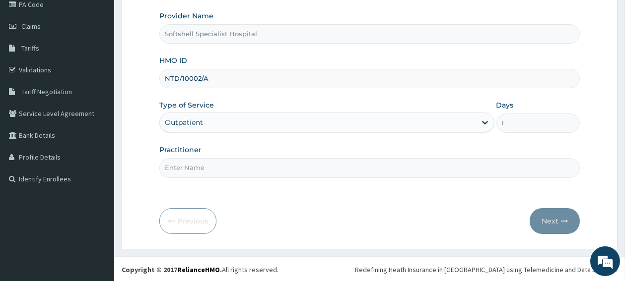
click at [248, 172] on input "Practitioner" at bounding box center [369, 167] width 420 height 19
type input "DR. SAMUEL AGBO"
click at [551, 218] on button "Next" at bounding box center [555, 222] width 50 height 26
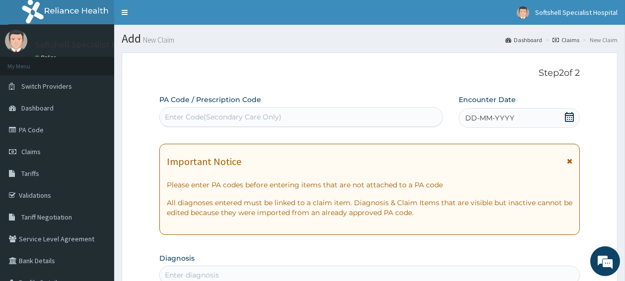
click at [571, 116] on icon at bounding box center [569, 117] width 10 height 10
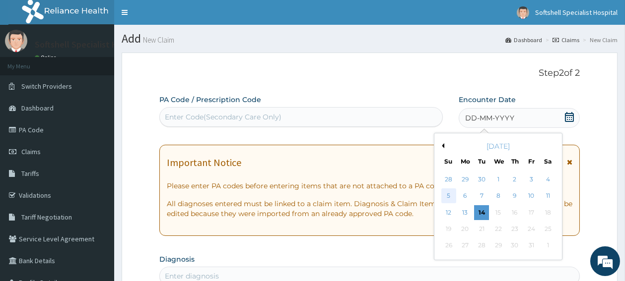
click at [447, 196] on div "5" at bounding box center [448, 196] width 15 height 15
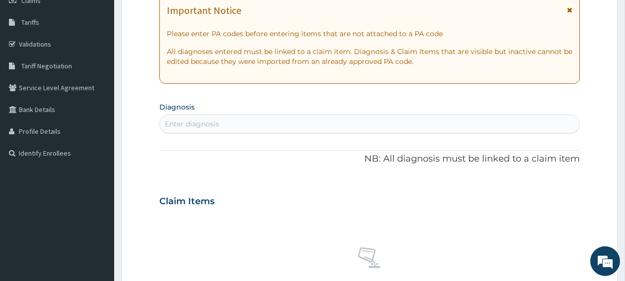
scroll to position [158, 0]
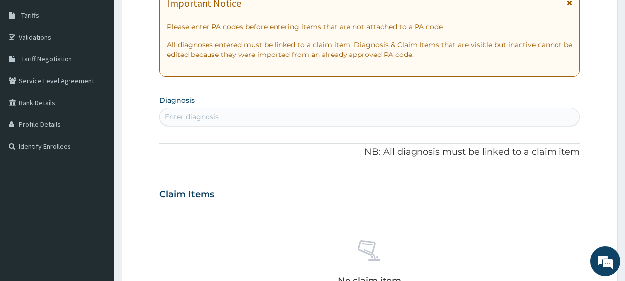
click at [240, 114] on div "Enter diagnosis" at bounding box center [369, 117] width 419 height 16
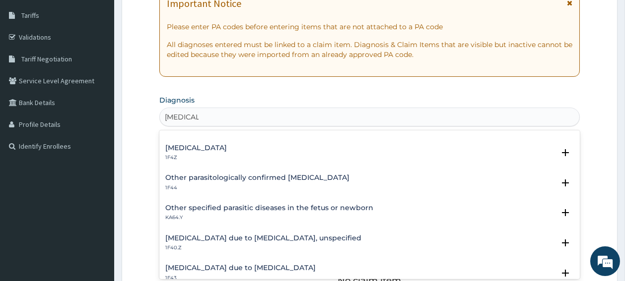
scroll to position [79, 0]
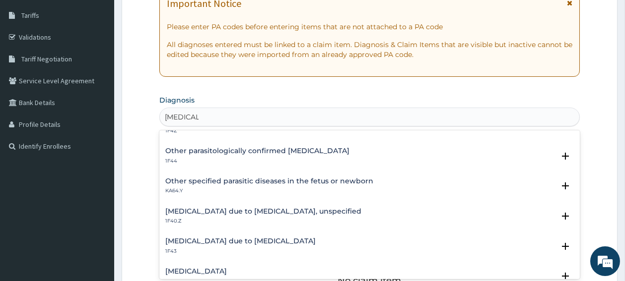
click at [228, 212] on h4 "Malaria due to Plasmodium falciparum, unspecified" at bounding box center [263, 211] width 196 height 7
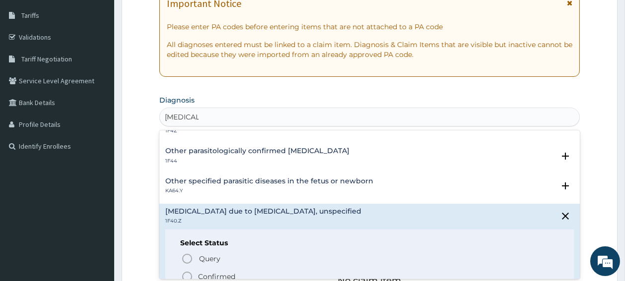
type input "MALARIA"
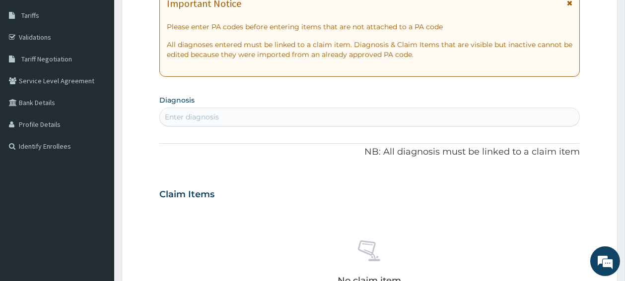
click at [190, 280] on div "No claim item" at bounding box center [369, 265] width 420 height 114
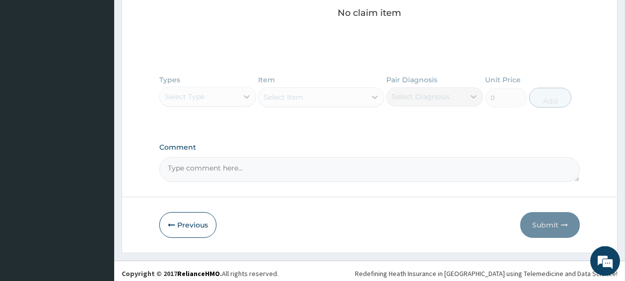
scroll to position [431, 0]
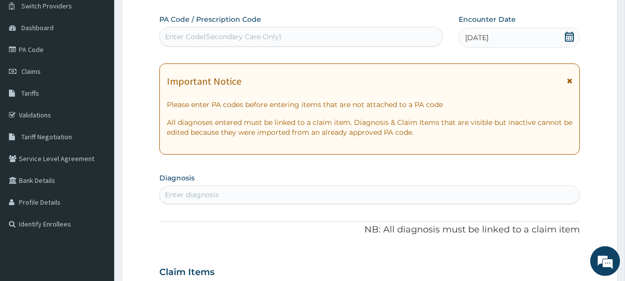
scroll to position [105, 0]
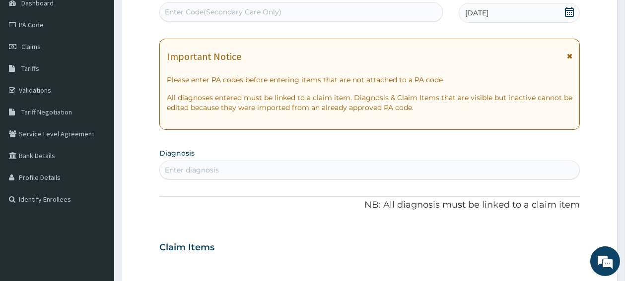
click at [309, 174] on div "Enter diagnosis" at bounding box center [369, 170] width 419 height 16
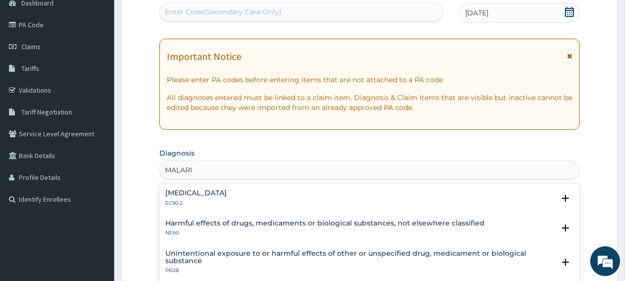
type input "MALARIA"
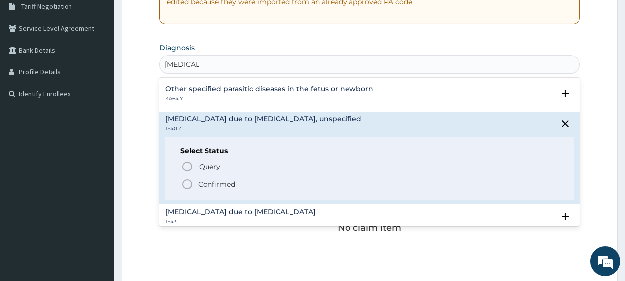
scroll to position [132, 0]
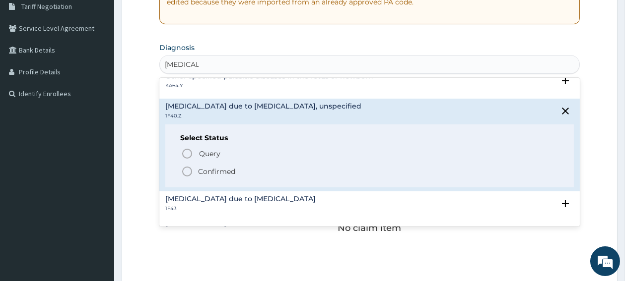
click at [188, 171] on icon "status option filled" at bounding box center [187, 172] width 12 height 12
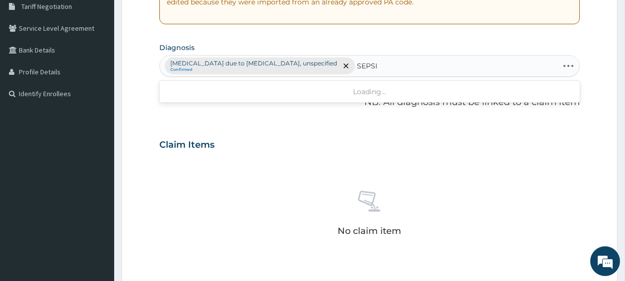
type input "SEPSIS"
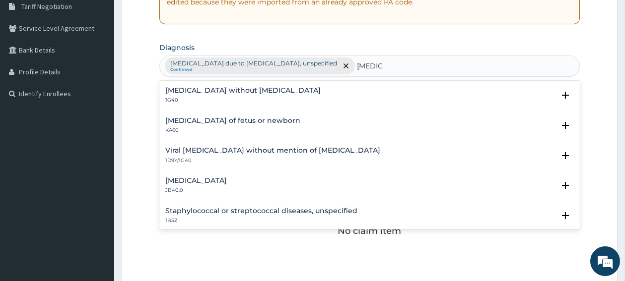
click at [209, 96] on div "Sepsis without septic shock 1G40" at bounding box center [242, 95] width 155 height 17
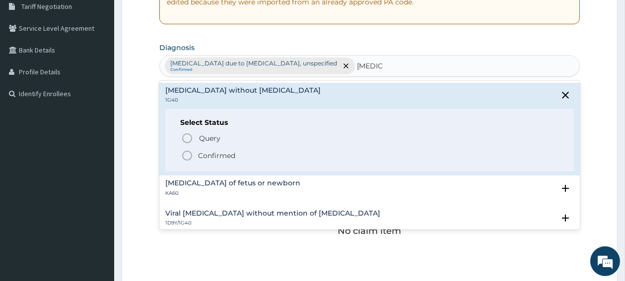
click at [191, 157] on icon "status option filled" at bounding box center [187, 156] width 12 height 12
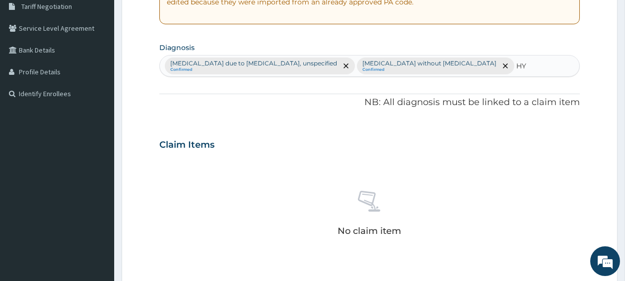
type input "H"
click at [456, 62] on div "Malaria due to Plasmodium falciparum, unspecified Confirmed Sepsis without sept…" at bounding box center [369, 66] width 419 height 21
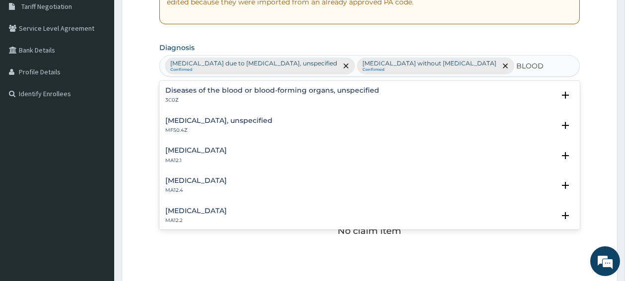
type input "BLOOD"
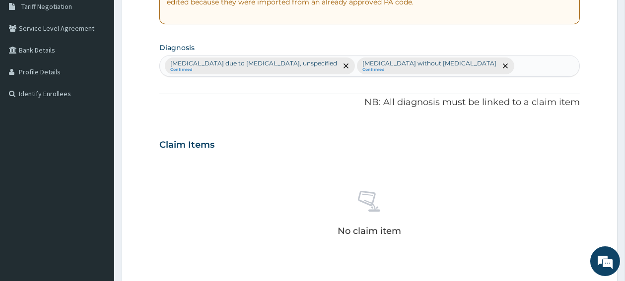
click at [464, 67] on div "Malaria due to Plasmodium falciparum, unspecified Confirmed Sepsis without sept…" at bounding box center [369, 66] width 419 height 21
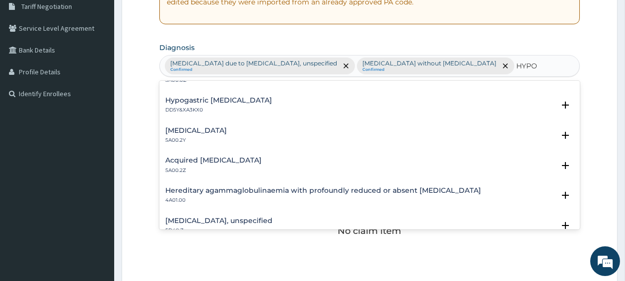
scroll to position [608, 0]
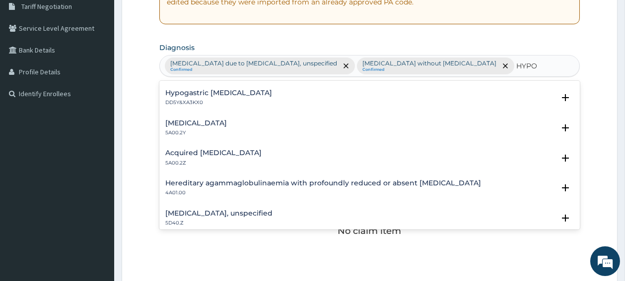
type input "HYPO"
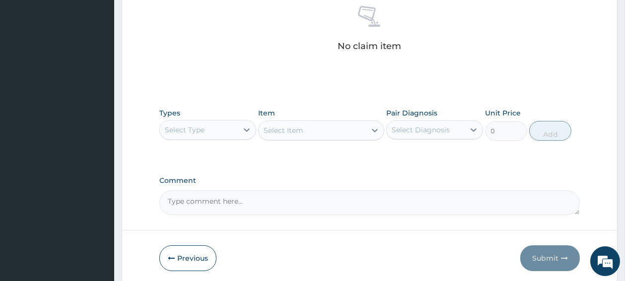
scroll to position [422, 0]
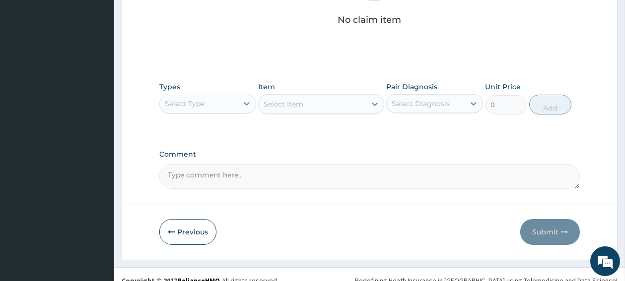
click at [231, 107] on div "Select Type" at bounding box center [199, 104] width 78 height 16
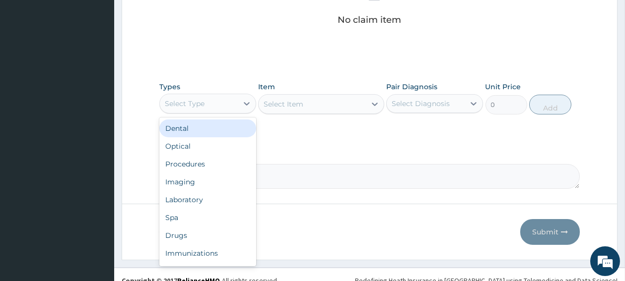
click at [229, 111] on div "Select Type" at bounding box center [207, 104] width 97 height 20
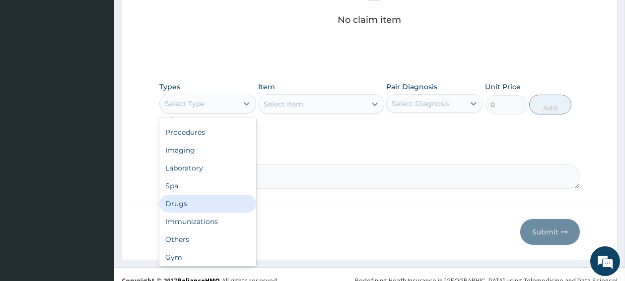
scroll to position [34, 0]
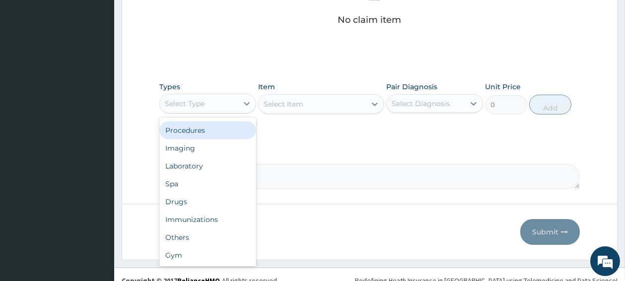
click at [198, 136] on div "Procedures" at bounding box center [207, 131] width 97 height 18
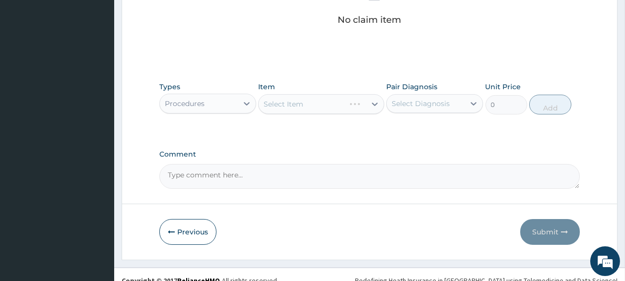
click at [295, 109] on div "Select Item" at bounding box center [321, 104] width 126 height 20
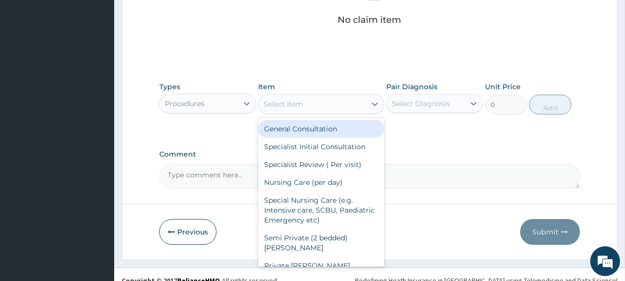
click at [361, 111] on div "Select Item" at bounding box center [312, 104] width 107 height 16
click at [329, 129] on div "General Consultation" at bounding box center [321, 129] width 126 height 18
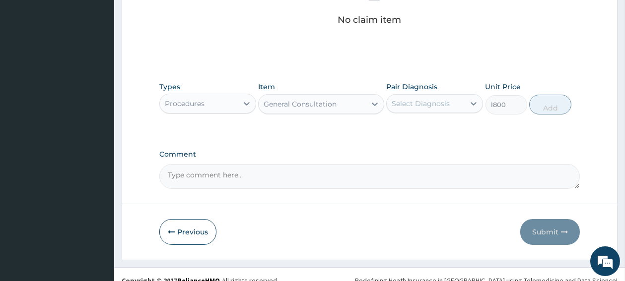
type input "1800"
click at [444, 108] on div "Select Diagnosis" at bounding box center [421, 104] width 58 height 10
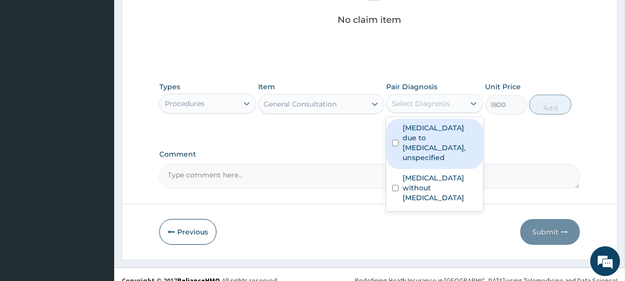
click at [394, 143] on input "checkbox" at bounding box center [395, 143] width 6 height 6
checkbox input "true"
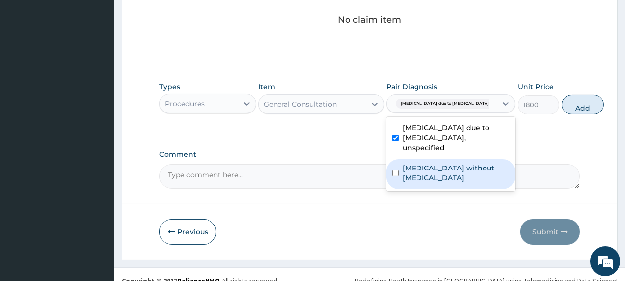
click at [395, 177] on input "checkbox" at bounding box center [395, 173] width 6 height 6
checkbox input "true"
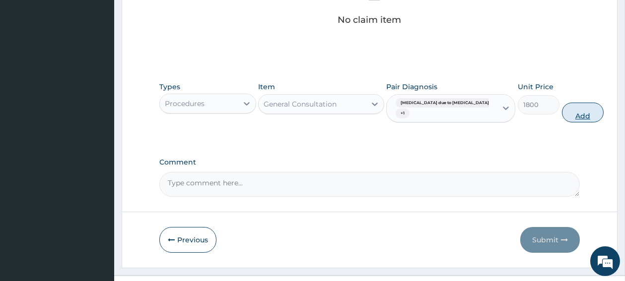
click at [562, 111] on button "Add" at bounding box center [583, 113] width 42 height 20
type input "0"
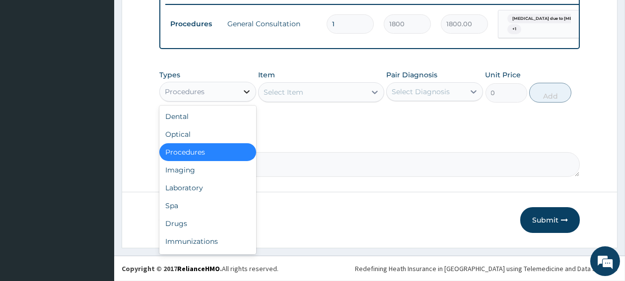
click at [241, 94] on div at bounding box center [247, 92] width 18 height 18
click at [191, 186] on div "Laboratory" at bounding box center [207, 188] width 97 height 18
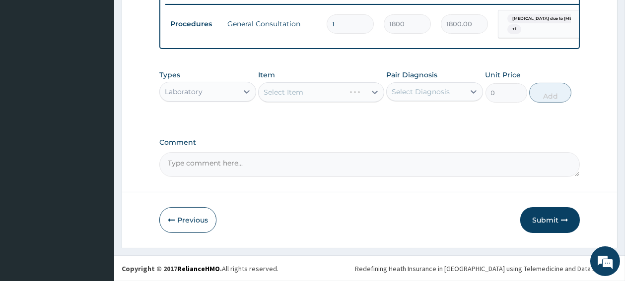
click at [295, 93] on div "Select Item" at bounding box center [321, 92] width 126 height 20
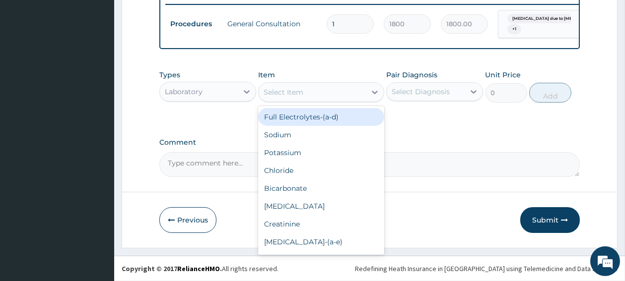
click at [296, 93] on div "Select Item" at bounding box center [284, 92] width 40 height 10
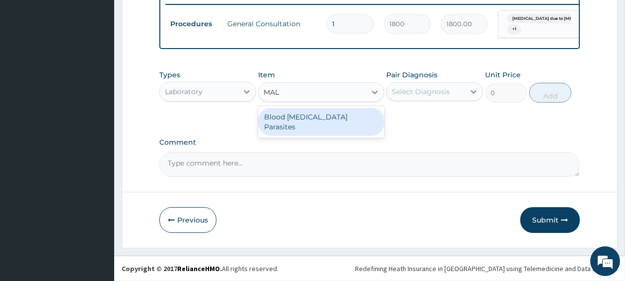
type input "MALA"
click at [284, 118] on div "Blood Malaria Parasites" at bounding box center [321, 122] width 126 height 28
type input "700"
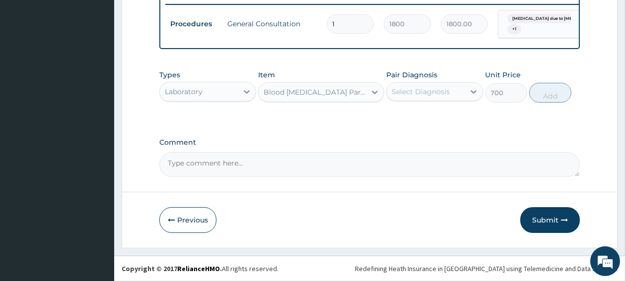
click at [433, 91] on div "Select Diagnosis" at bounding box center [421, 92] width 58 height 10
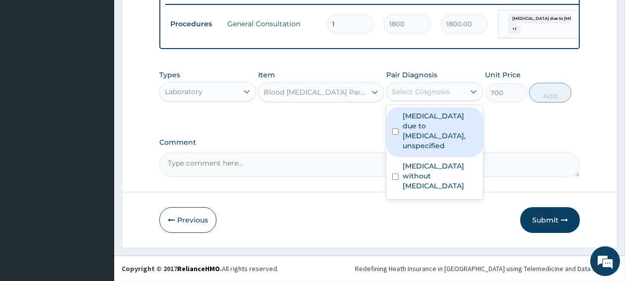
click at [395, 134] on input "checkbox" at bounding box center [395, 132] width 6 height 6
checkbox input "true"
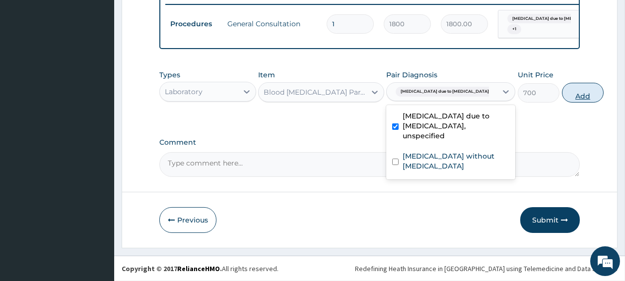
click at [562, 97] on button "Add" at bounding box center [583, 93] width 42 height 20
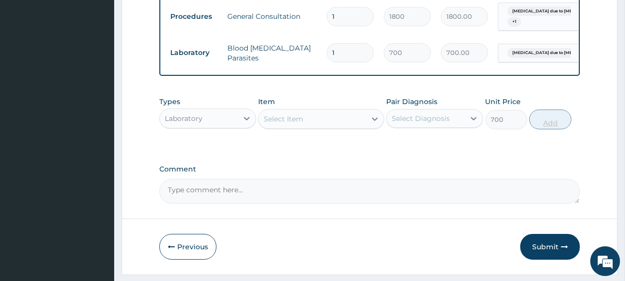
type input "0"
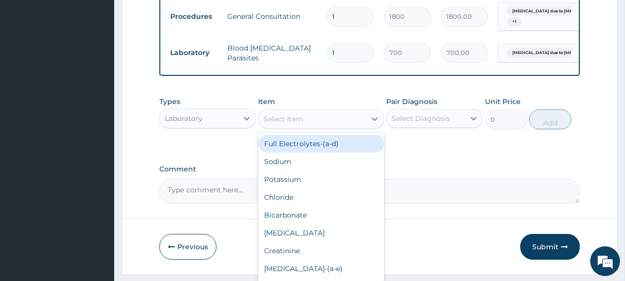
click at [325, 126] on div "Select Item" at bounding box center [312, 119] width 107 height 16
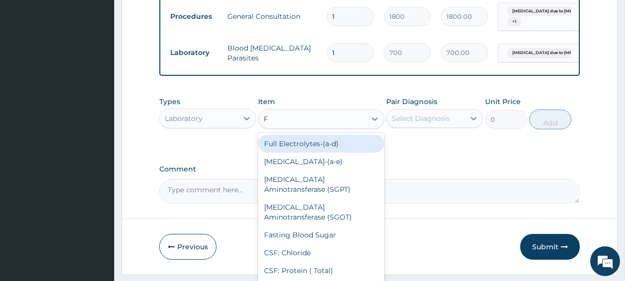
type input "FU"
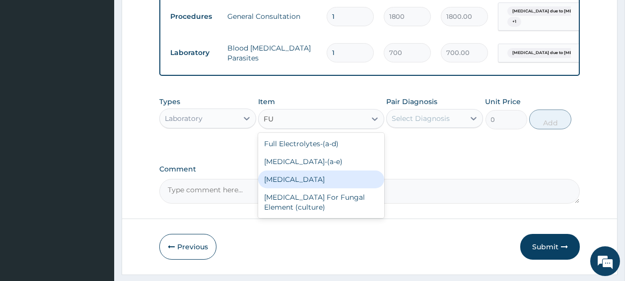
click at [288, 189] on div "Full Blood Count" at bounding box center [321, 180] width 126 height 18
type input "2000"
click at [288, 189] on textarea "Comment" at bounding box center [369, 191] width 420 height 25
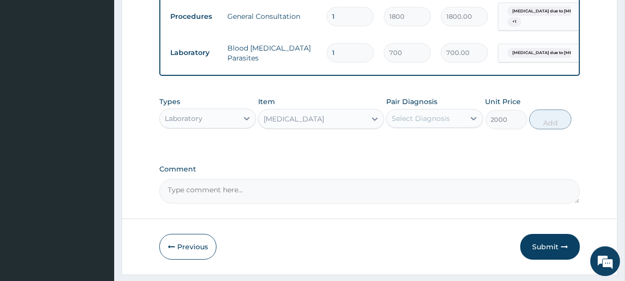
click at [442, 127] on div "Select Diagnosis" at bounding box center [426, 119] width 78 height 16
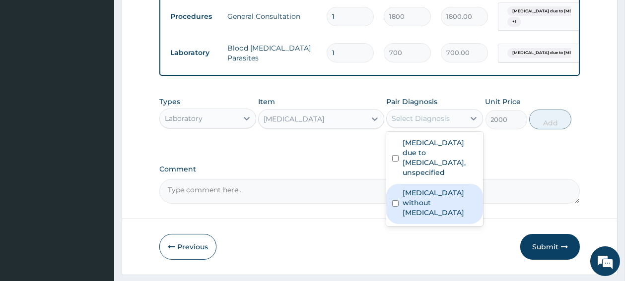
click at [395, 205] on input "checkbox" at bounding box center [395, 204] width 6 height 6
checkbox input "true"
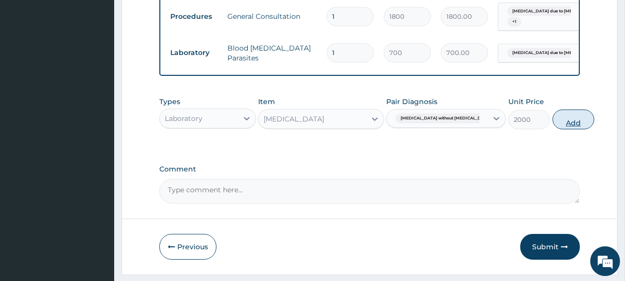
click at [553, 123] on button "Add" at bounding box center [574, 120] width 42 height 20
type input "0"
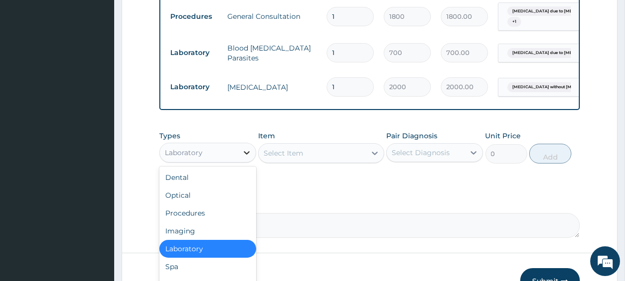
click at [242, 154] on div at bounding box center [247, 153] width 18 height 18
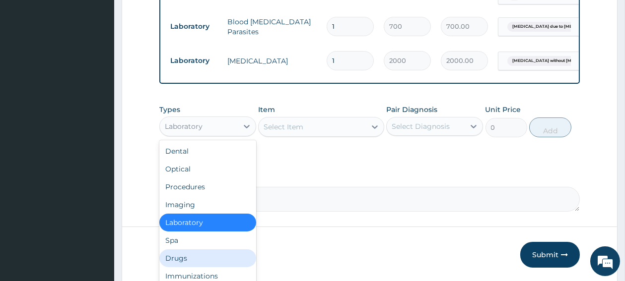
click at [200, 266] on div "Drugs" at bounding box center [207, 259] width 97 height 18
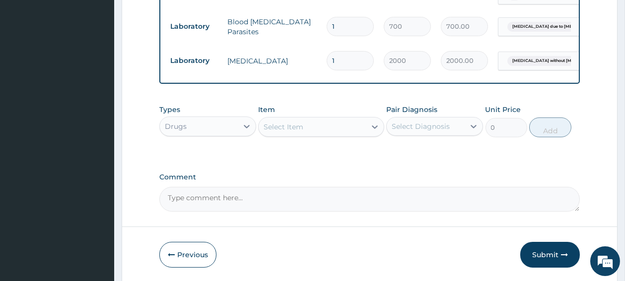
click at [291, 132] on div "Select Item" at bounding box center [284, 127] width 40 height 10
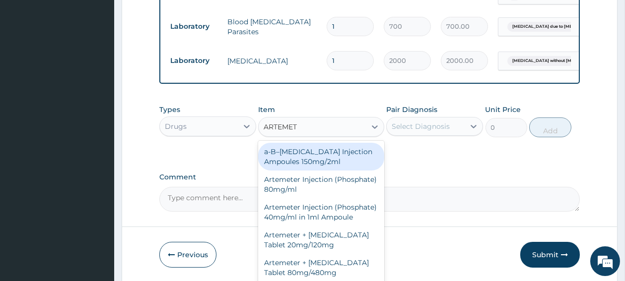
type input "ARTEMETE"
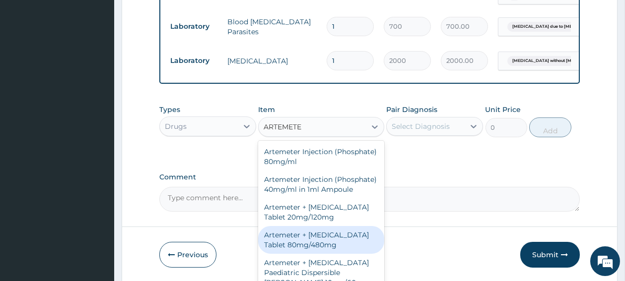
click at [318, 254] on div "Artemeter + Lumefantrine Tablet 80mg/480mg" at bounding box center [321, 240] width 126 height 28
type input "1300"
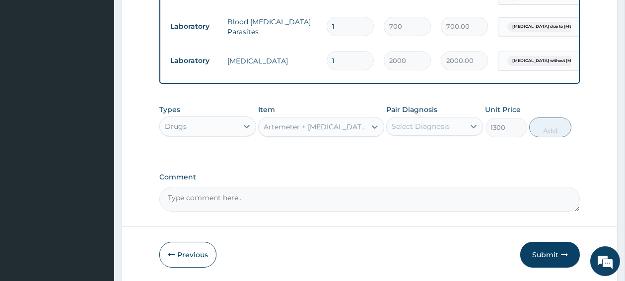
click at [427, 132] on div "Select Diagnosis" at bounding box center [421, 127] width 58 height 10
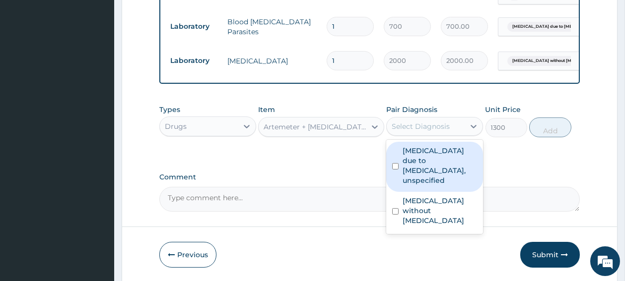
click at [397, 170] on input "checkbox" at bounding box center [395, 166] width 6 height 6
checkbox input "true"
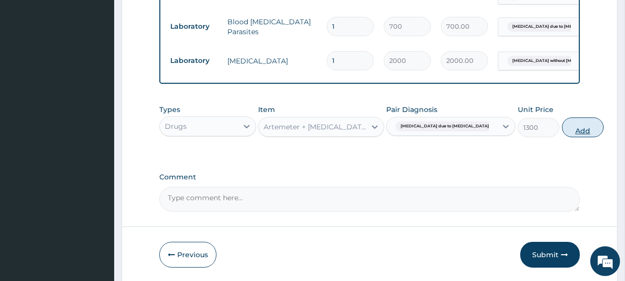
click at [562, 137] on button "Add" at bounding box center [583, 128] width 42 height 20
type input "0"
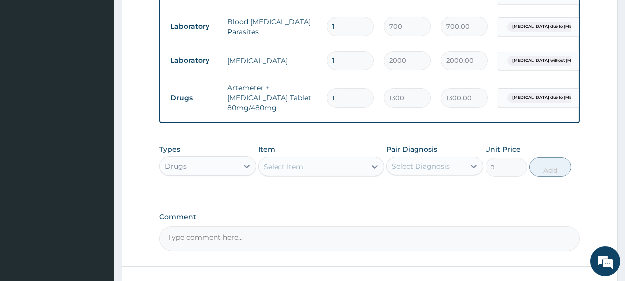
click at [347, 175] on div "Select Item" at bounding box center [312, 167] width 107 height 16
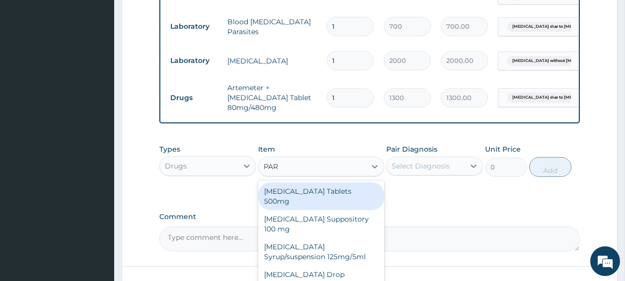
type input "PARA"
click at [310, 195] on div "Paracetamol Tablets 500mg" at bounding box center [321, 197] width 126 height 28
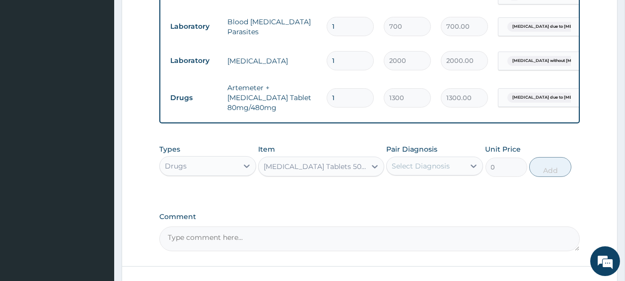
type input "10"
click at [423, 171] on div "Select Diagnosis" at bounding box center [421, 166] width 58 height 10
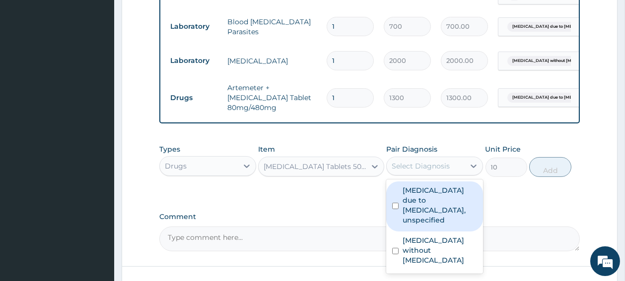
click at [394, 210] on input "checkbox" at bounding box center [395, 206] width 6 height 6
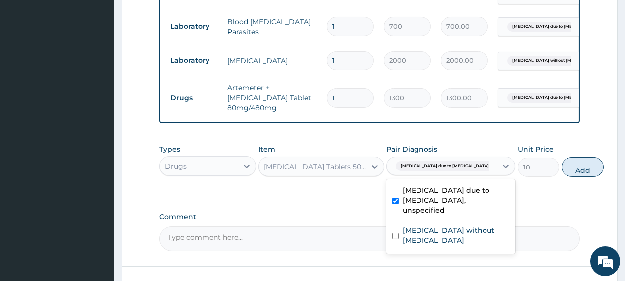
click at [394, 205] on input "checkbox" at bounding box center [395, 201] width 6 height 6
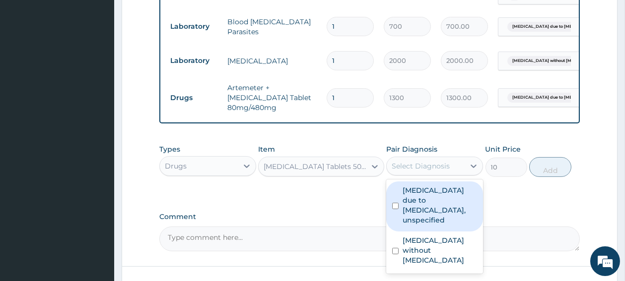
click at [394, 210] on div "Malaria due to Plasmodium falciparum, unspecified" at bounding box center [434, 207] width 97 height 50
checkbox input "true"
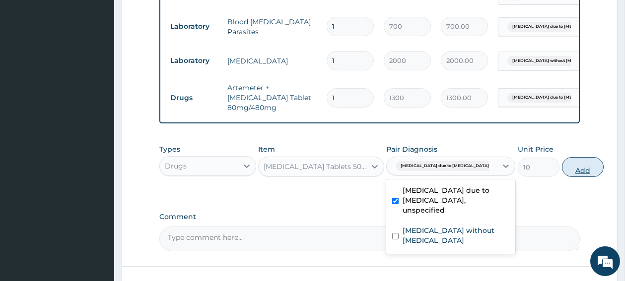
click at [562, 174] on button "Add" at bounding box center [583, 167] width 42 height 20
type input "0"
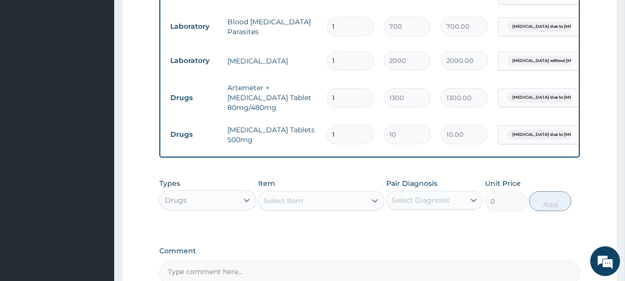
type input "18"
type input "180.00"
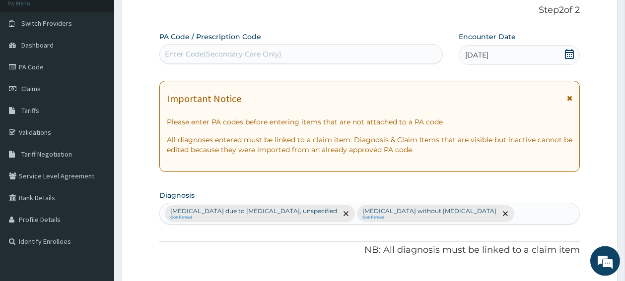
scroll to position [29, 0]
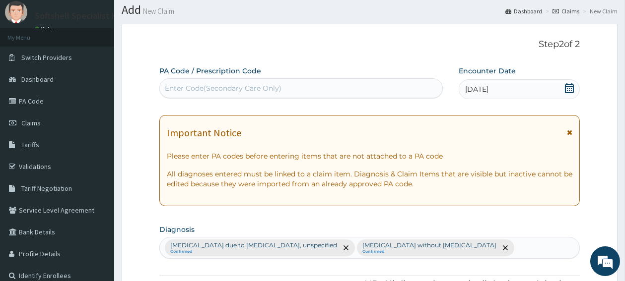
type input "18"
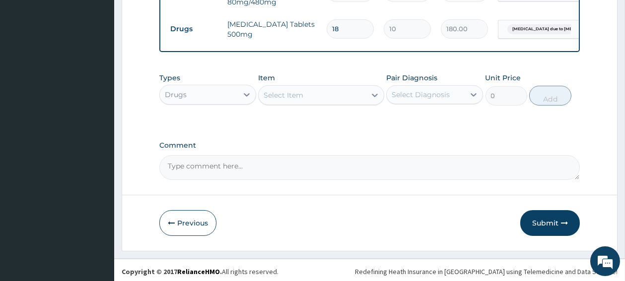
scroll to position [541, 0]
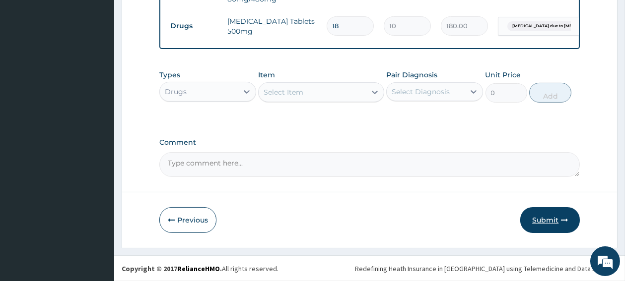
click at [541, 218] on button "Submit" at bounding box center [550, 221] width 60 height 26
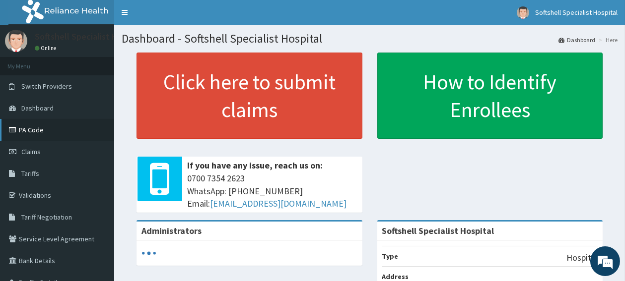
click at [43, 134] on link "PA Code" at bounding box center [57, 130] width 114 height 22
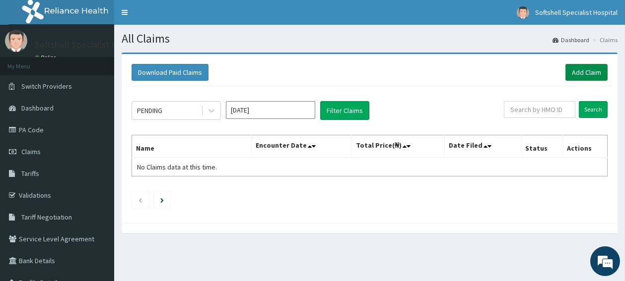
click at [584, 71] on link "Add Claim" at bounding box center [586, 72] width 42 height 17
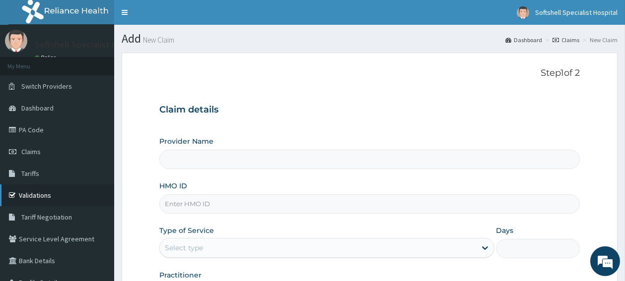
click at [34, 198] on link "Validations" at bounding box center [57, 196] width 114 height 22
